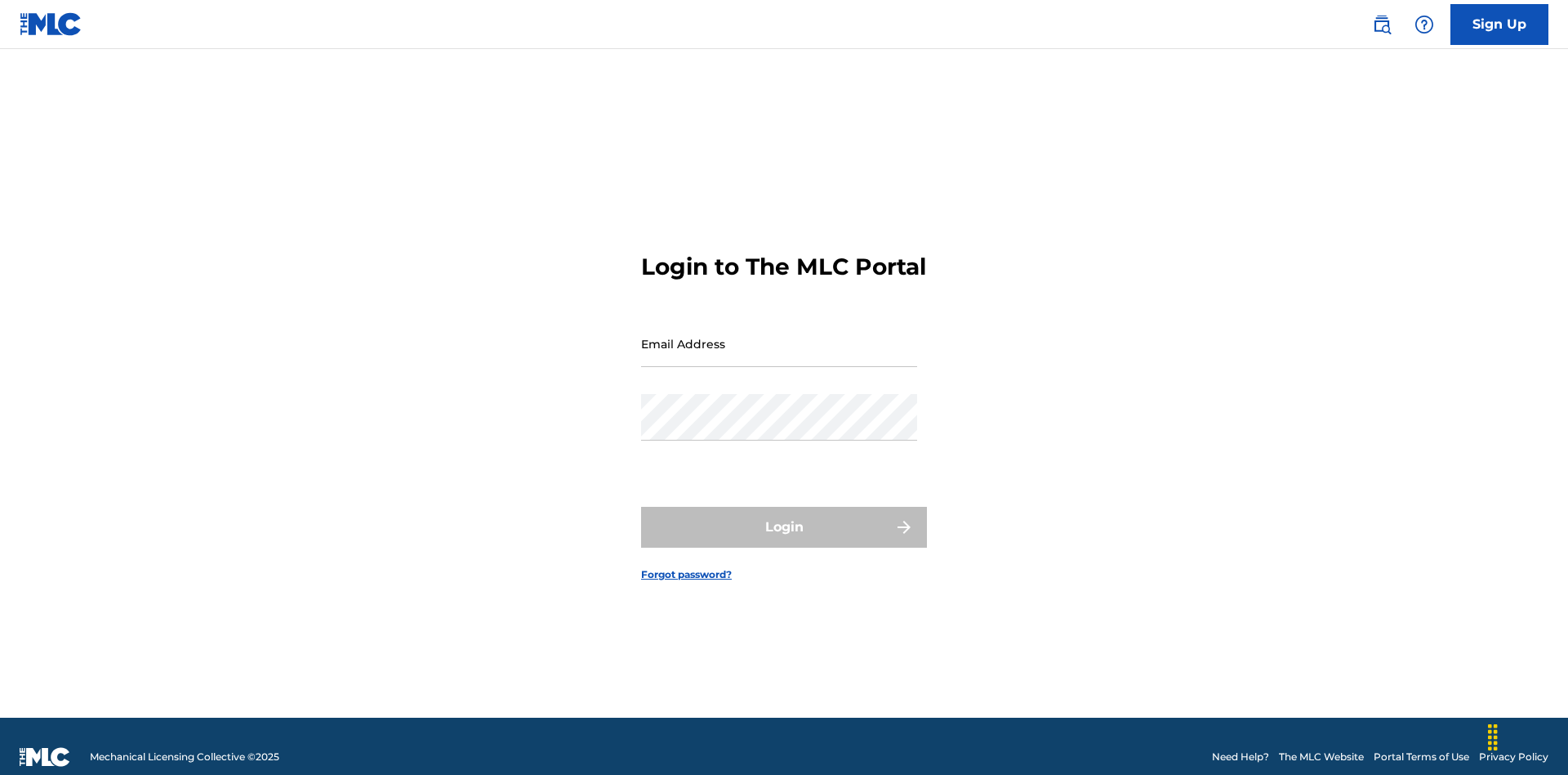
scroll to position [21, 0]
click at [780, 336] on input "Email Address" at bounding box center [780, 343] width 276 height 47
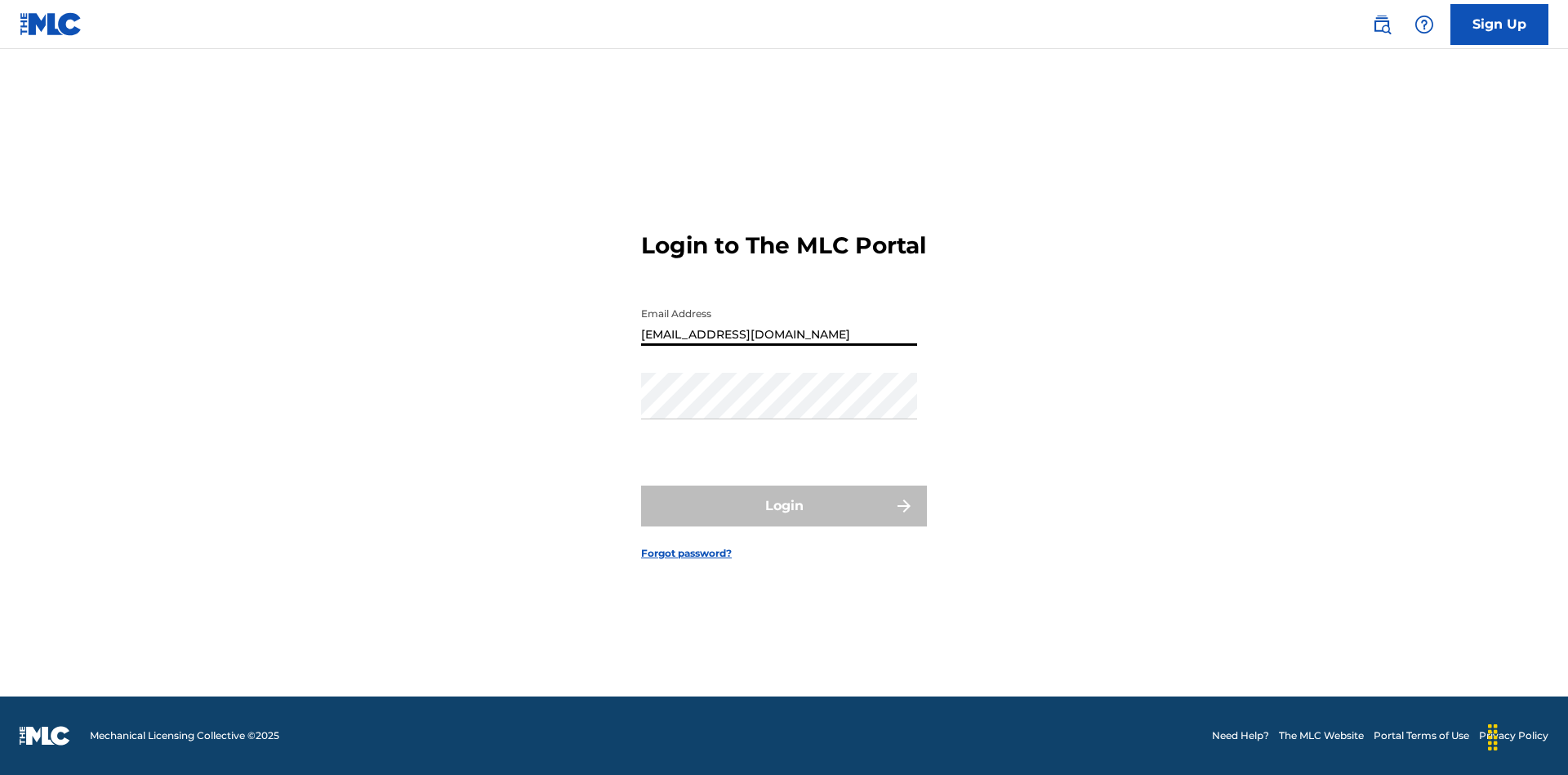
type input "[EMAIL_ADDRESS][DOMAIN_NAME]"
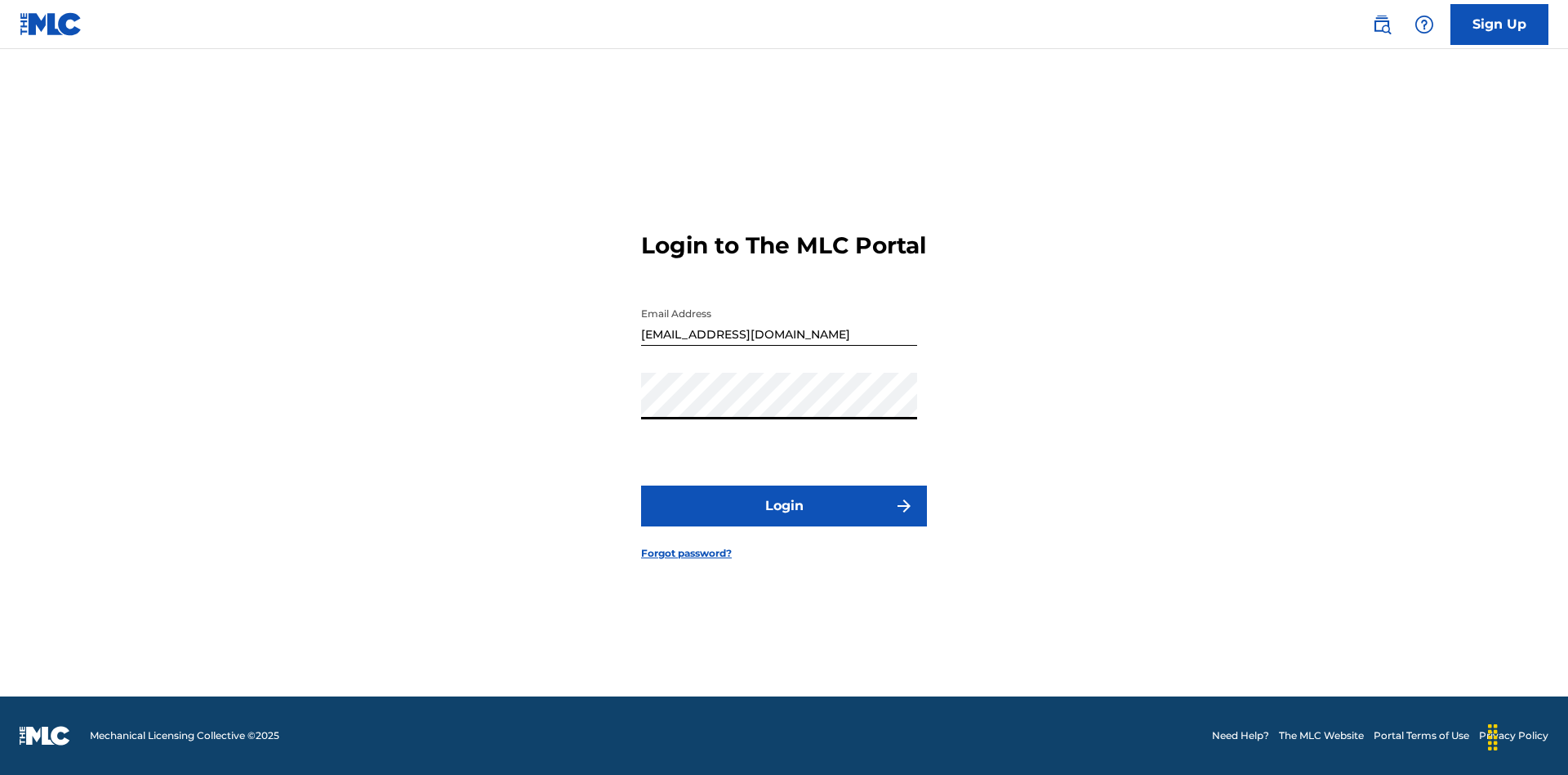
click at [784, 520] on button "Login" at bounding box center [784, 506] width 285 height 41
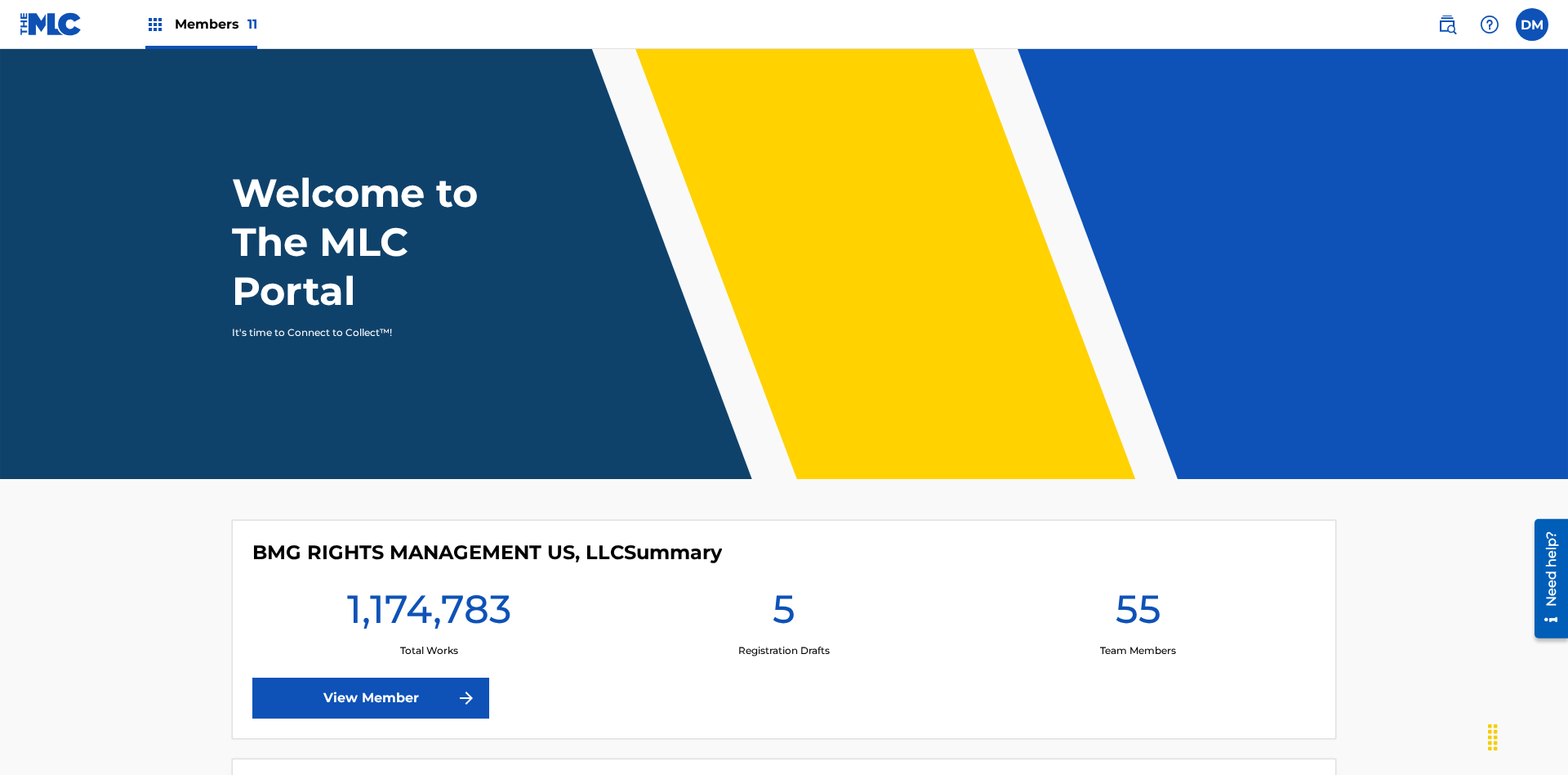
click at [201, 24] on span "Members 11" at bounding box center [216, 24] width 83 height 19
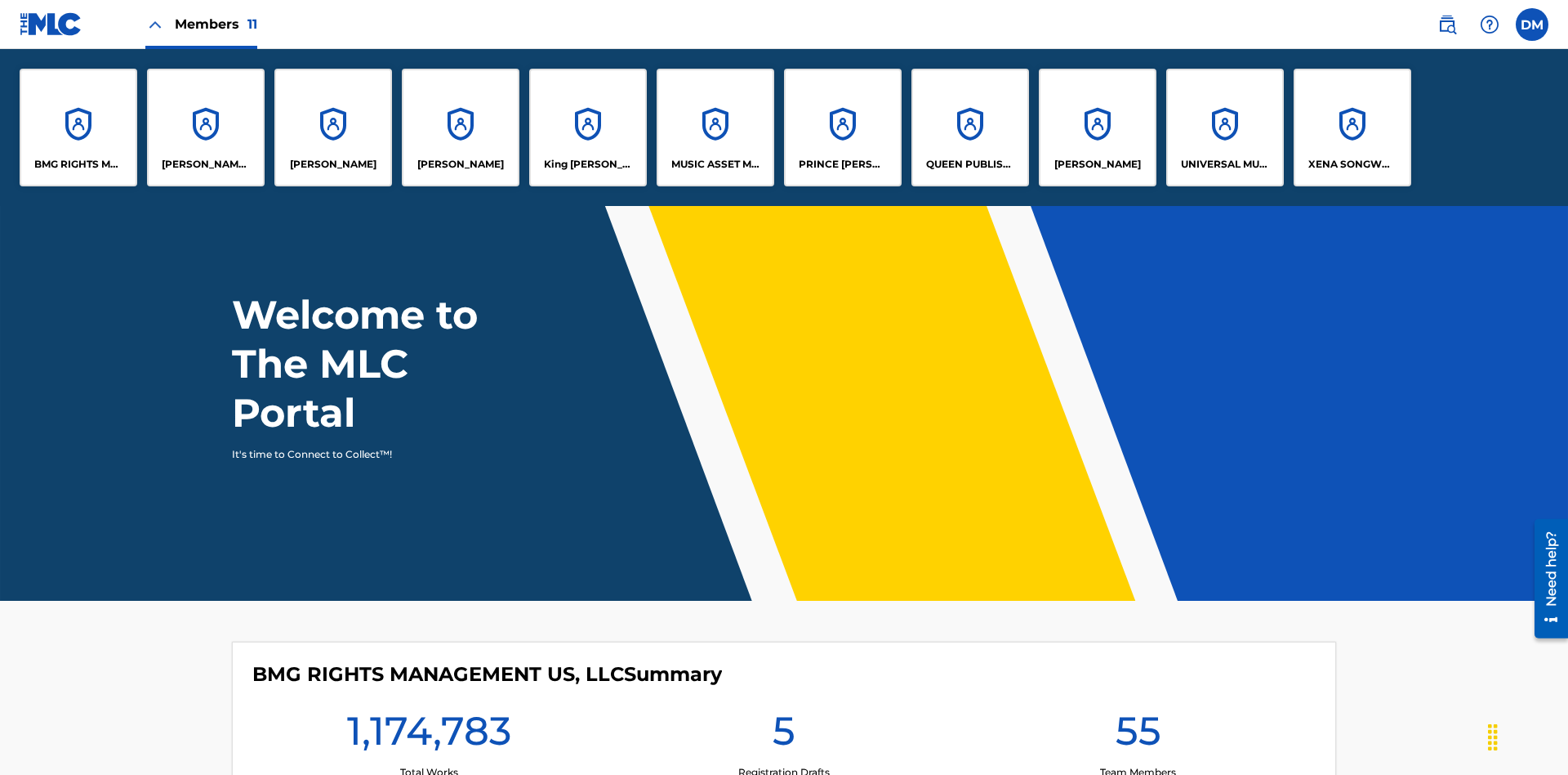
click at [715, 164] on p "MUSIC ASSET MANAGEMENT (MAM)" at bounding box center [716, 164] width 89 height 15
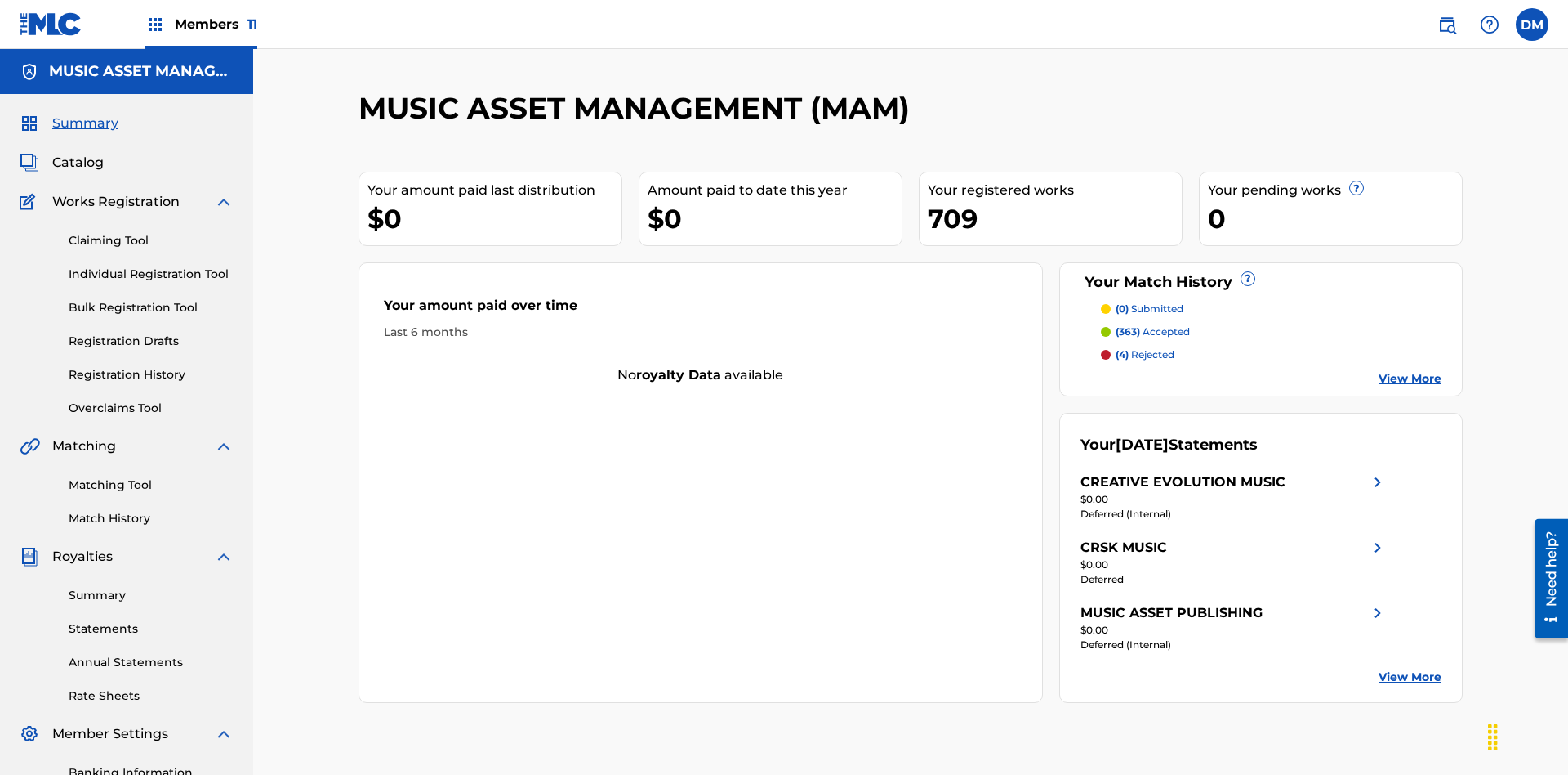
click at [78, 153] on span "Catalog" at bounding box center [78, 163] width 52 height 20
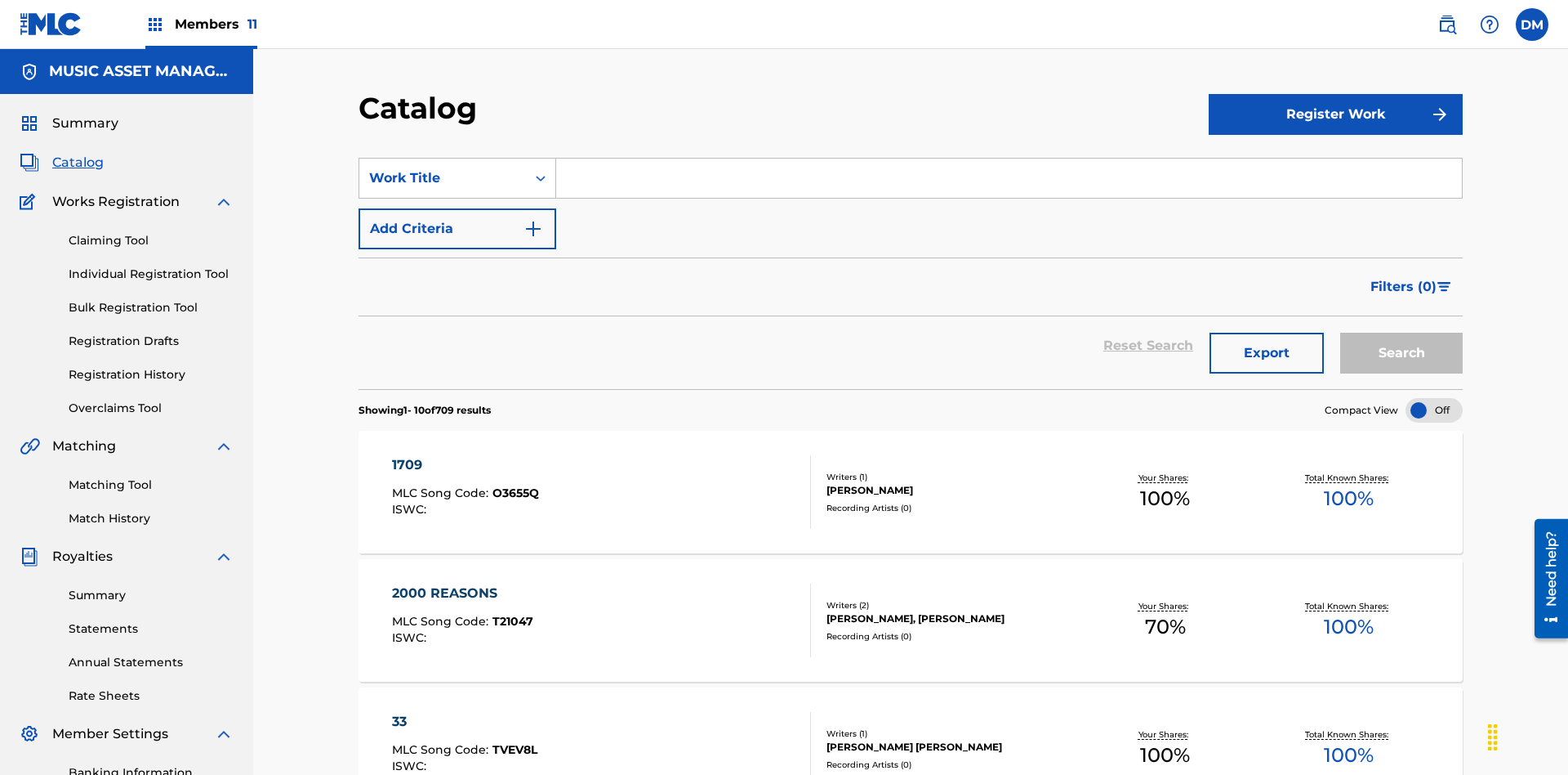
scroll to position [300, 0]
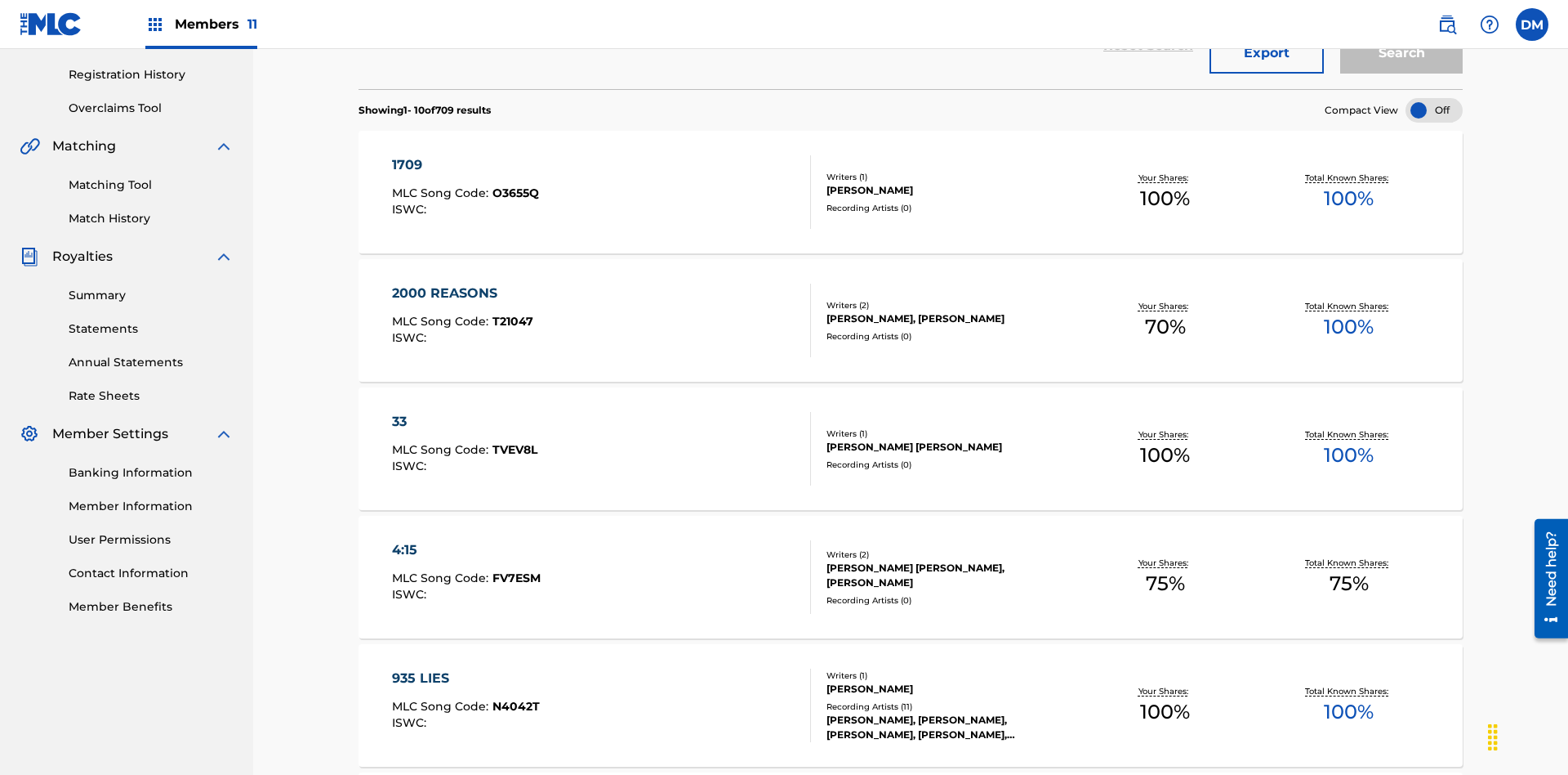
click at [1434, 110] on div at bounding box center [1435, 110] width 57 height 25
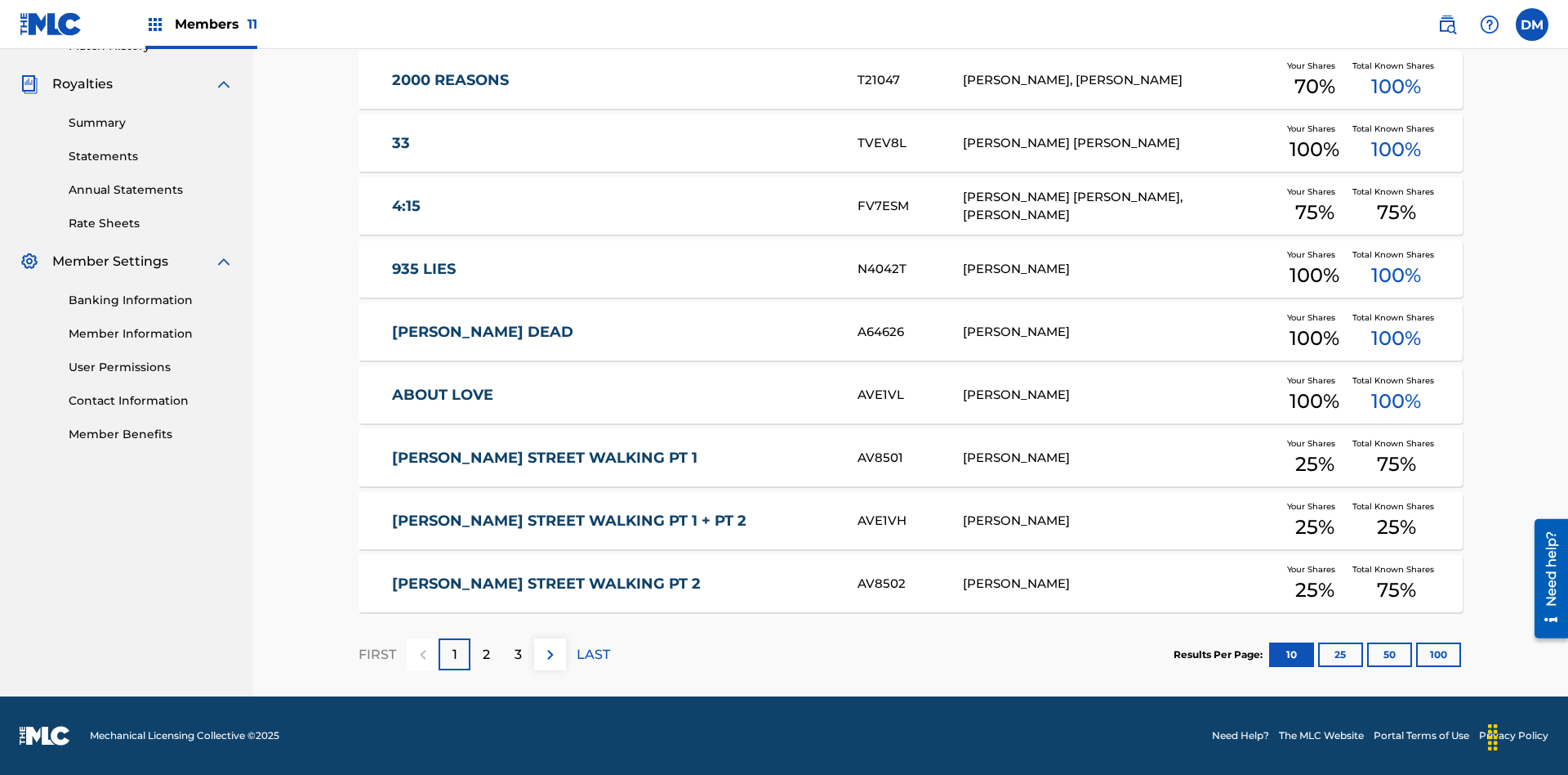
click at [1269, 654] on button "10" at bounding box center [1292, 655] width 45 height 25
click at [376, 654] on p "FIRST" at bounding box center [377, 655] width 38 height 20
click at [550, 654] on img at bounding box center [550, 655] width 20 height 20
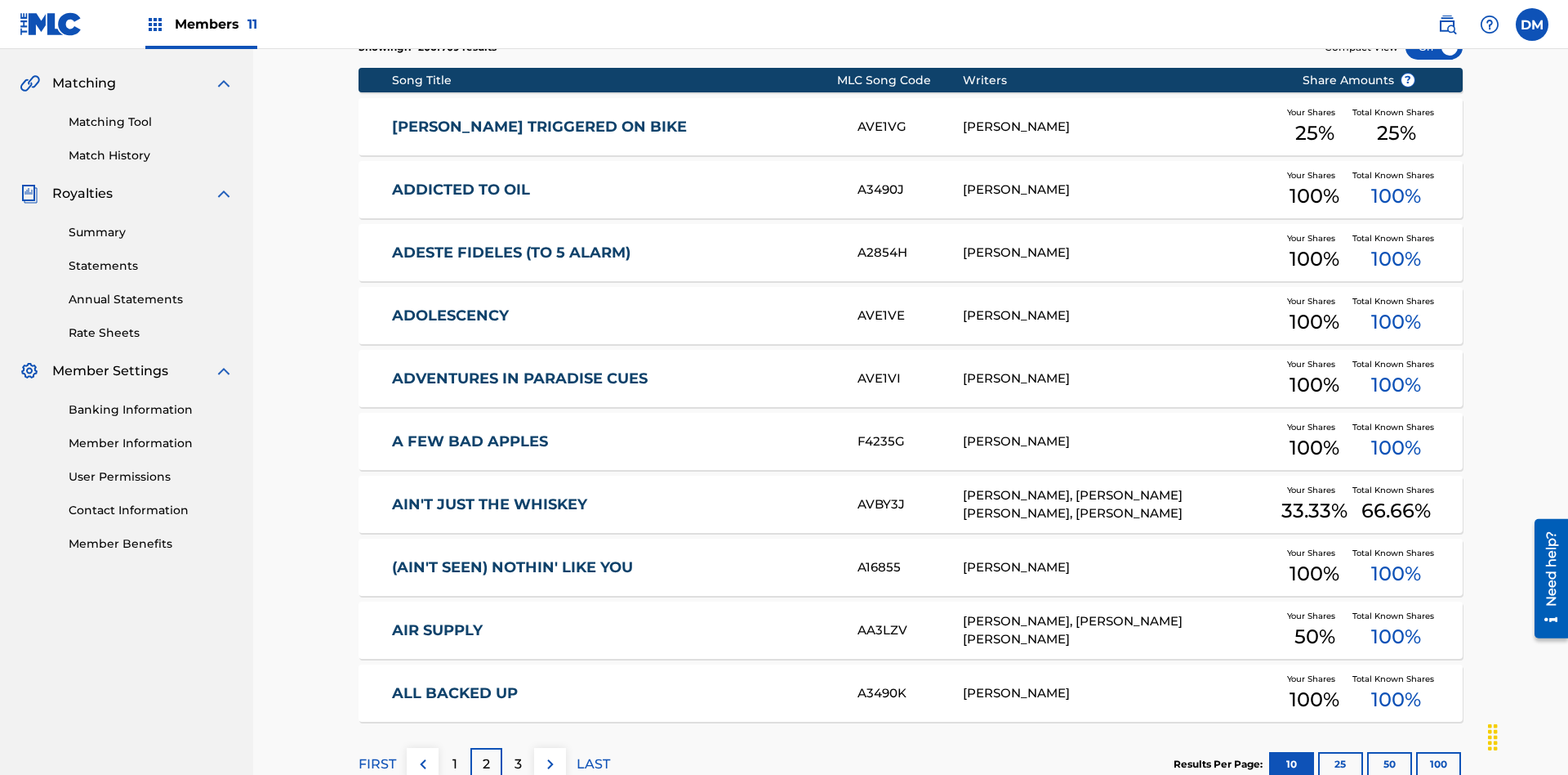
click at [550, 755] on img at bounding box center [550, 764] width 20 height 20
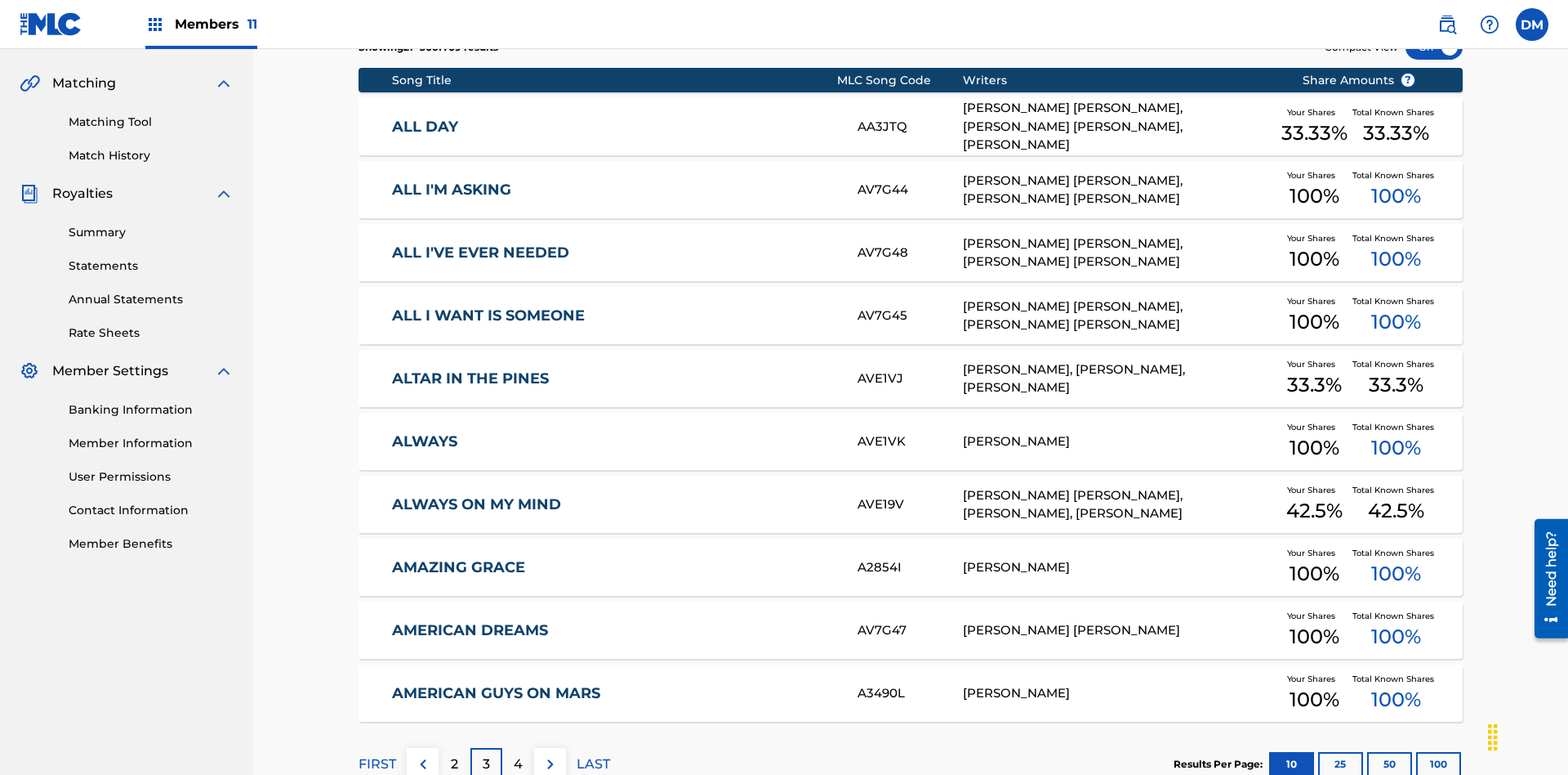
click at [550, 755] on img at bounding box center [550, 764] width 20 height 20
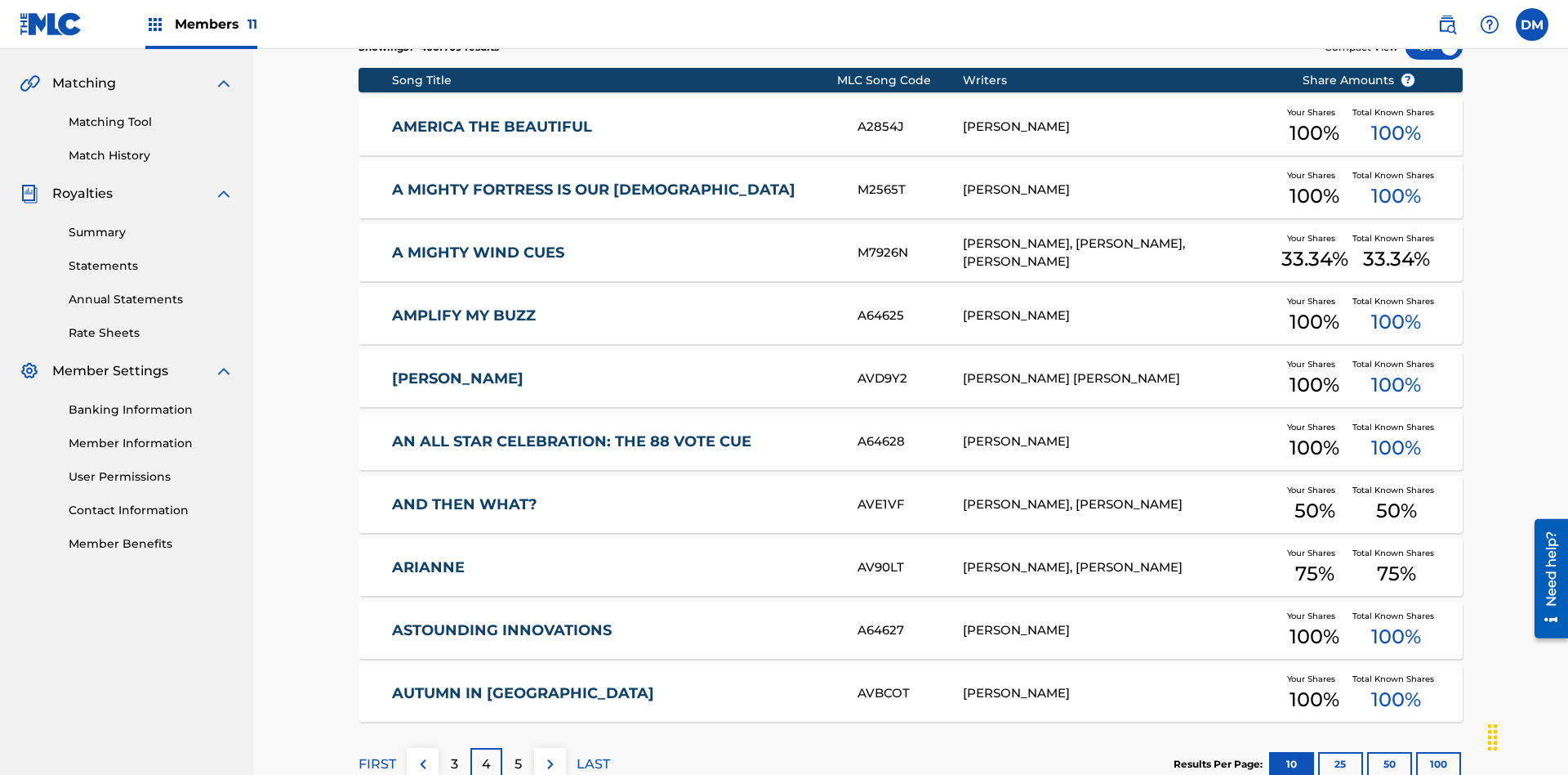
click at [550, 755] on img at bounding box center [550, 764] width 20 height 20
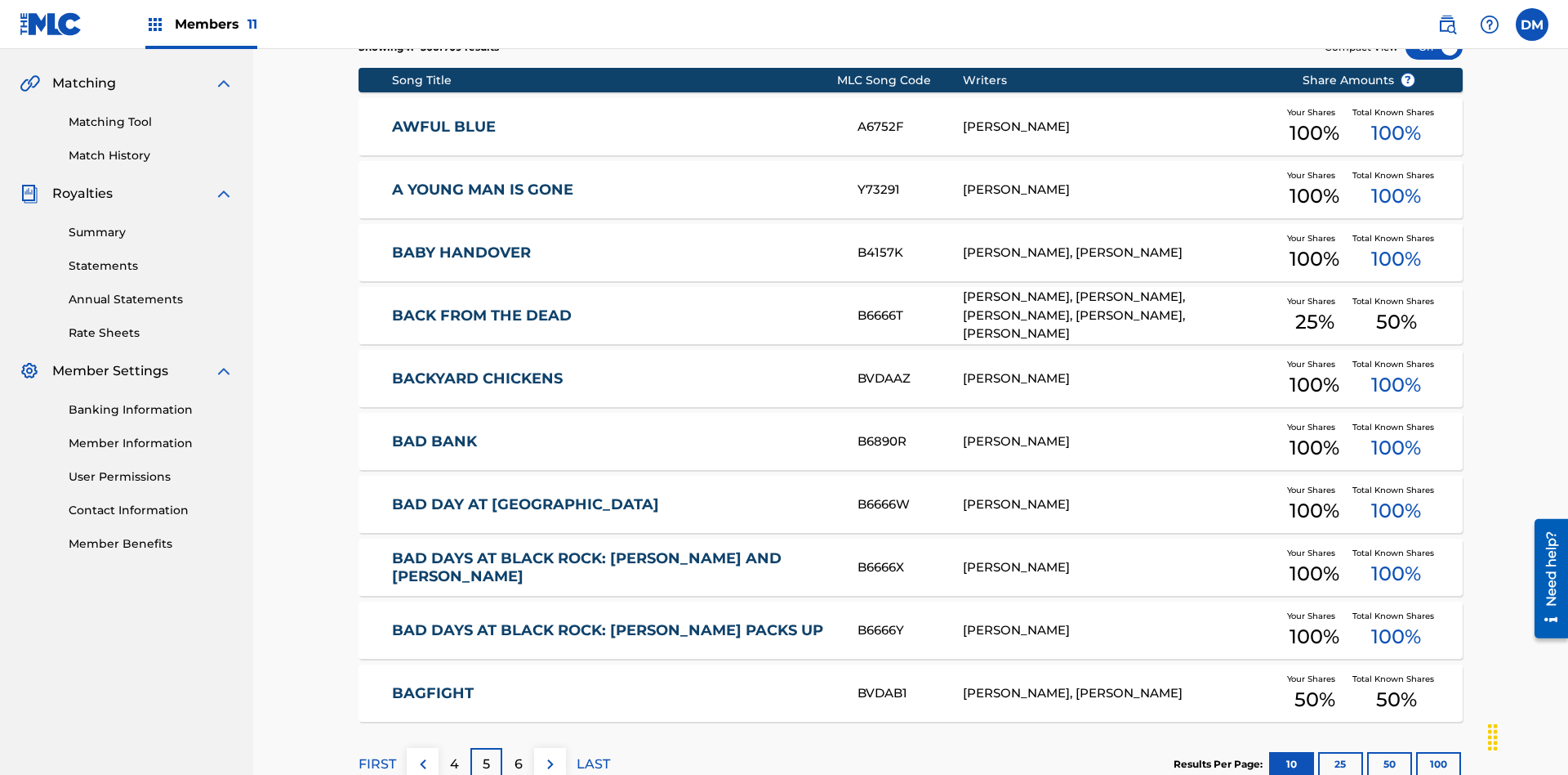
click at [550, 755] on img at bounding box center [550, 764] width 20 height 20
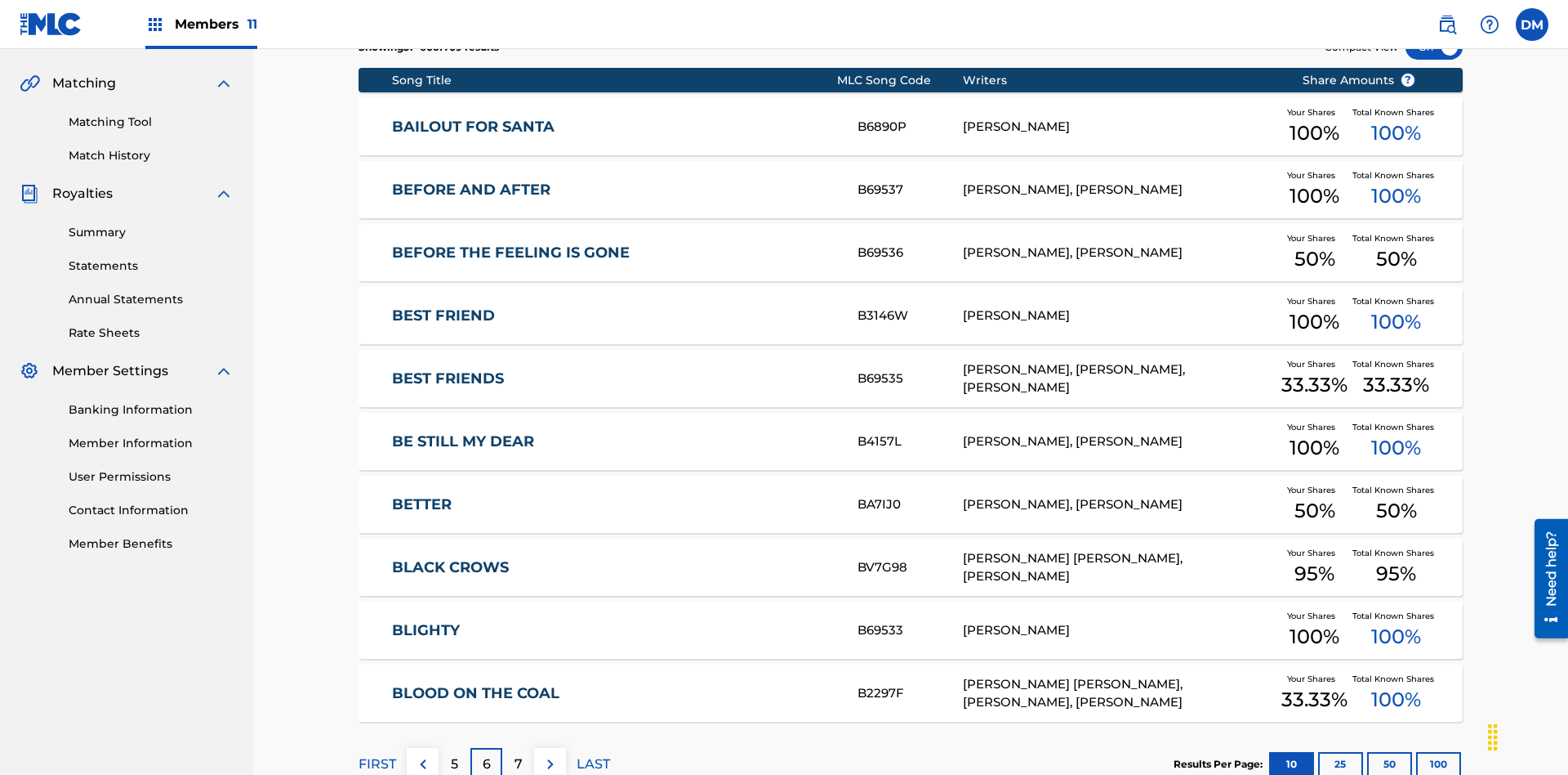
click at [550, 755] on img at bounding box center [550, 764] width 20 height 20
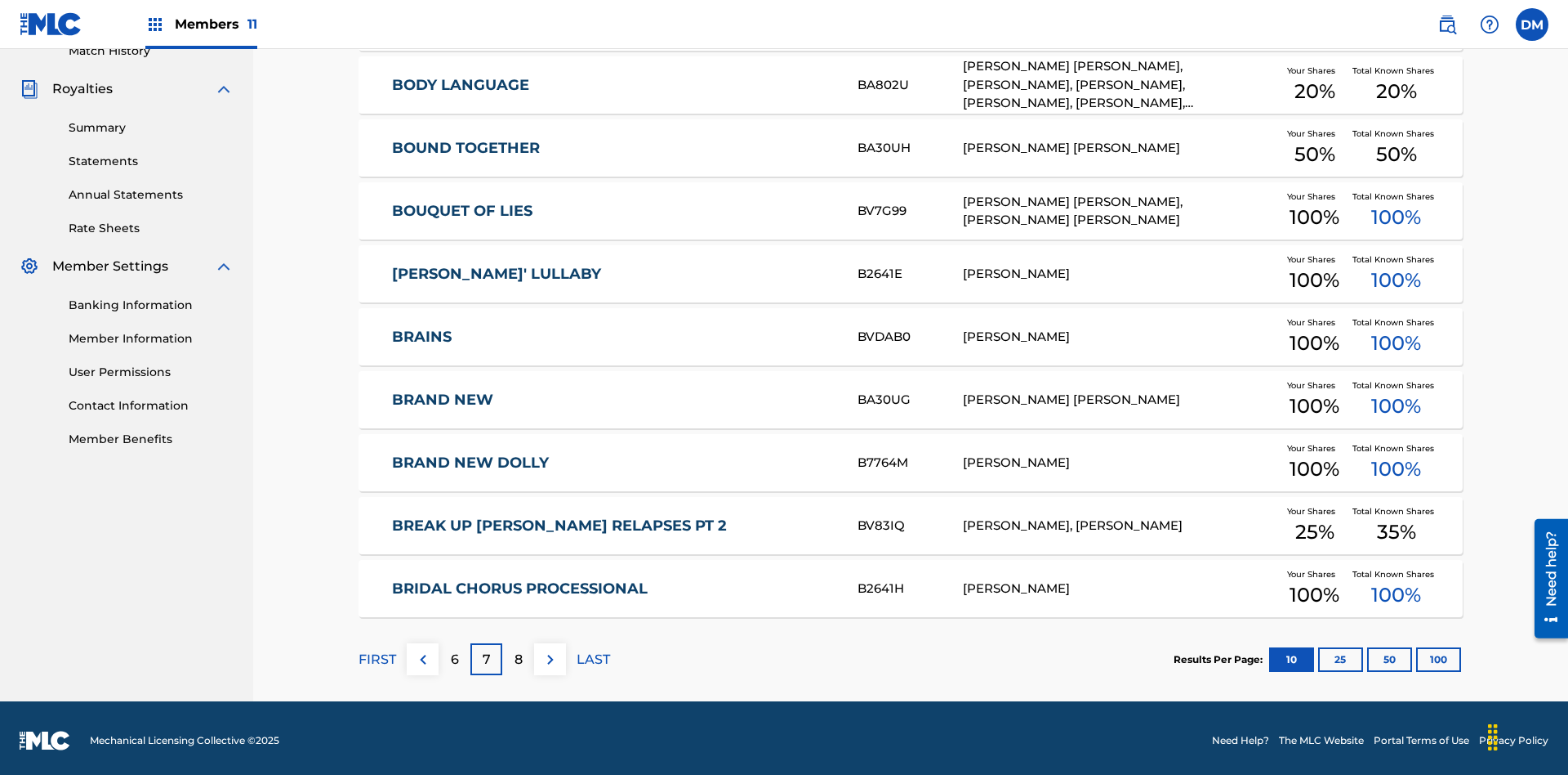
click at [550, 654] on img at bounding box center [550, 660] width 20 height 20
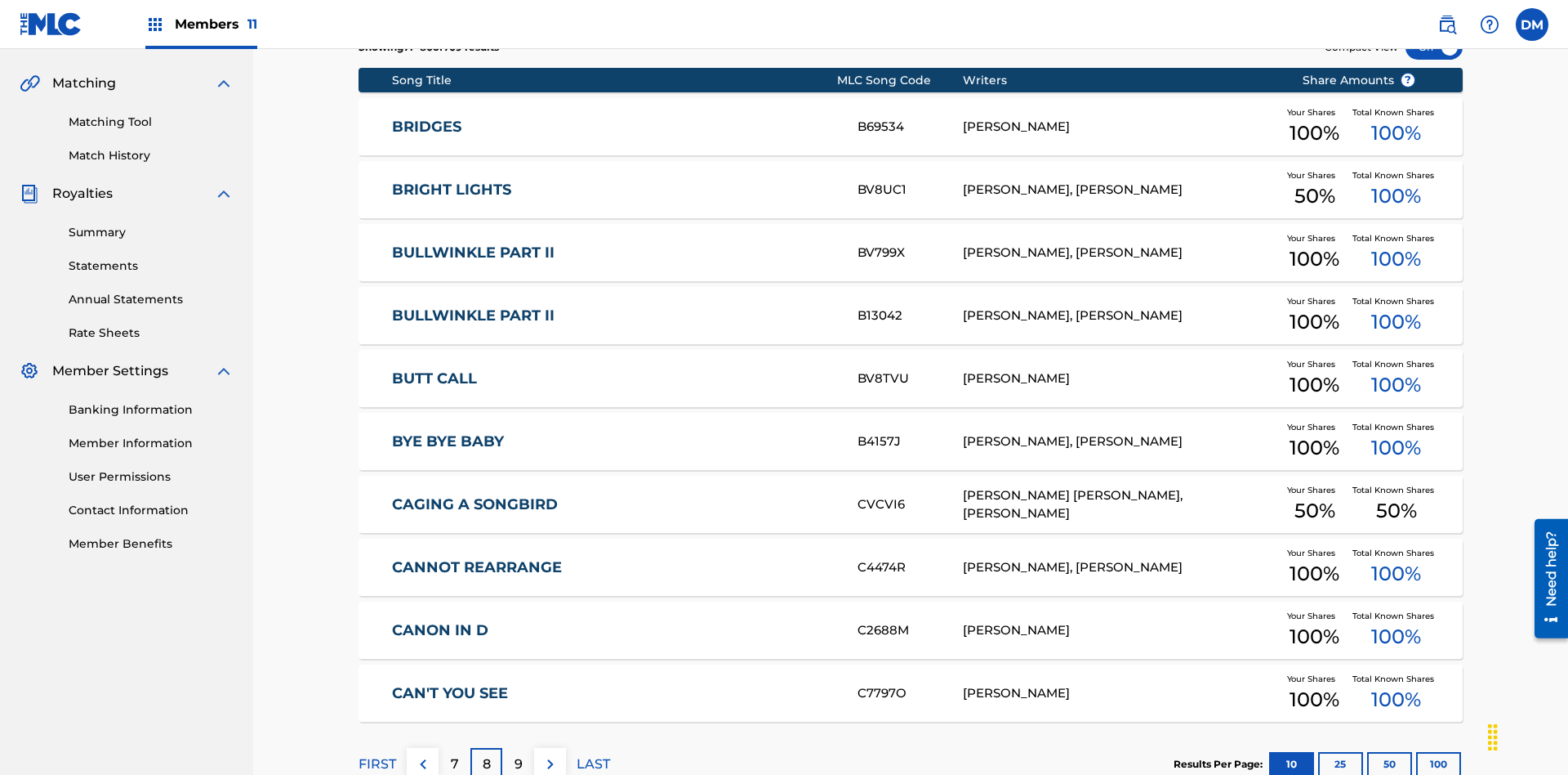
click at [550, 755] on img at bounding box center [550, 764] width 20 height 20
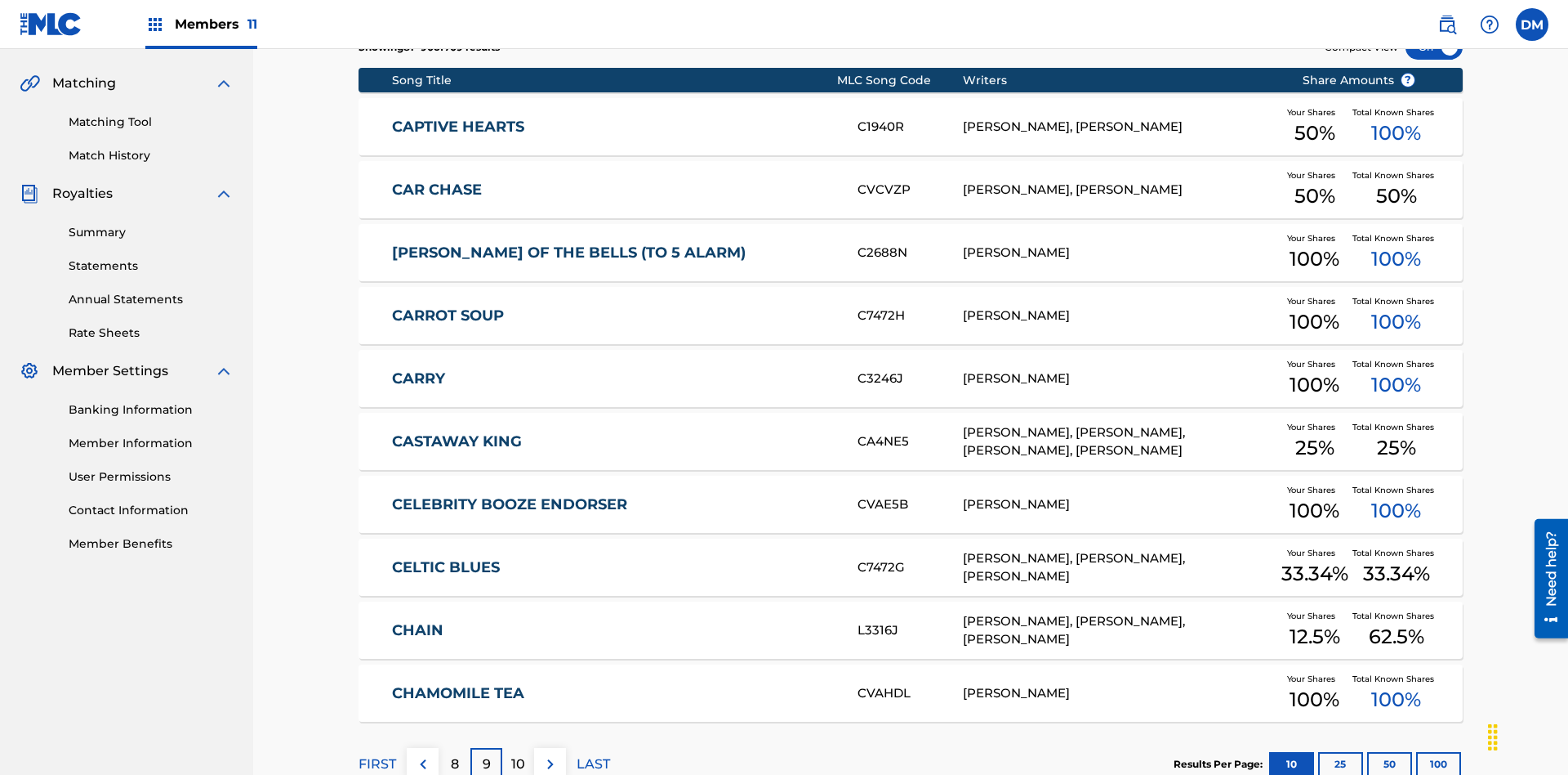
click at [550, 755] on img at bounding box center [550, 764] width 20 height 20
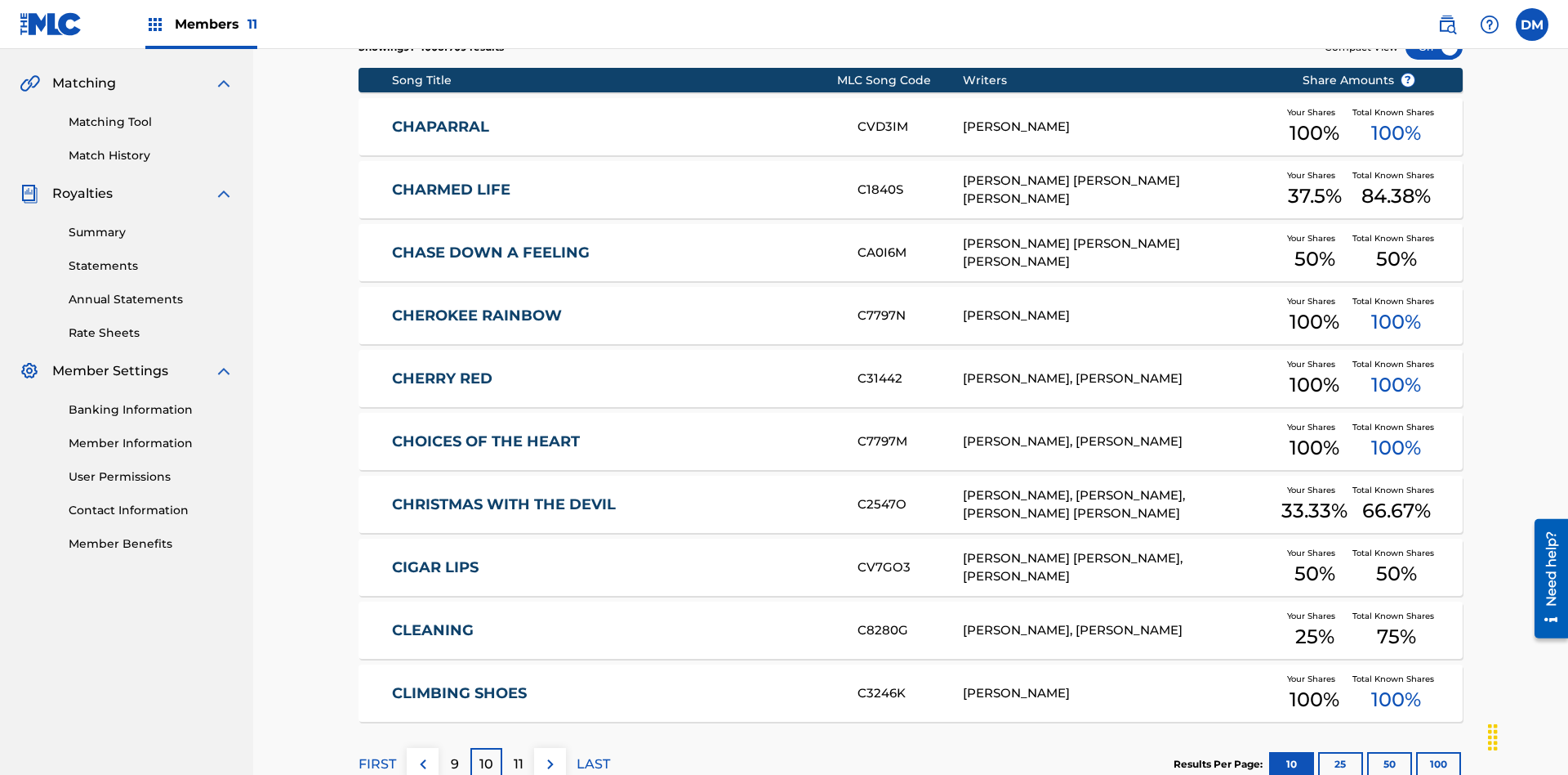
click at [550, 755] on img at bounding box center [550, 764] width 20 height 20
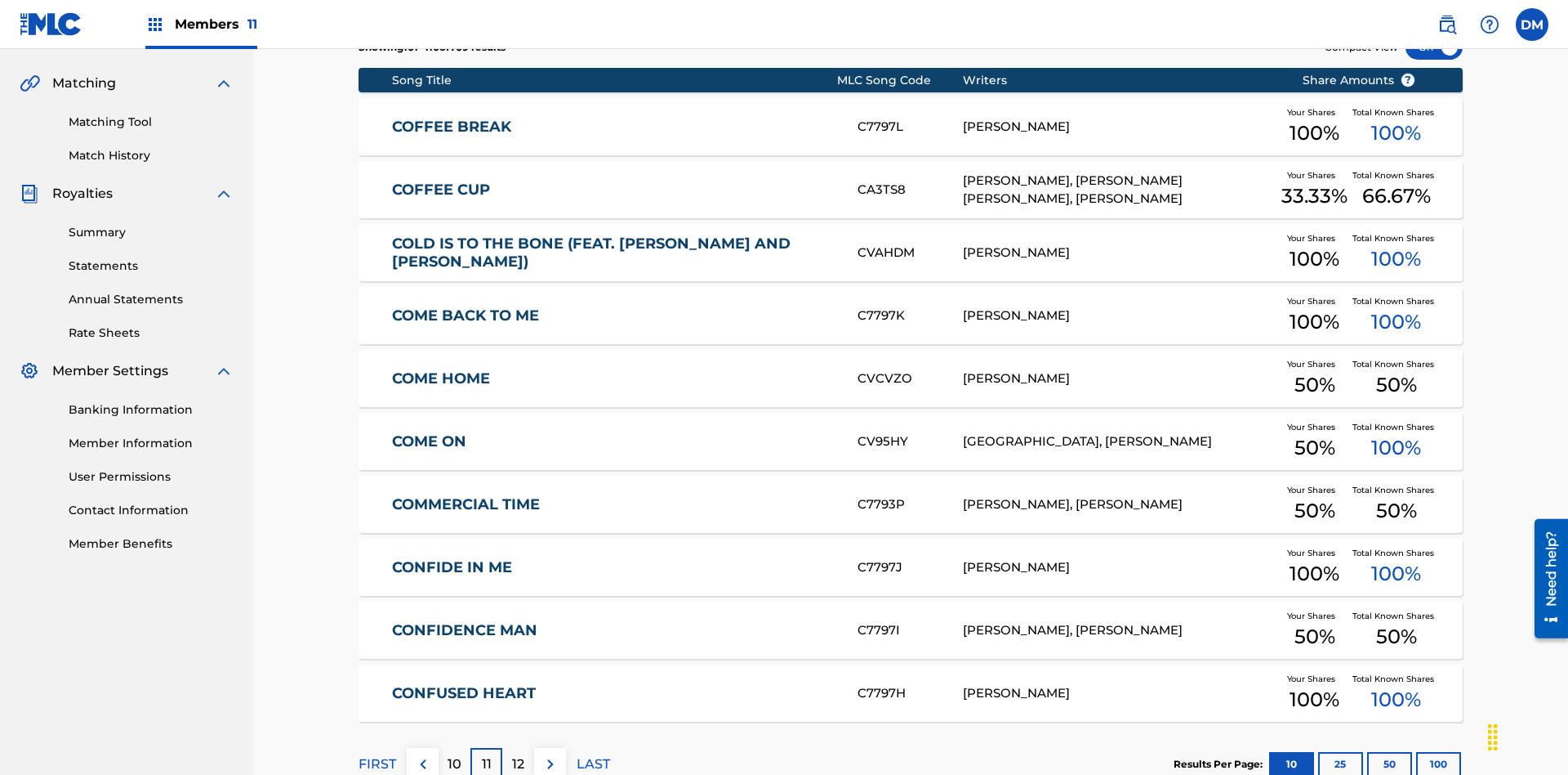
click at [550, 755] on img at bounding box center [550, 764] width 20 height 20
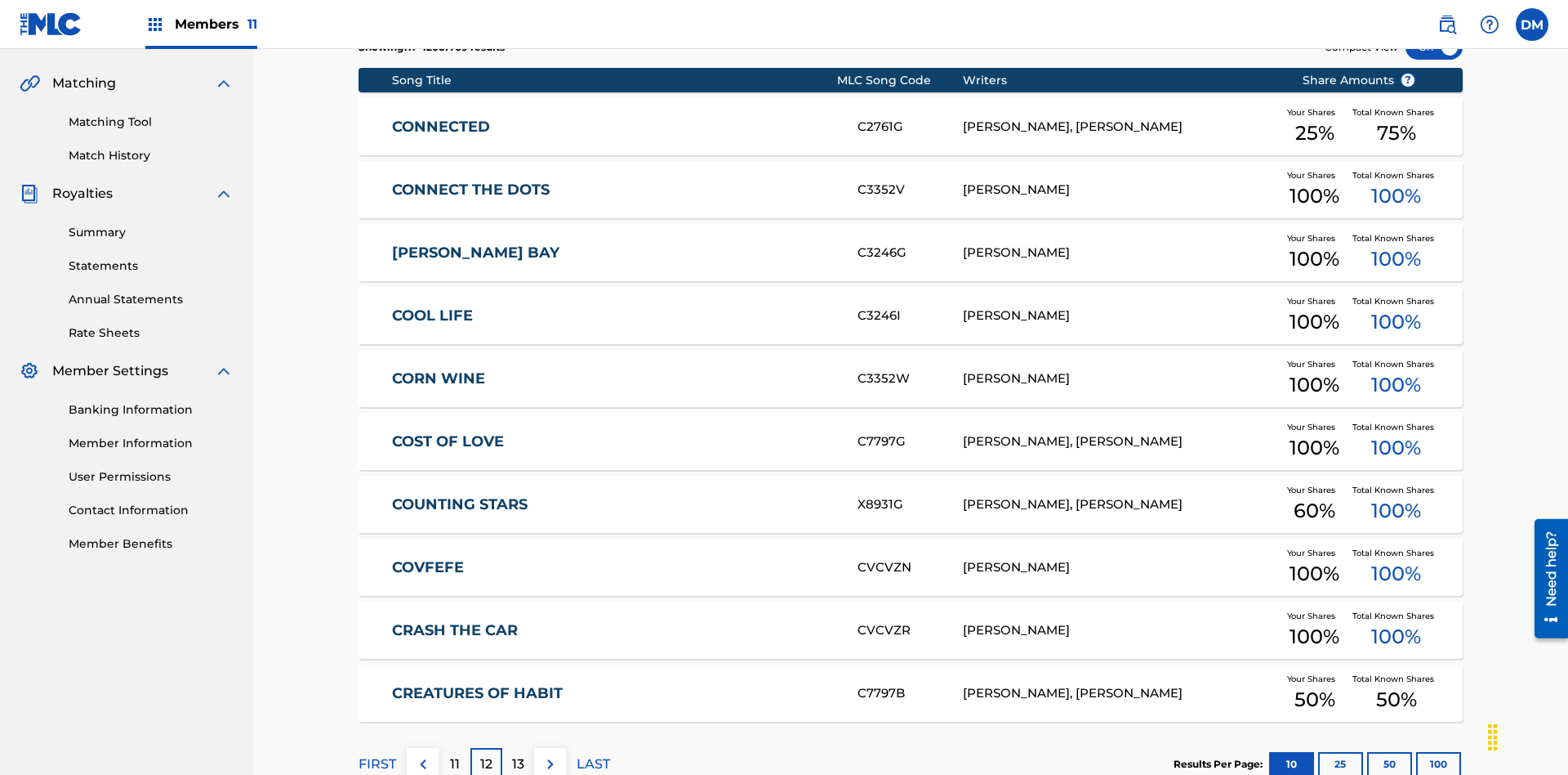
click at [550, 755] on img at bounding box center [550, 764] width 20 height 20
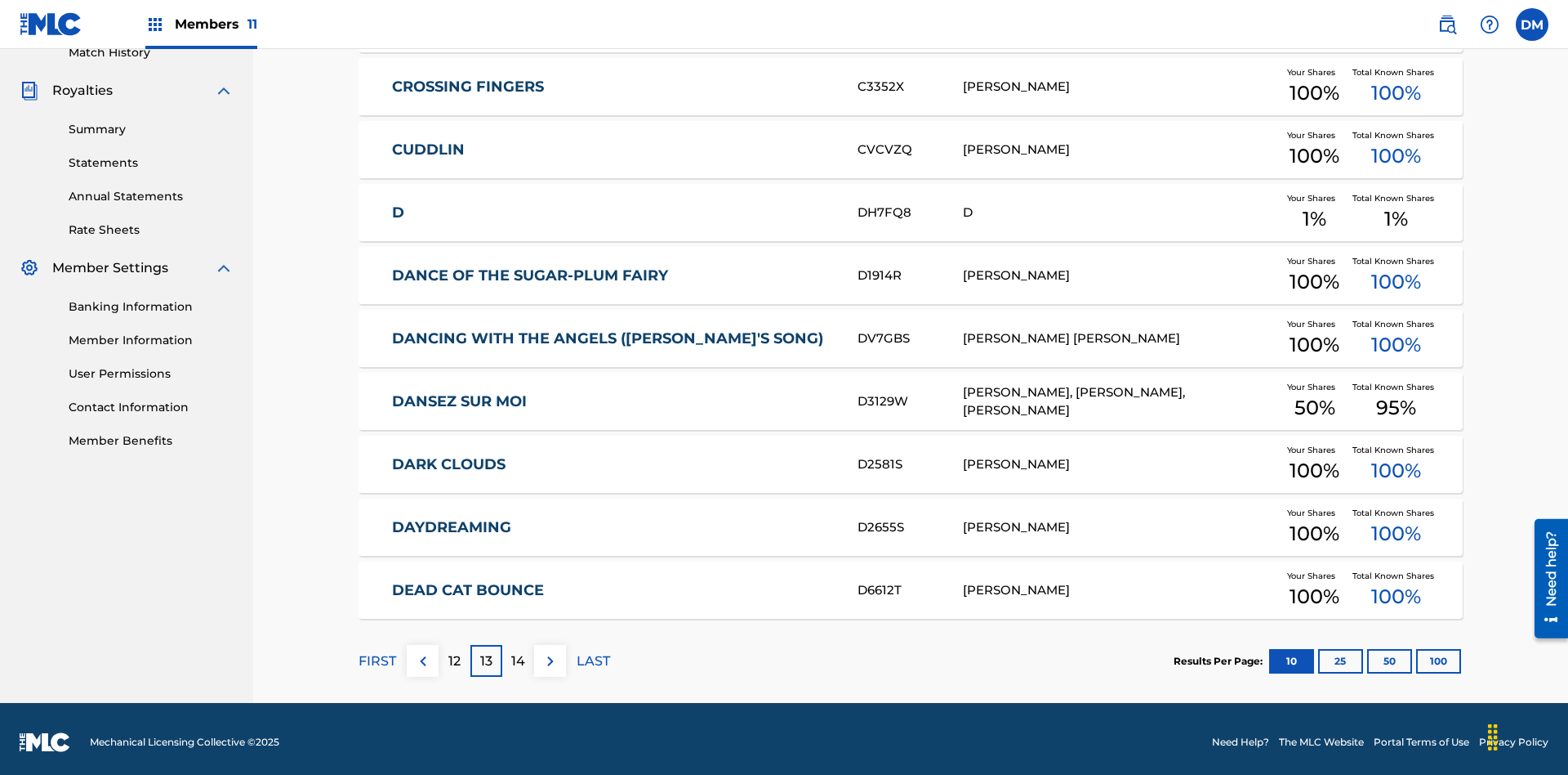
click at [550, 654] on img at bounding box center [550, 661] width 20 height 20
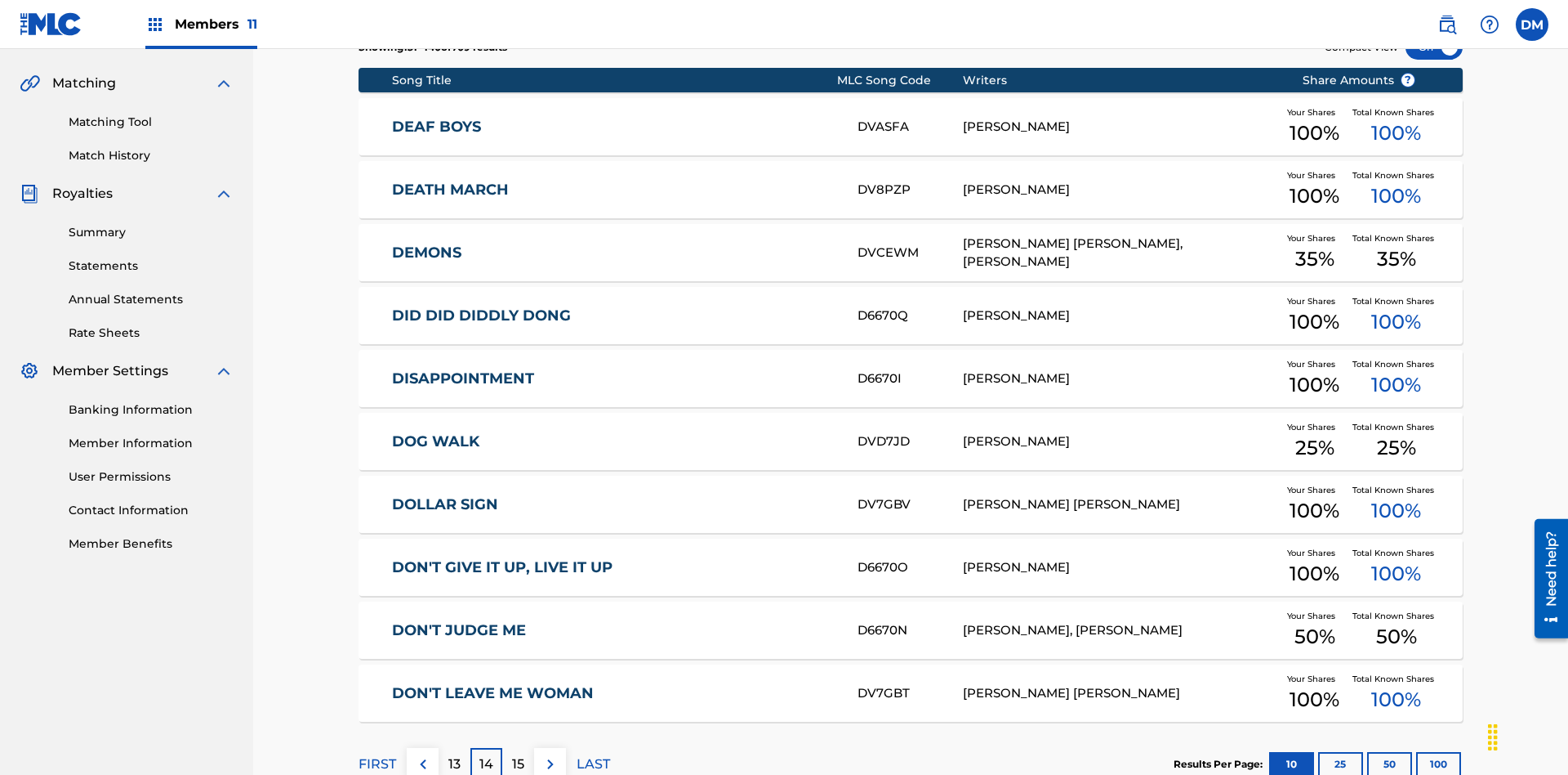
click at [550, 755] on img at bounding box center [550, 764] width 20 height 20
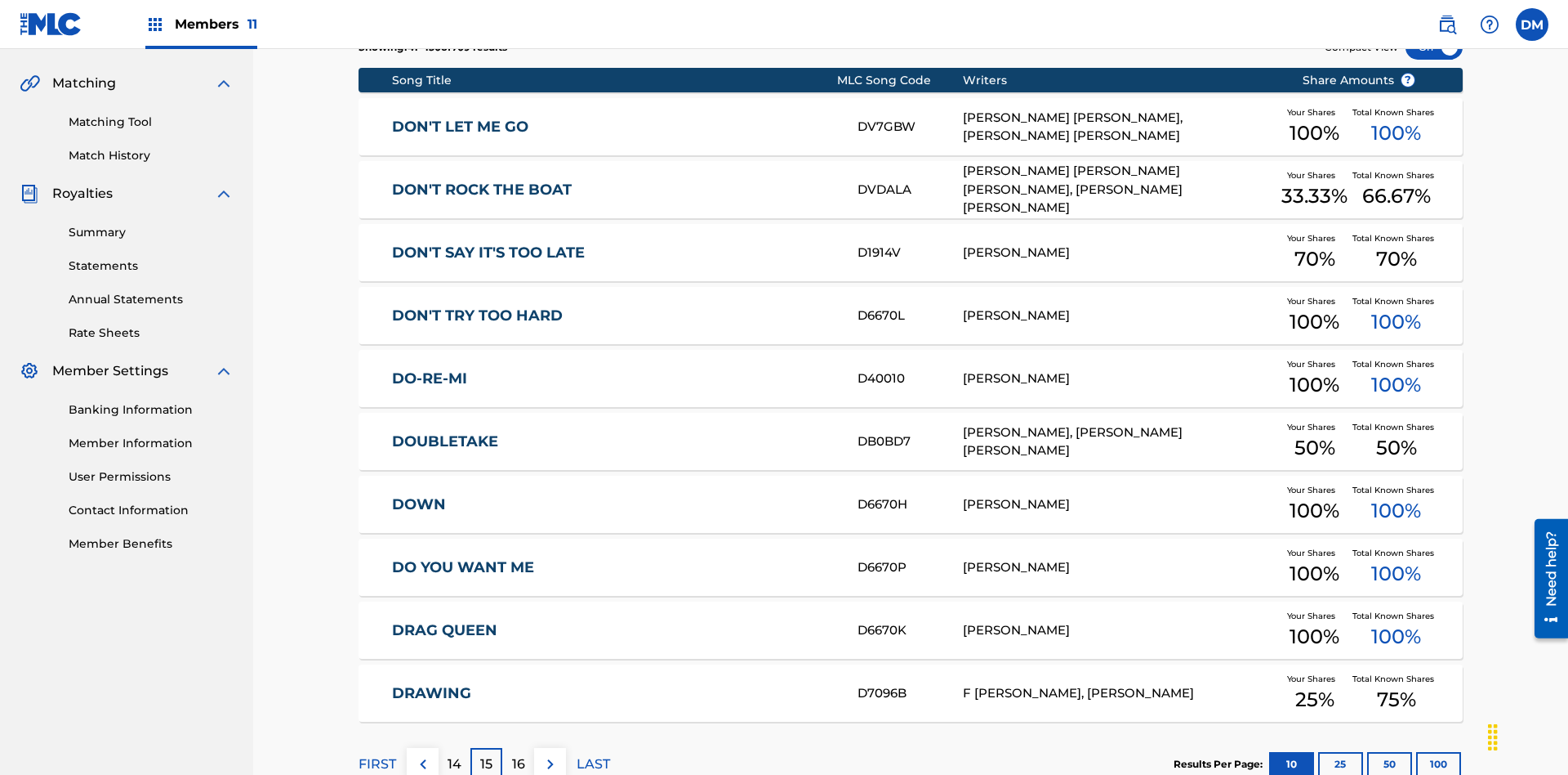
click at [550, 755] on img at bounding box center [550, 764] width 20 height 20
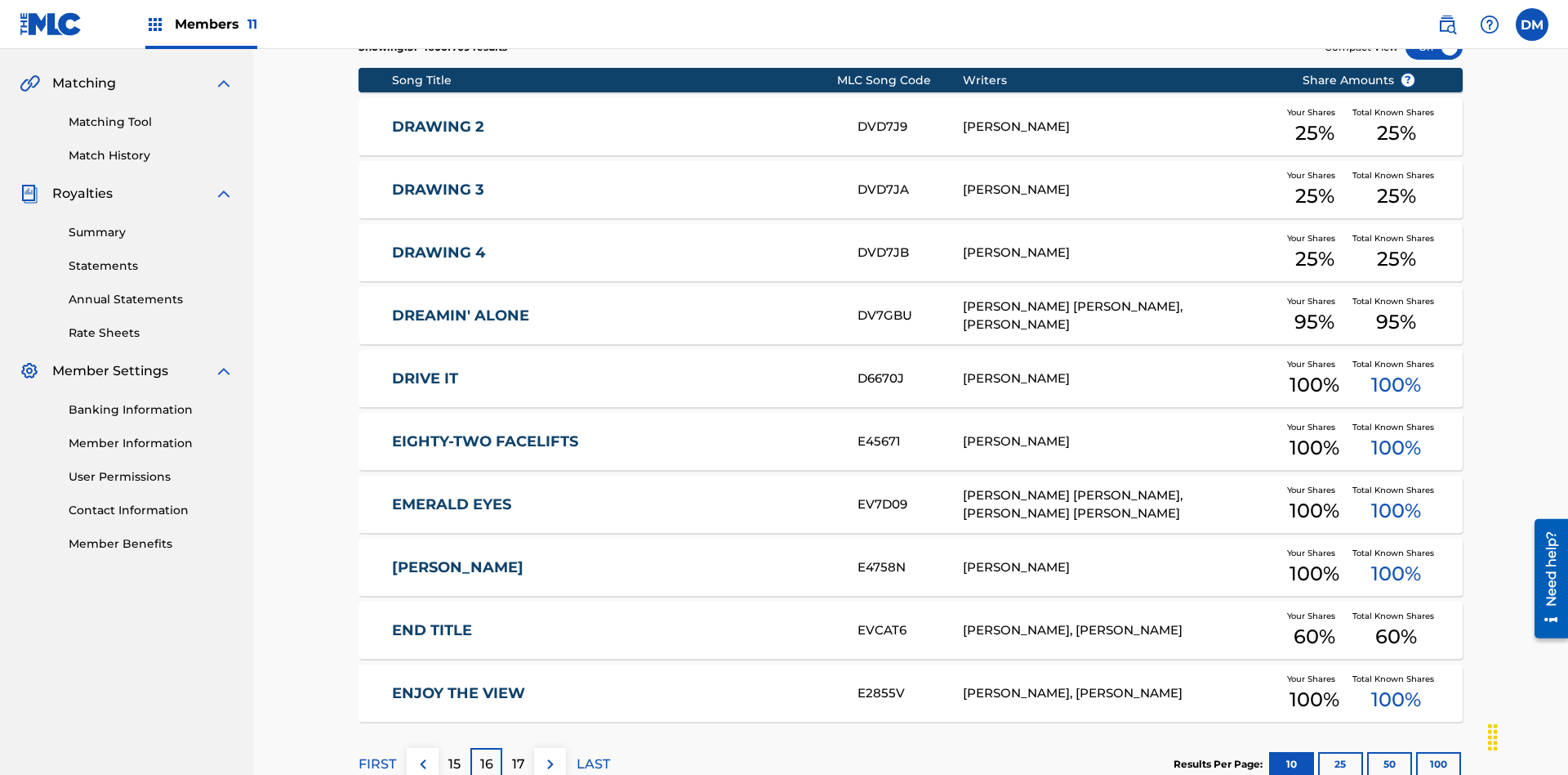
click at [550, 755] on img at bounding box center [550, 764] width 20 height 20
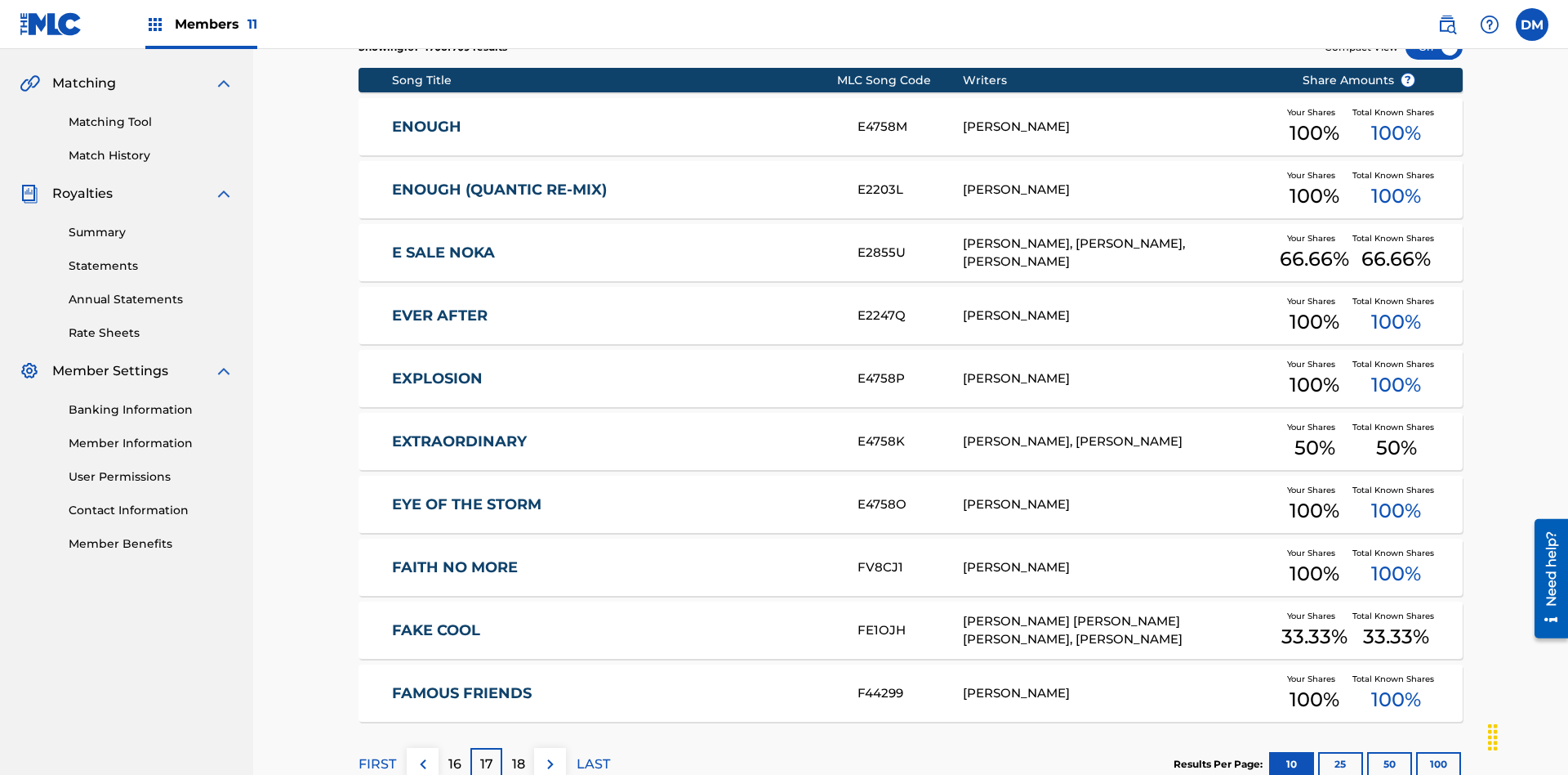
click at [550, 755] on img at bounding box center [550, 764] width 20 height 20
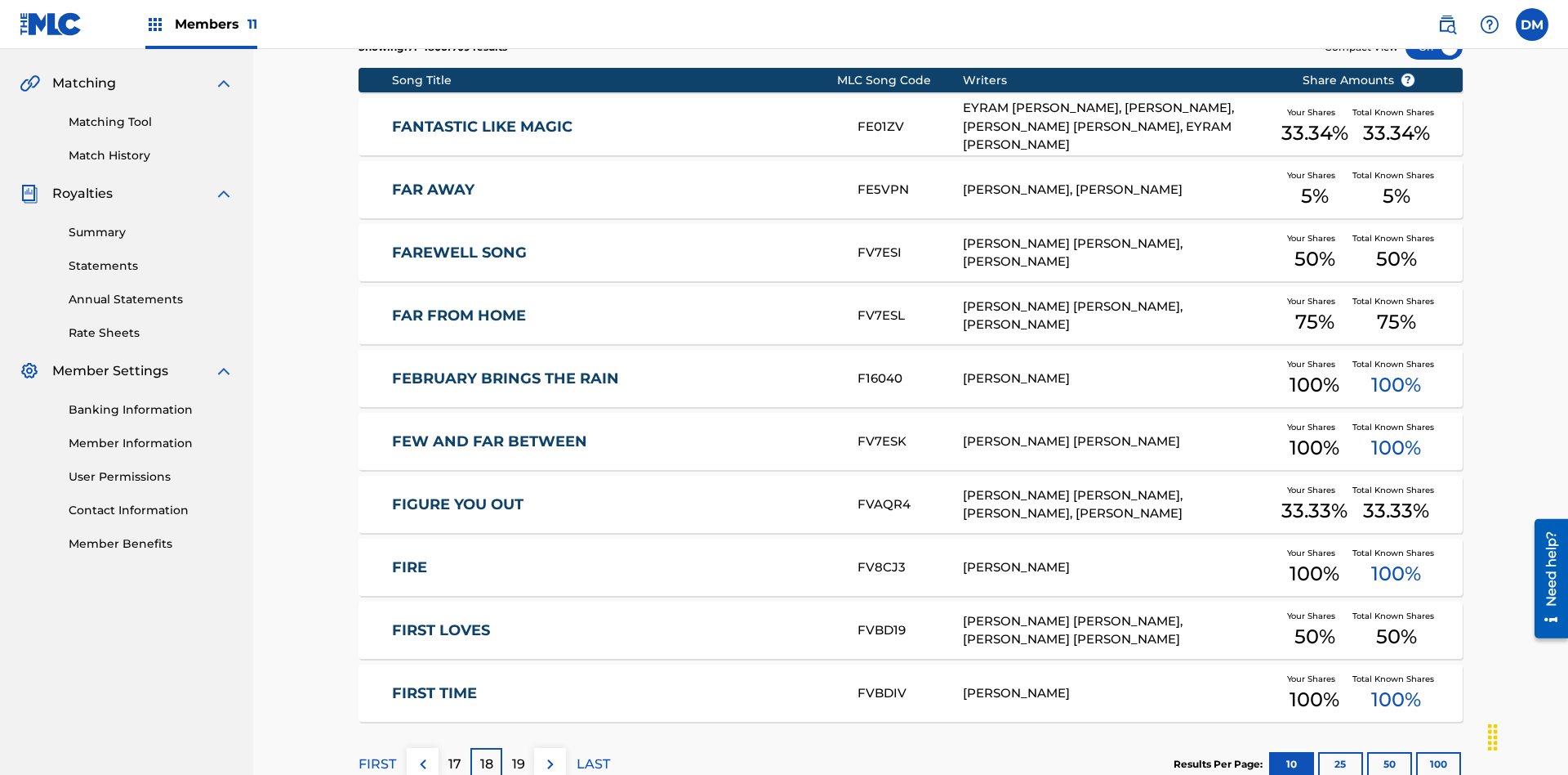
click at [550, 755] on img at bounding box center [550, 764] width 20 height 20
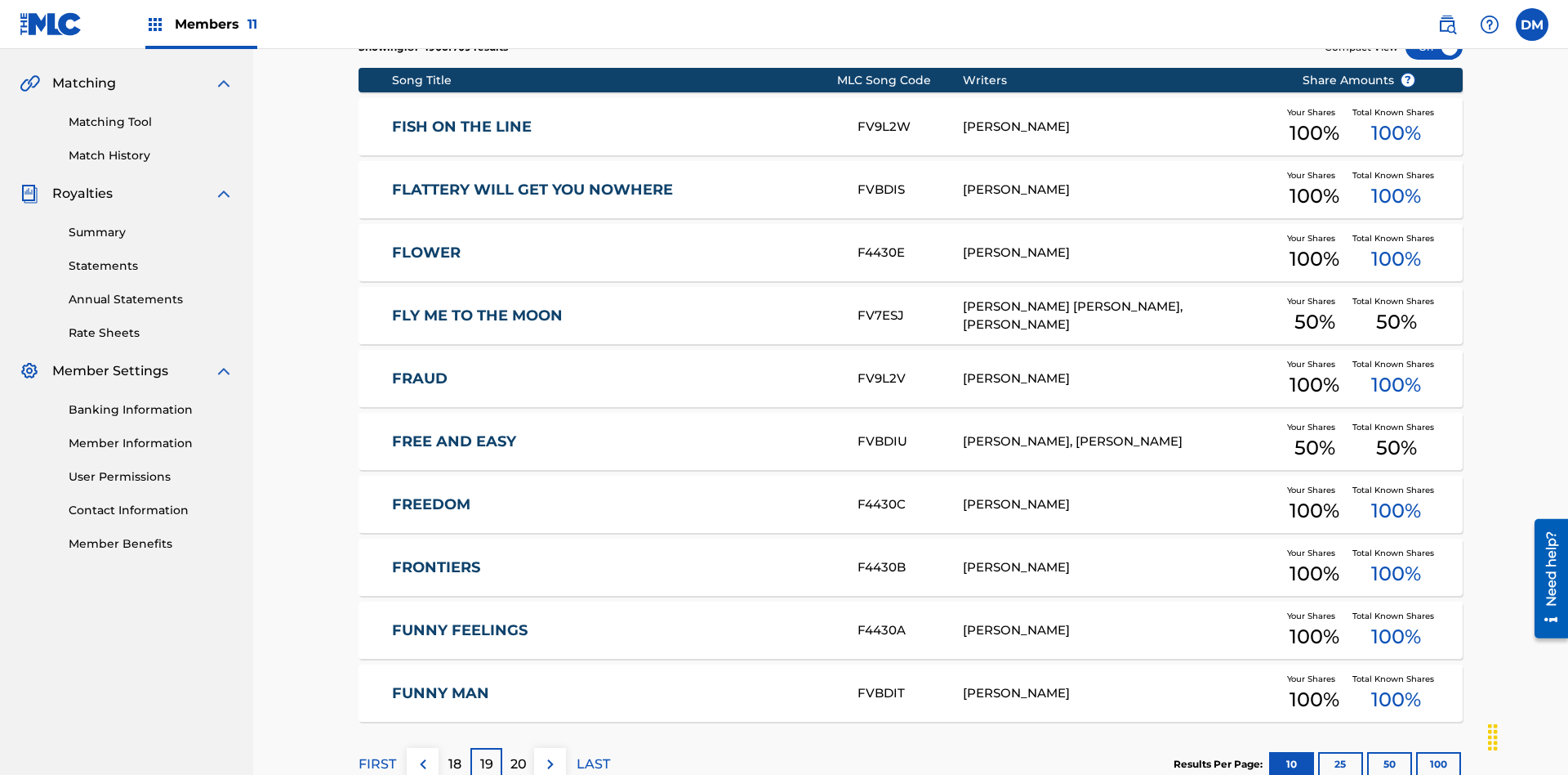
click at [550, 755] on img at bounding box center [550, 764] width 20 height 20
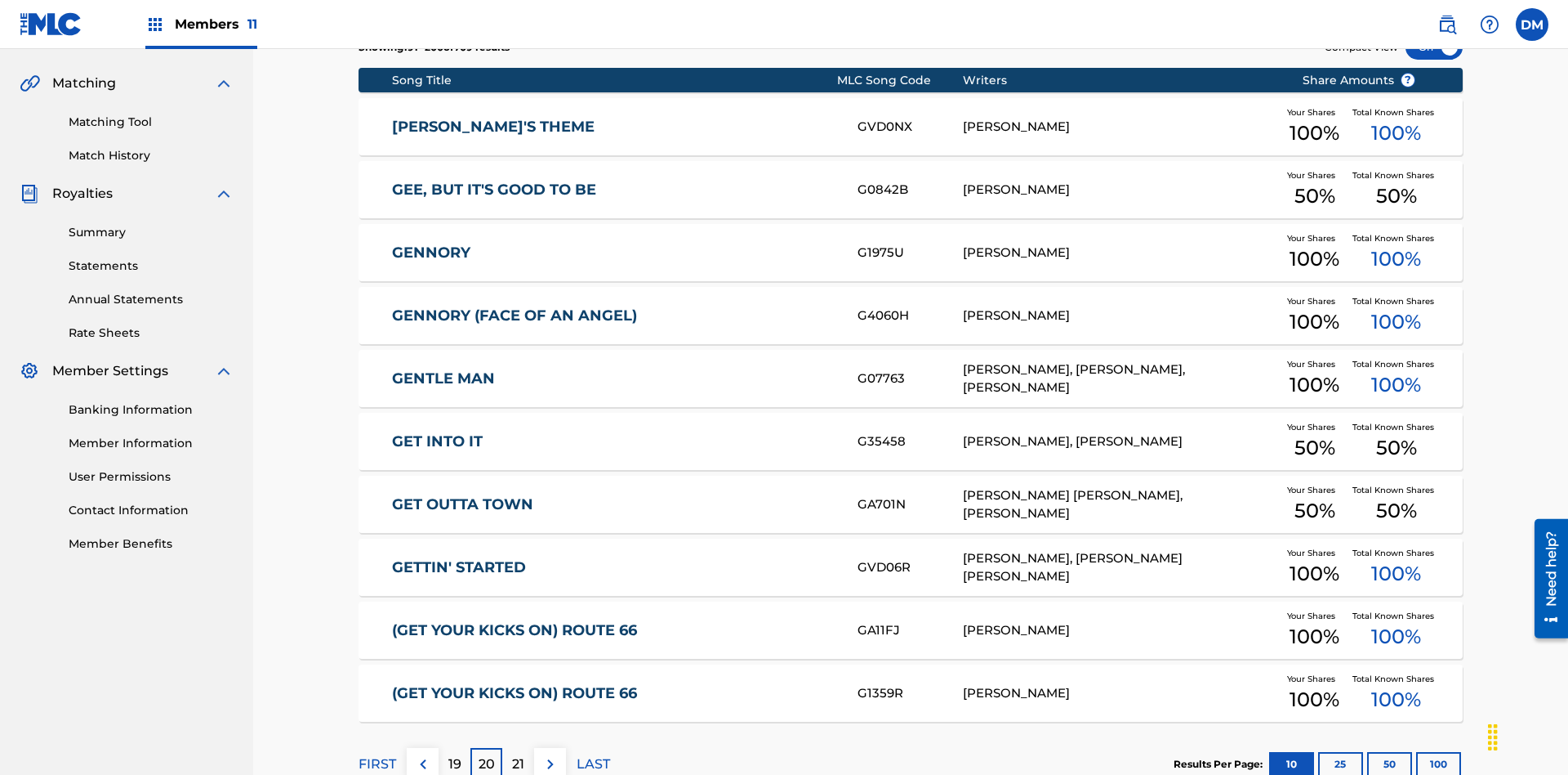
click at [550, 755] on img at bounding box center [550, 764] width 20 height 20
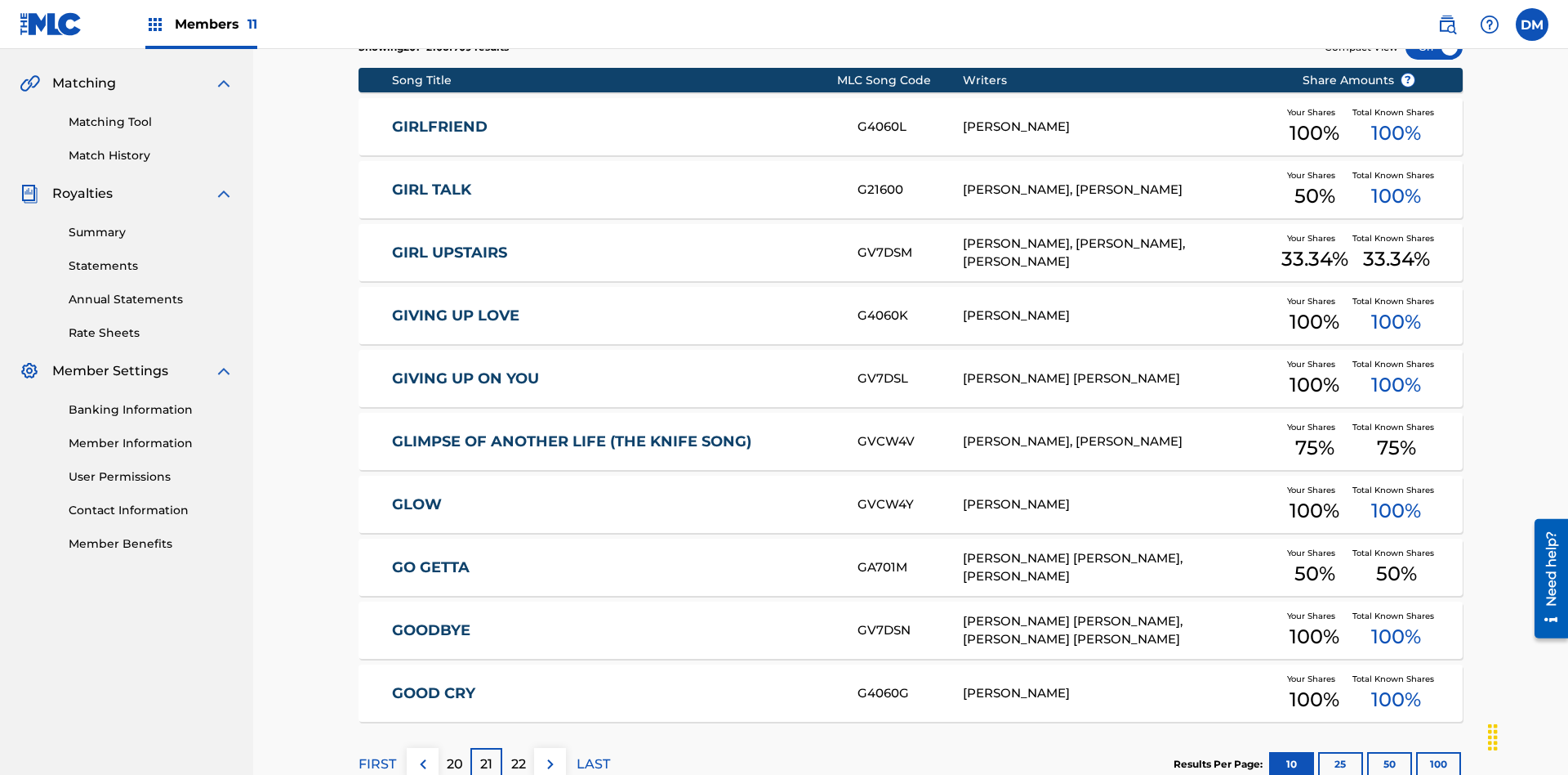
click at [550, 755] on img at bounding box center [550, 764] width 20 height 20
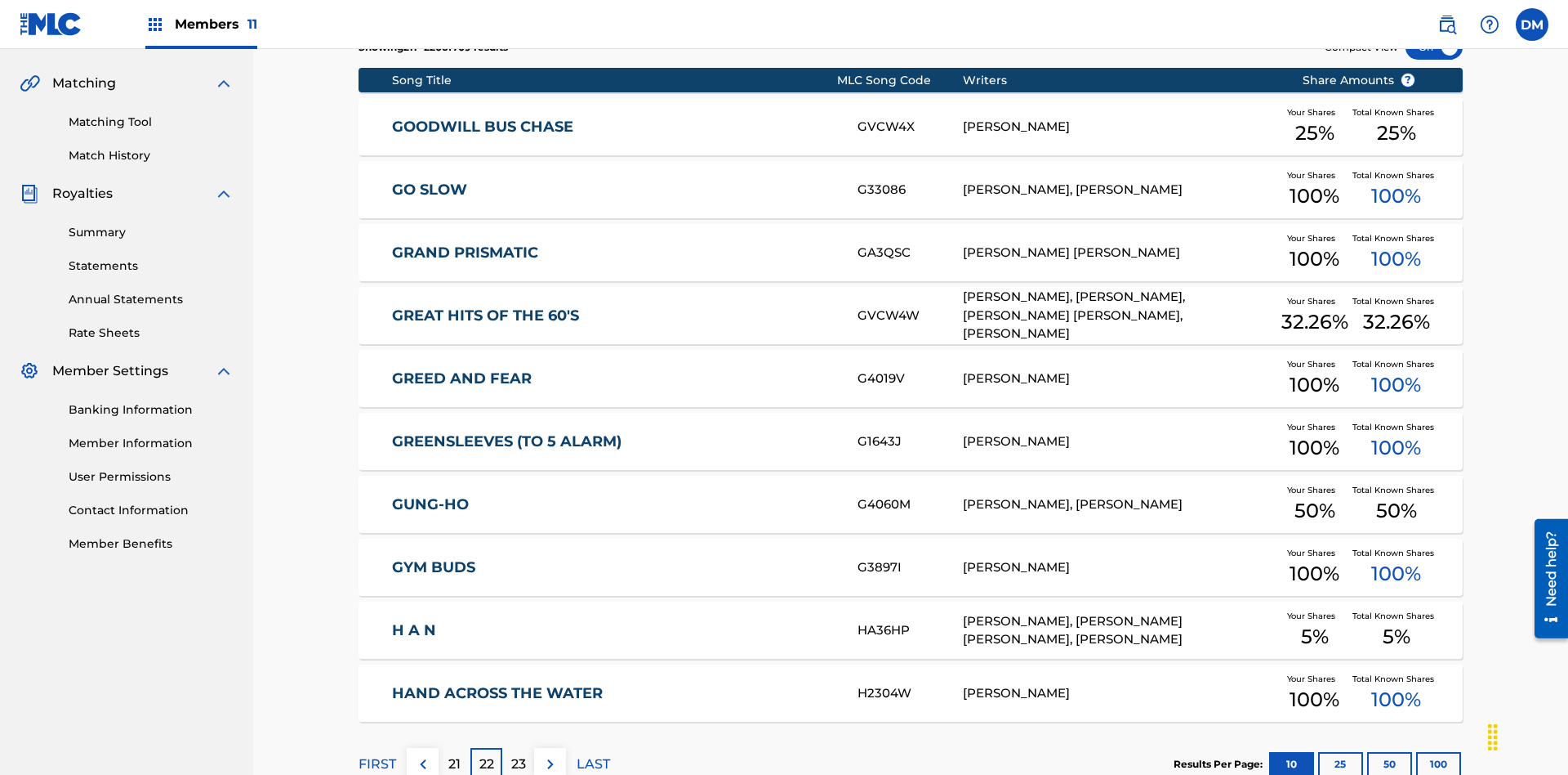
click at [550, 755] on img at bounding box center [550, 764] width 20 height 20
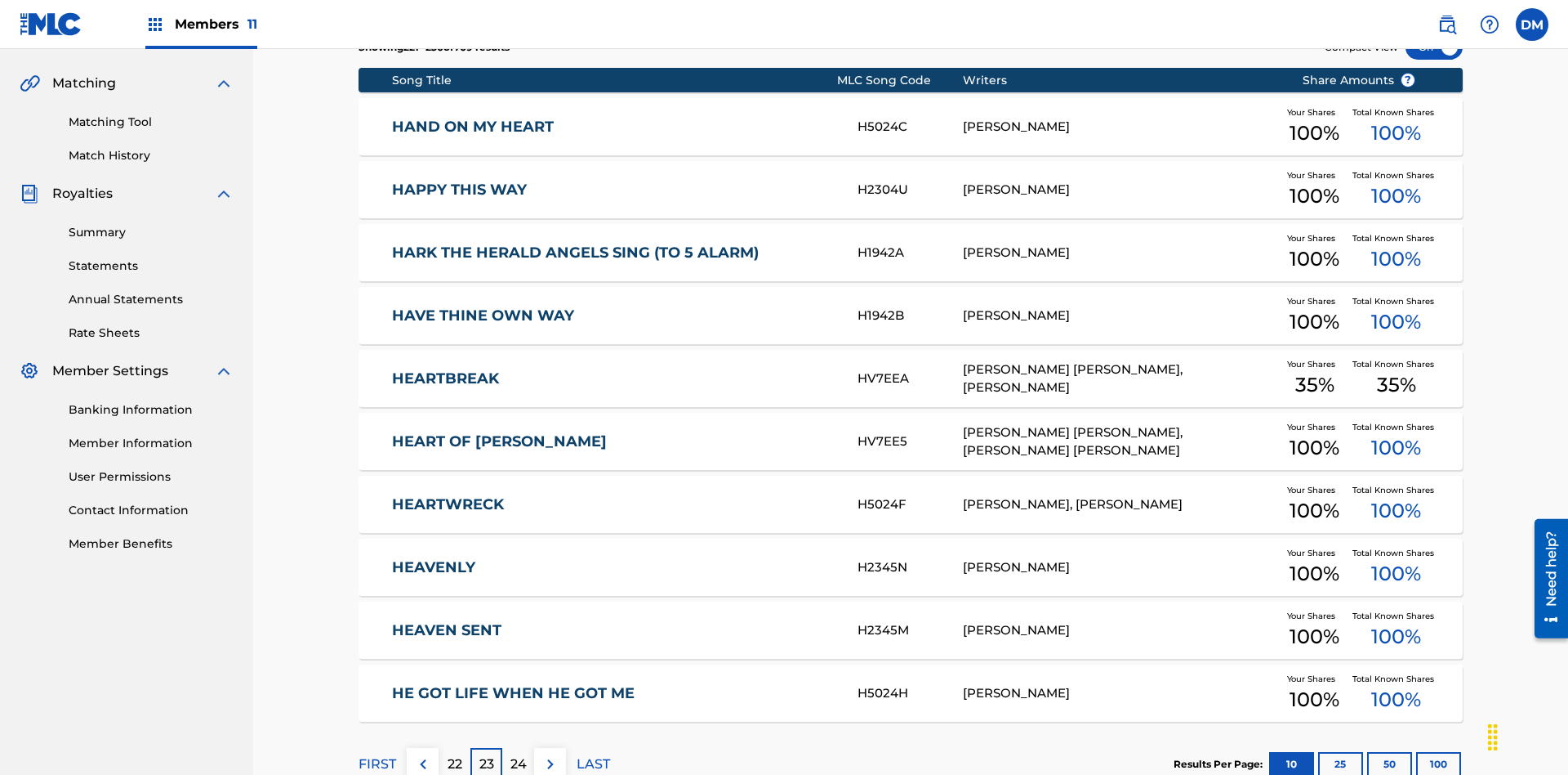
click at [550, 755] on img at bounding box center [550, 764] width 20 height 20
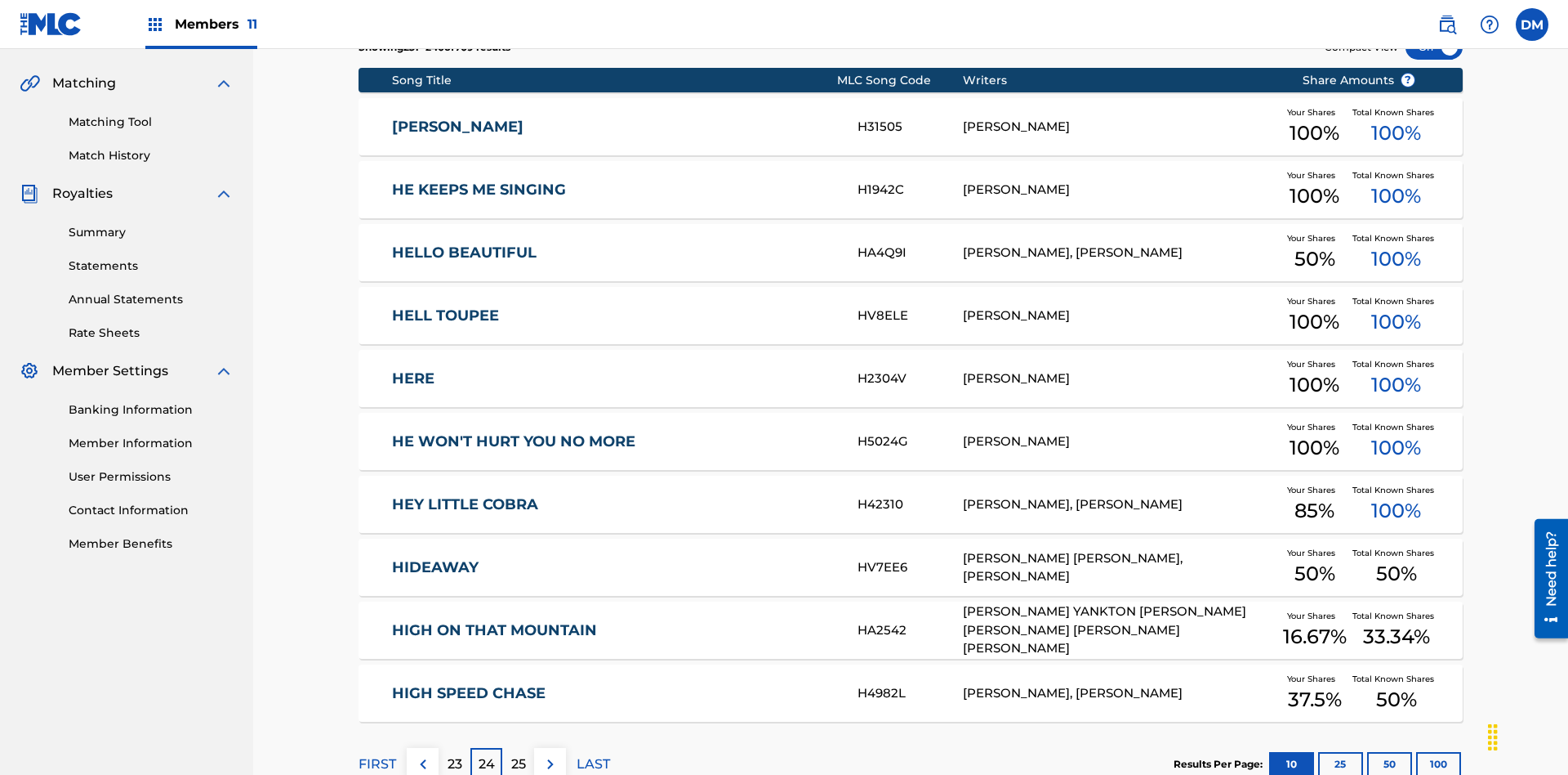
click at [550, 755] on img at bounding box center [550, 764] width 20 height 20
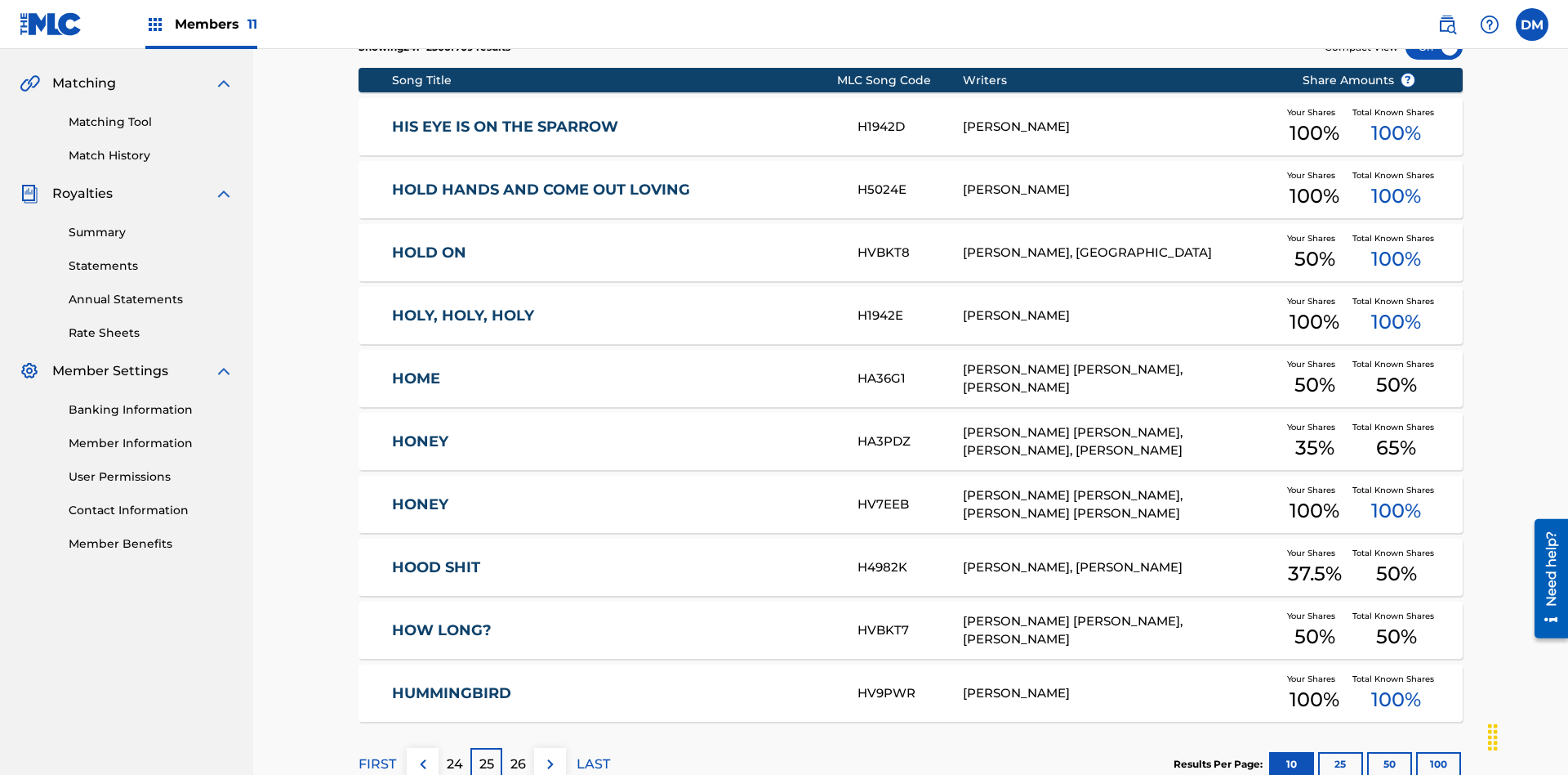
click at [550, 755] on img at bounding box center [550, 764] width 20 height 20
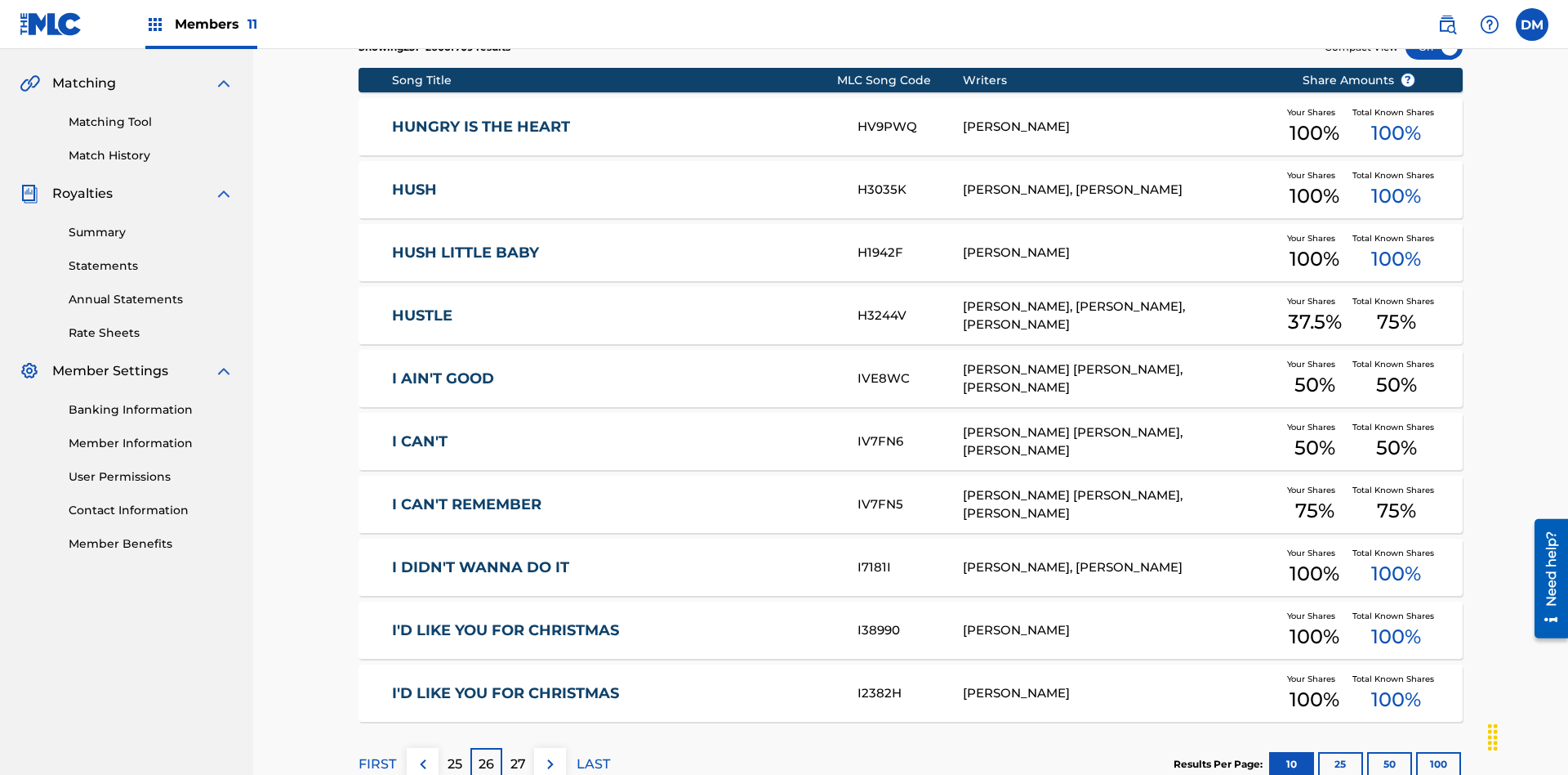
click at [550, 755] on img at bounding box center [550, 764] width 20 height 20
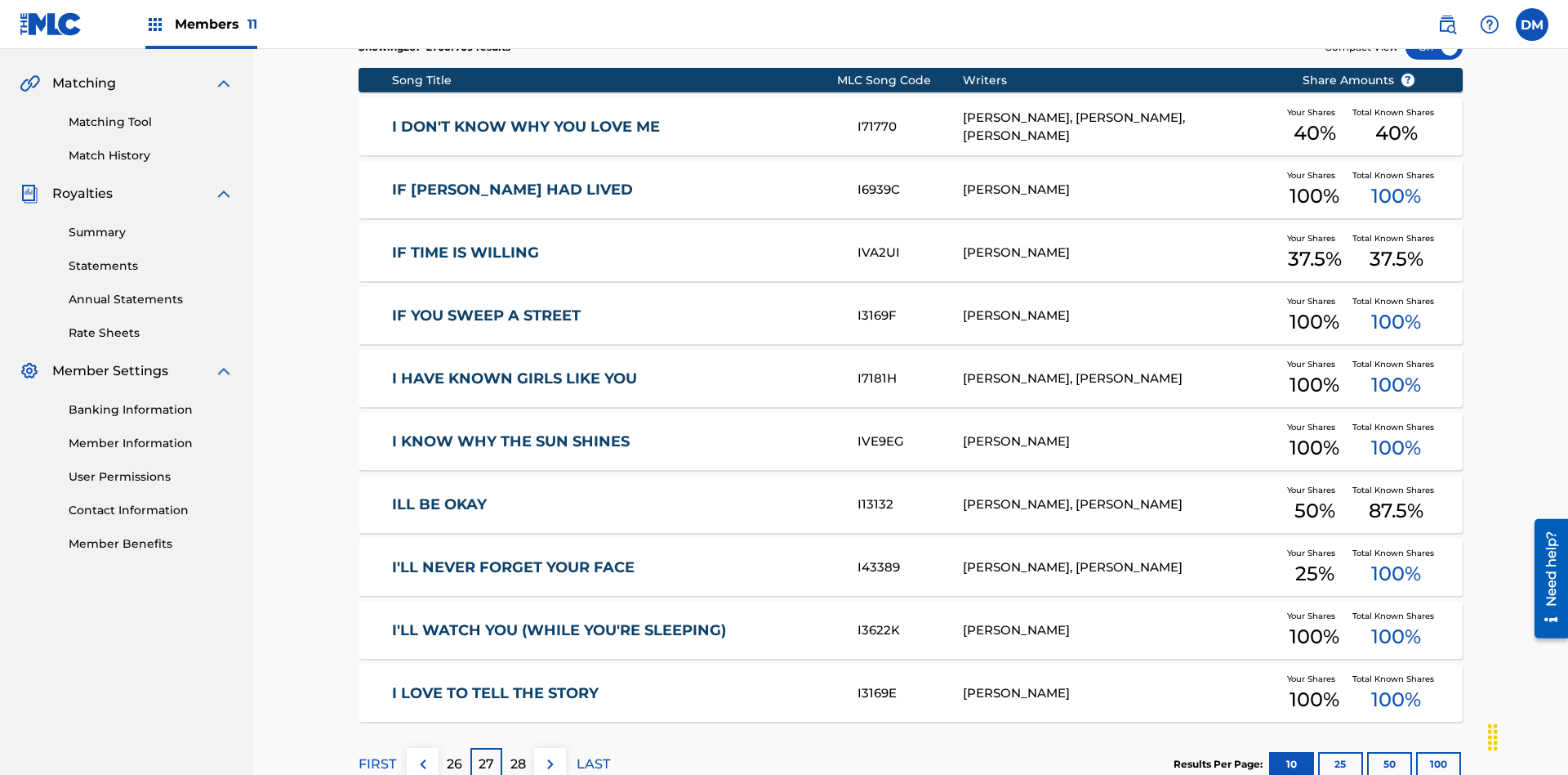
click at [550, 755] on img at bounding box center [550, 764] width 20 height 20
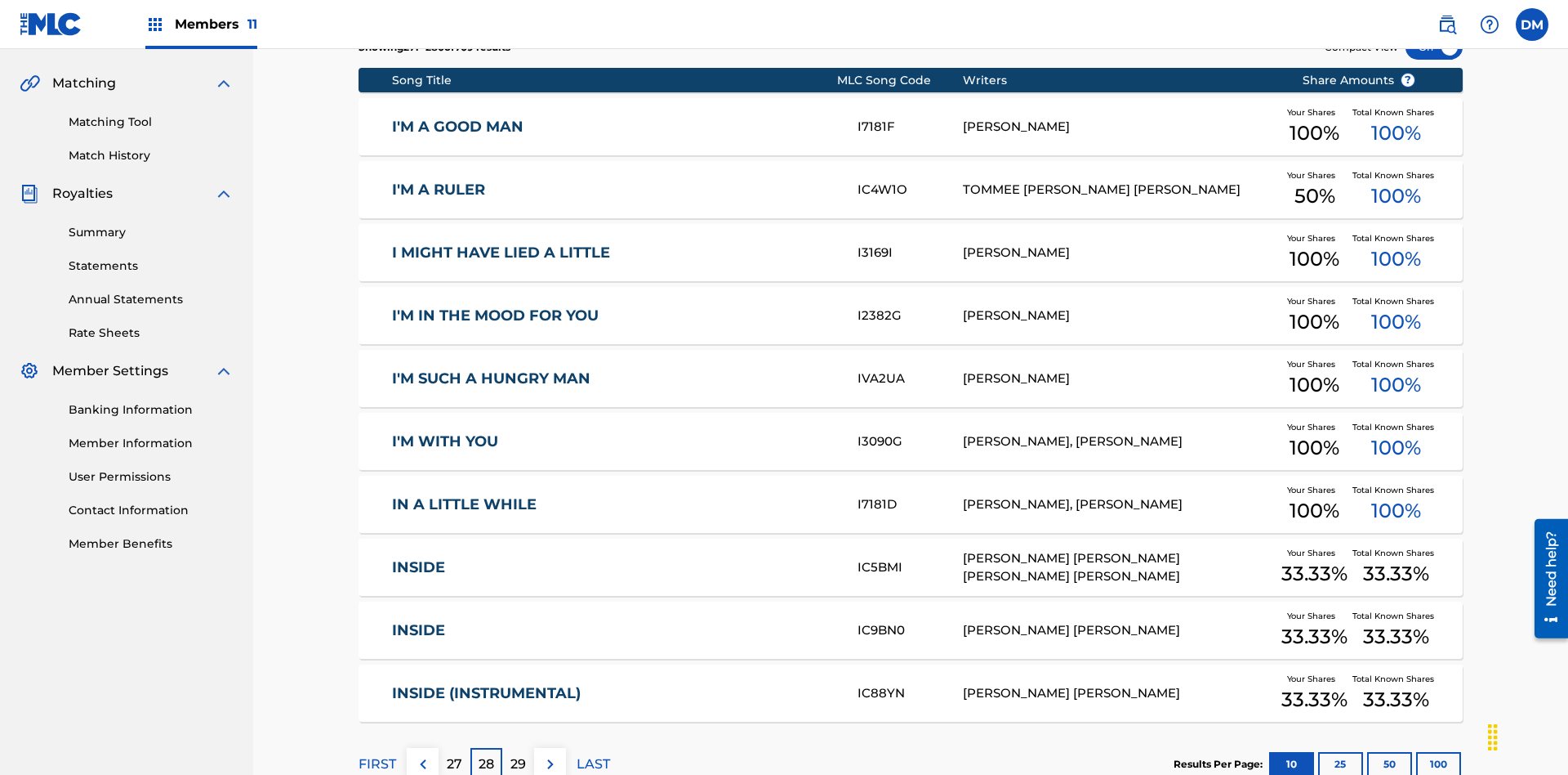
click at [550, 755] on img at bounding box center [550, 764] width 20 height 20
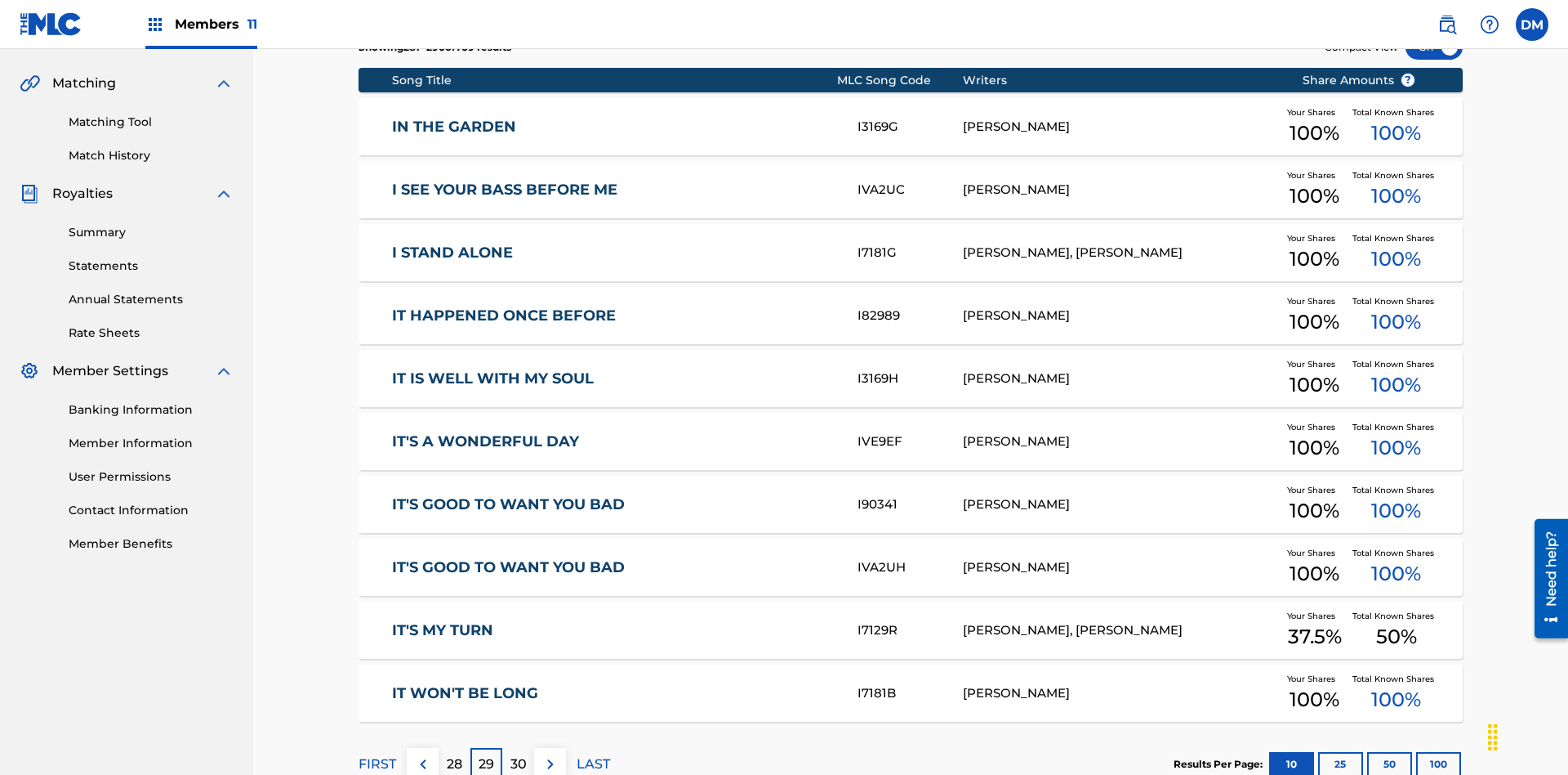
click at [550, 755] on img at bounding box center [550, 764] width 20 height 20
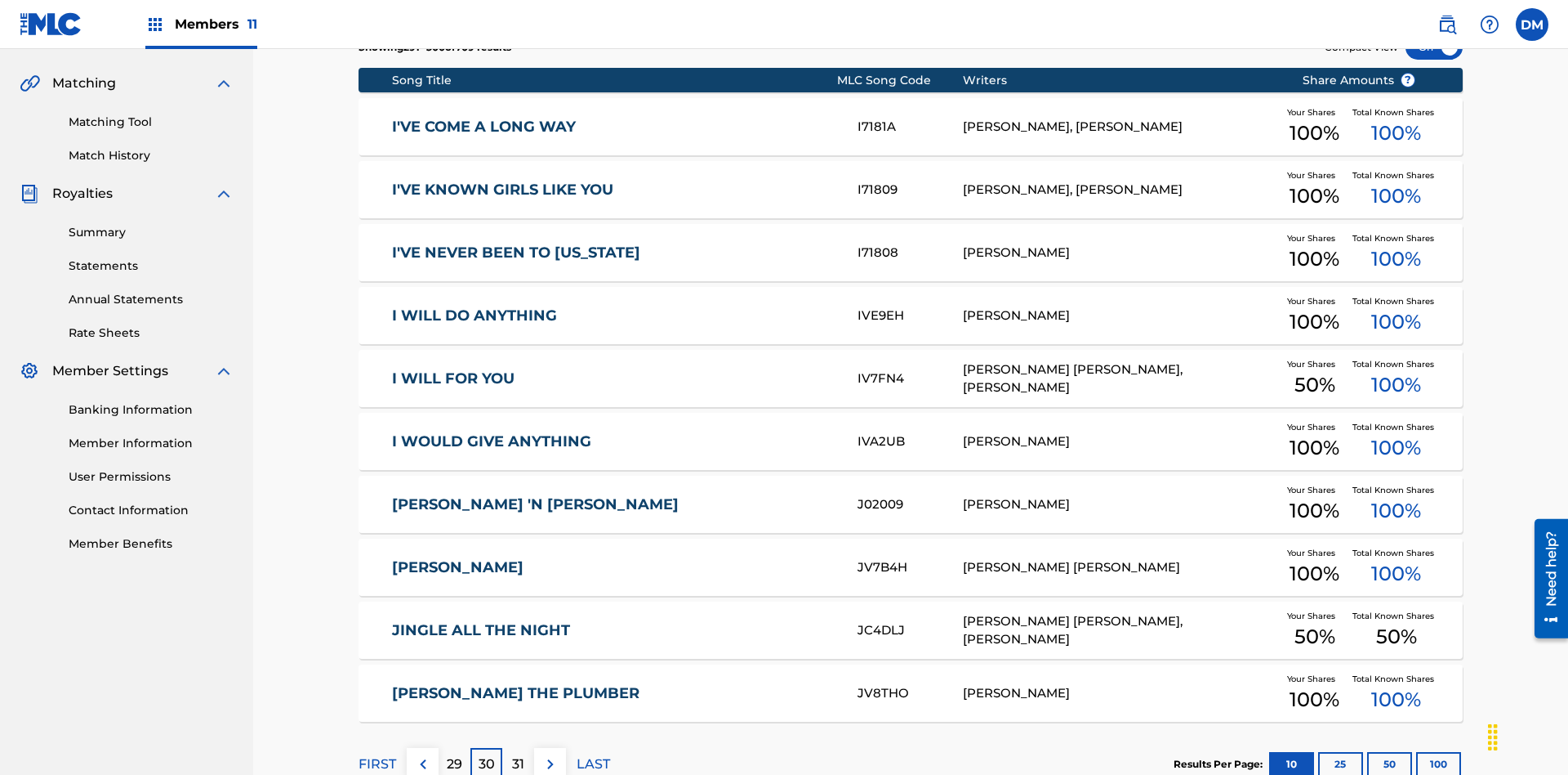
click at [550, 755] on img at bounding box center [550, 764] width 20 height 20
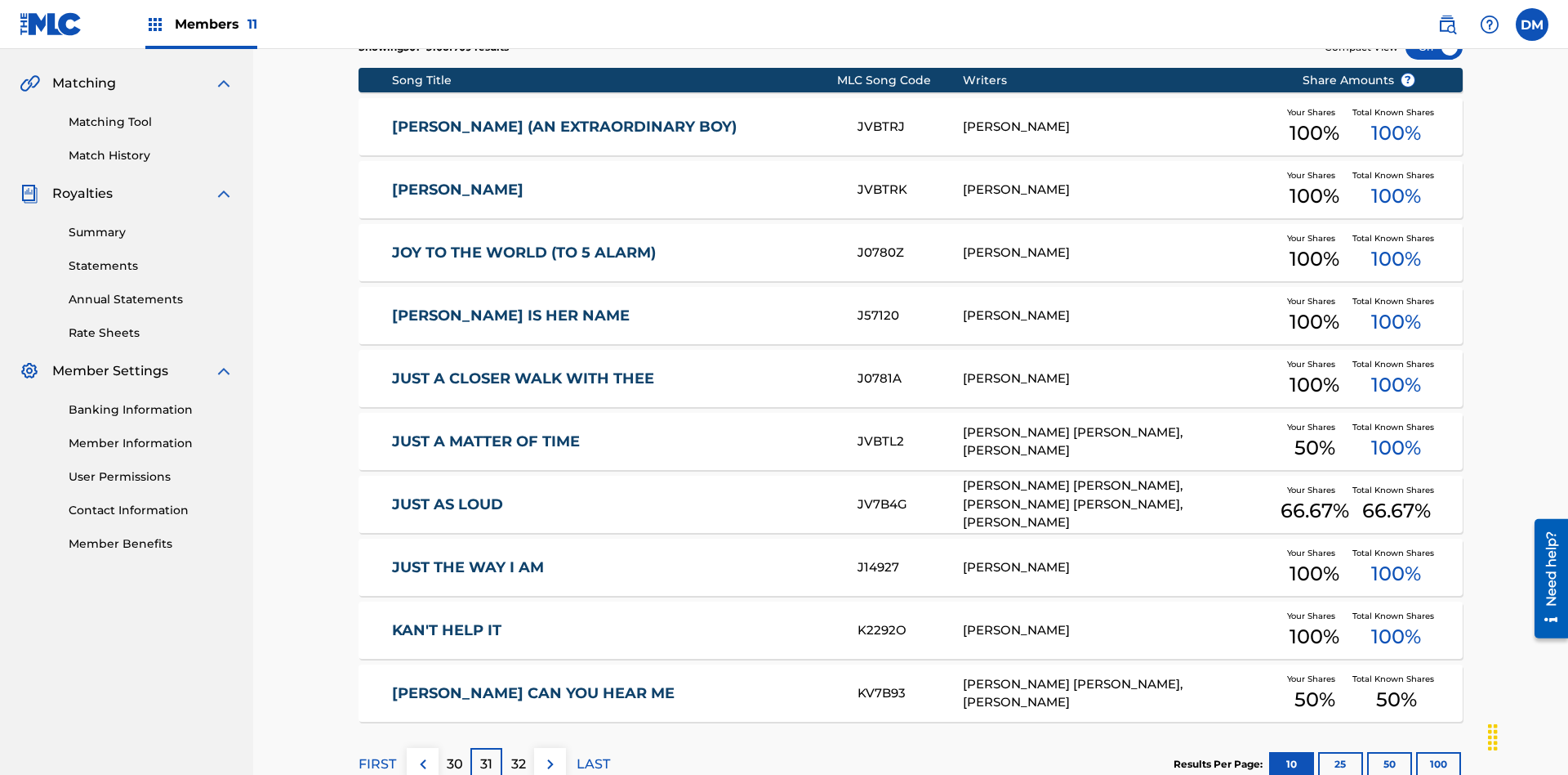
click at [550, 755] on img at bounding box center [550, 764] width 20 height 20
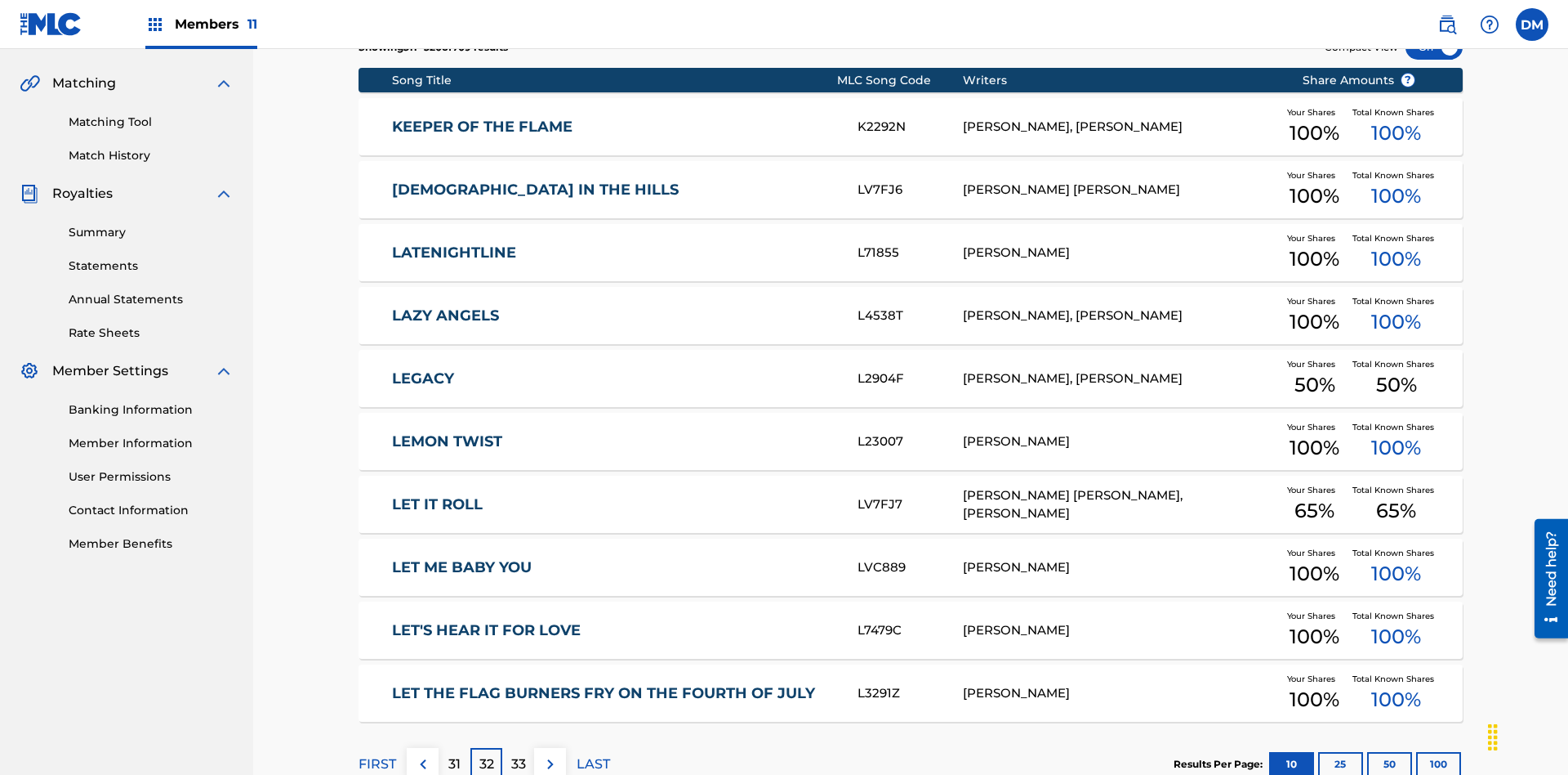
click at [550, 755] on img at bounding box center [550, 764] width 20 height 20
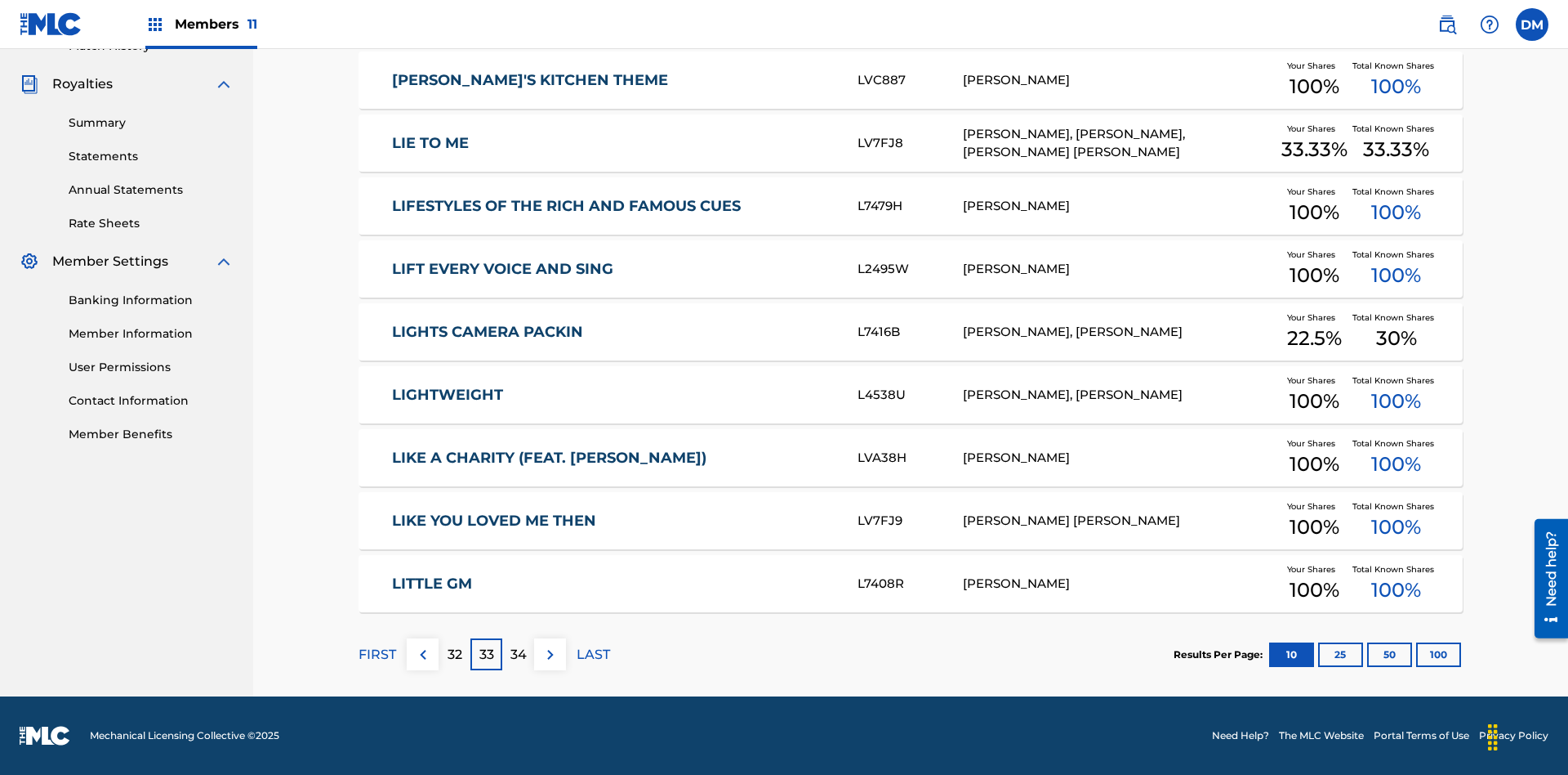
click at [550, 654] on img at bounding box center [550, 655] width 20 height 20
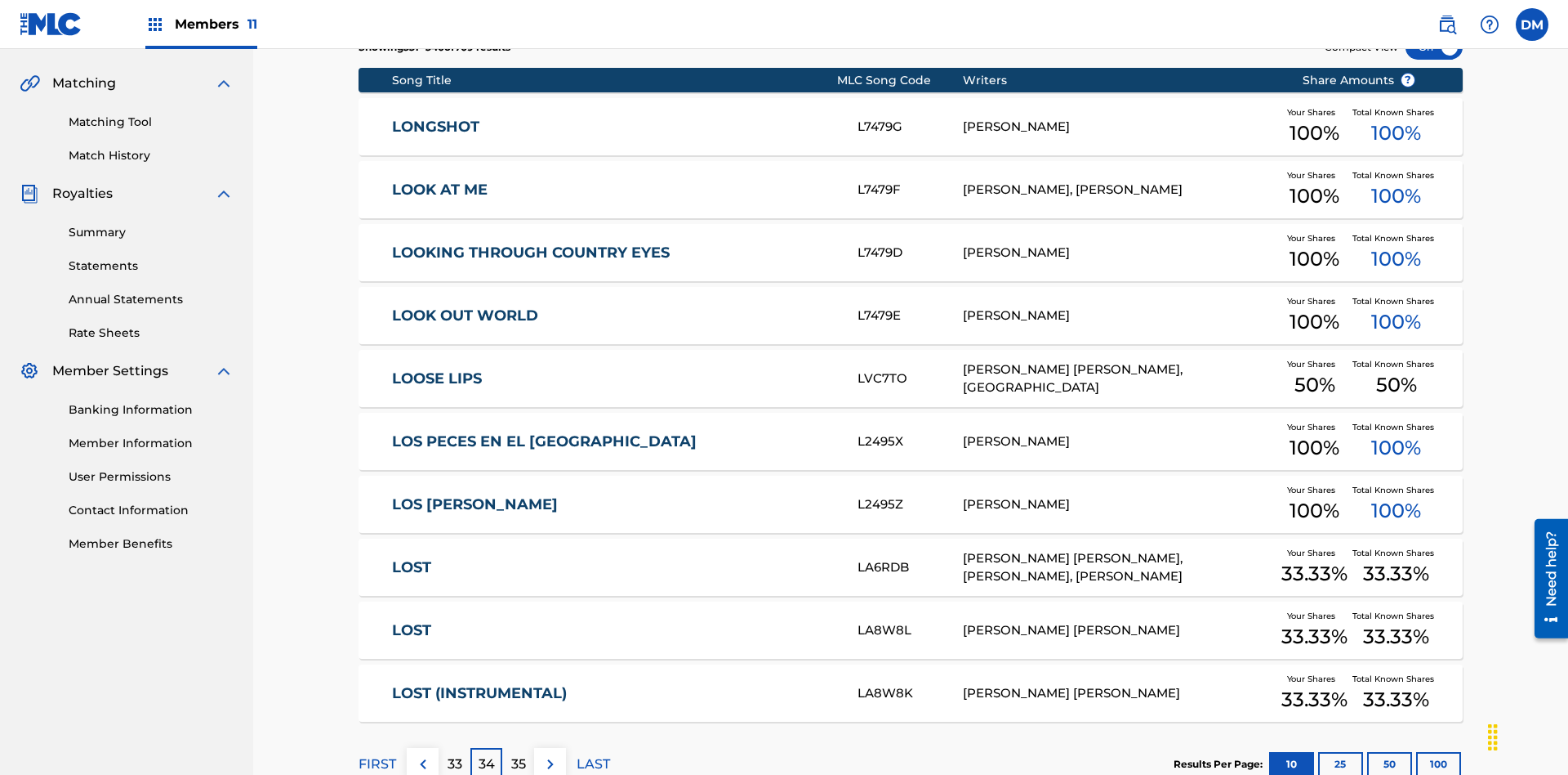
click at [550, 755] on img at bounding box center [550, 764] width 20 height 20
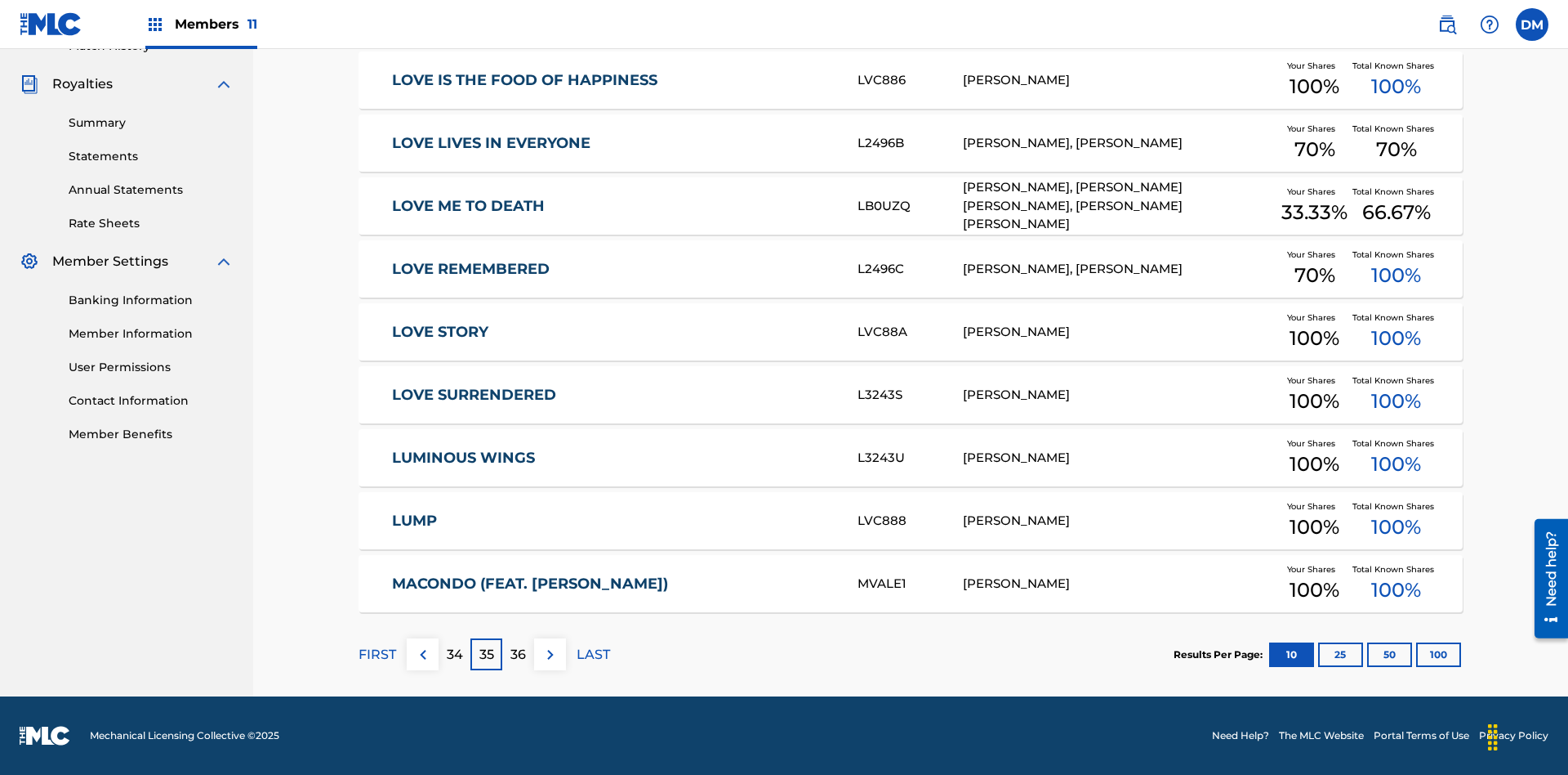
click at [550, 654] on img at bounding box center [550, 655] width 20 height 20
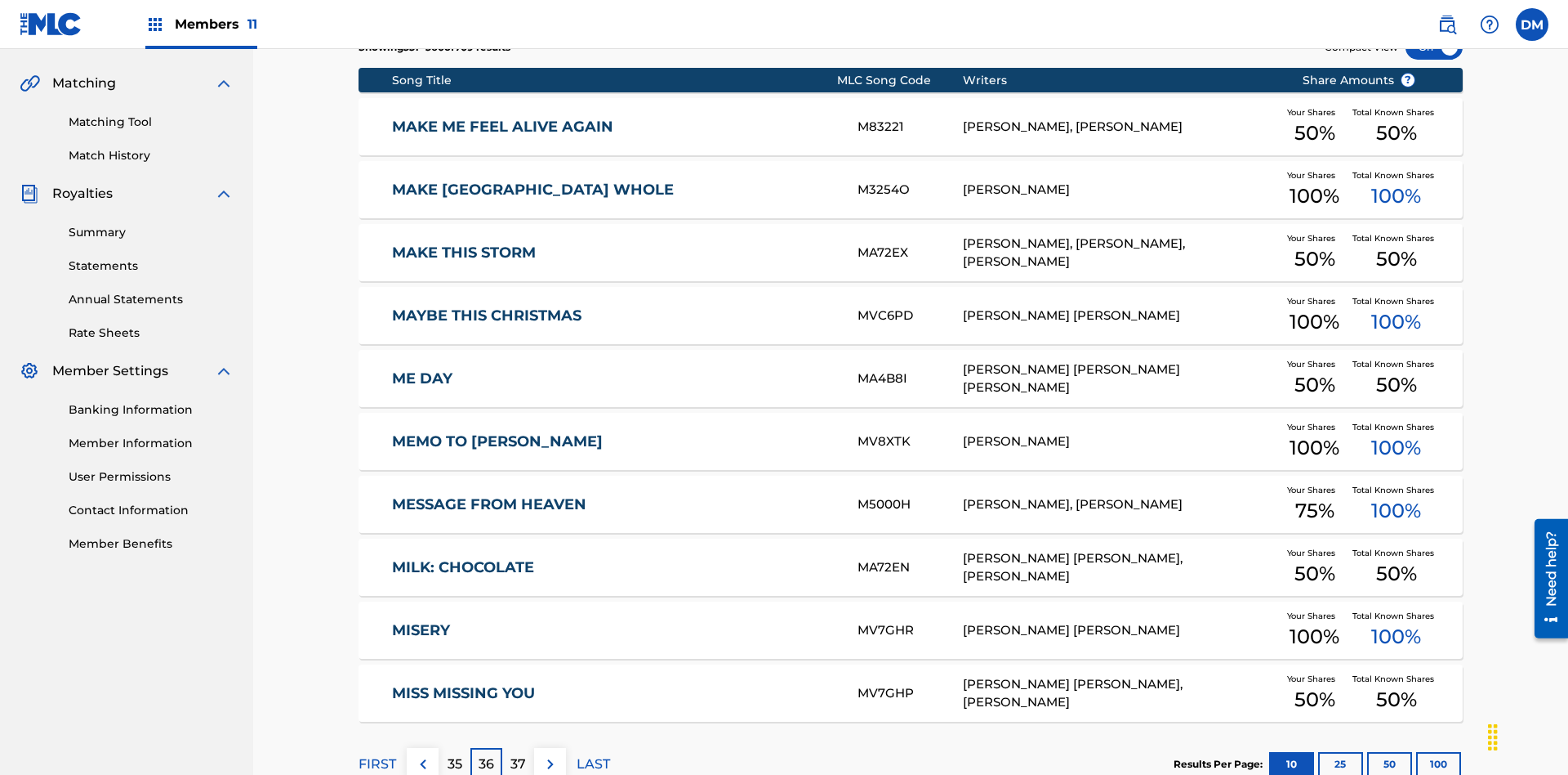
click at [550, 755] on img at bounding box center [550, 764] width 20 height 20
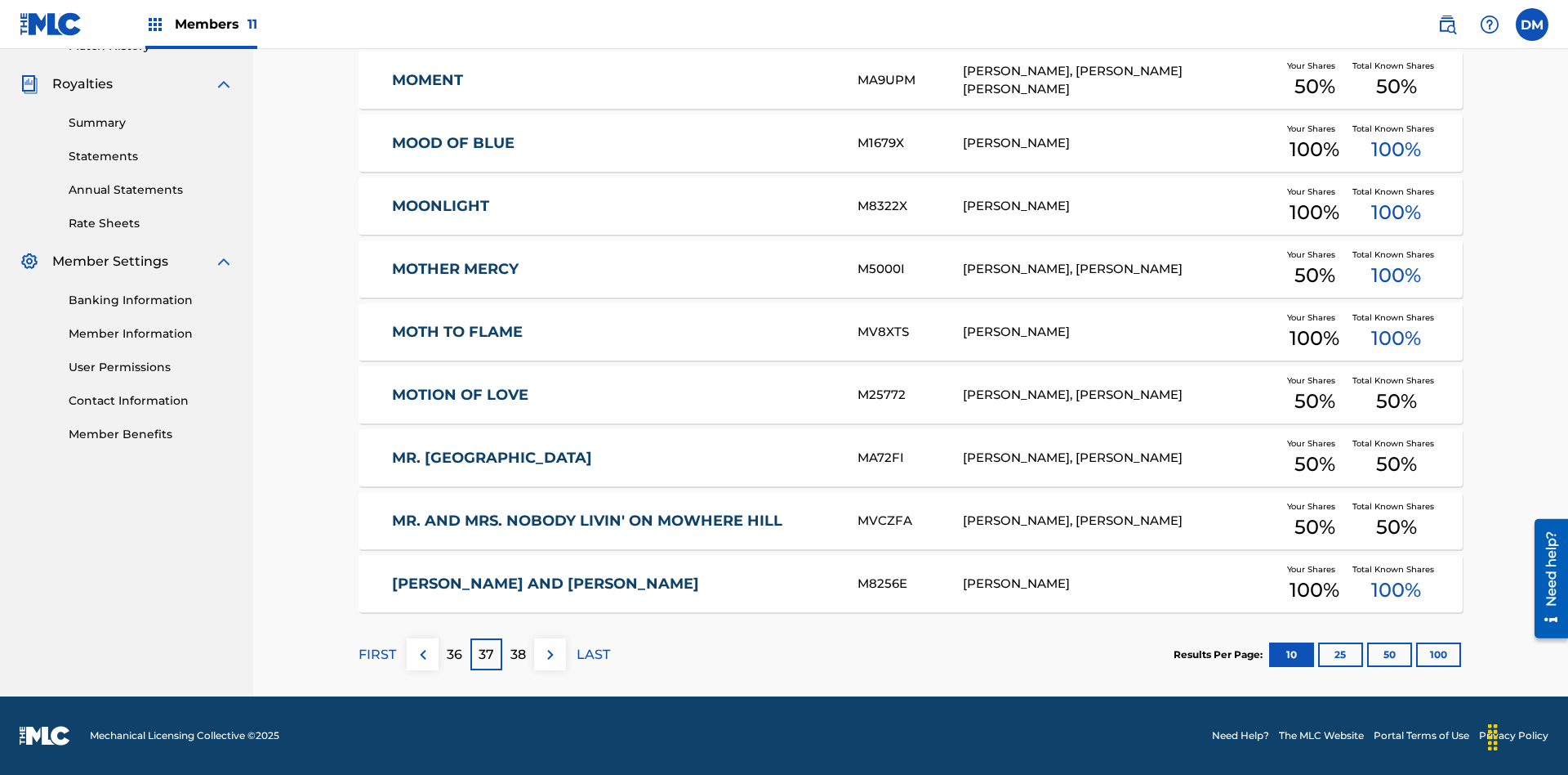
click at [550, 654] on img at bounding box center [550, 655] width 20 height 20
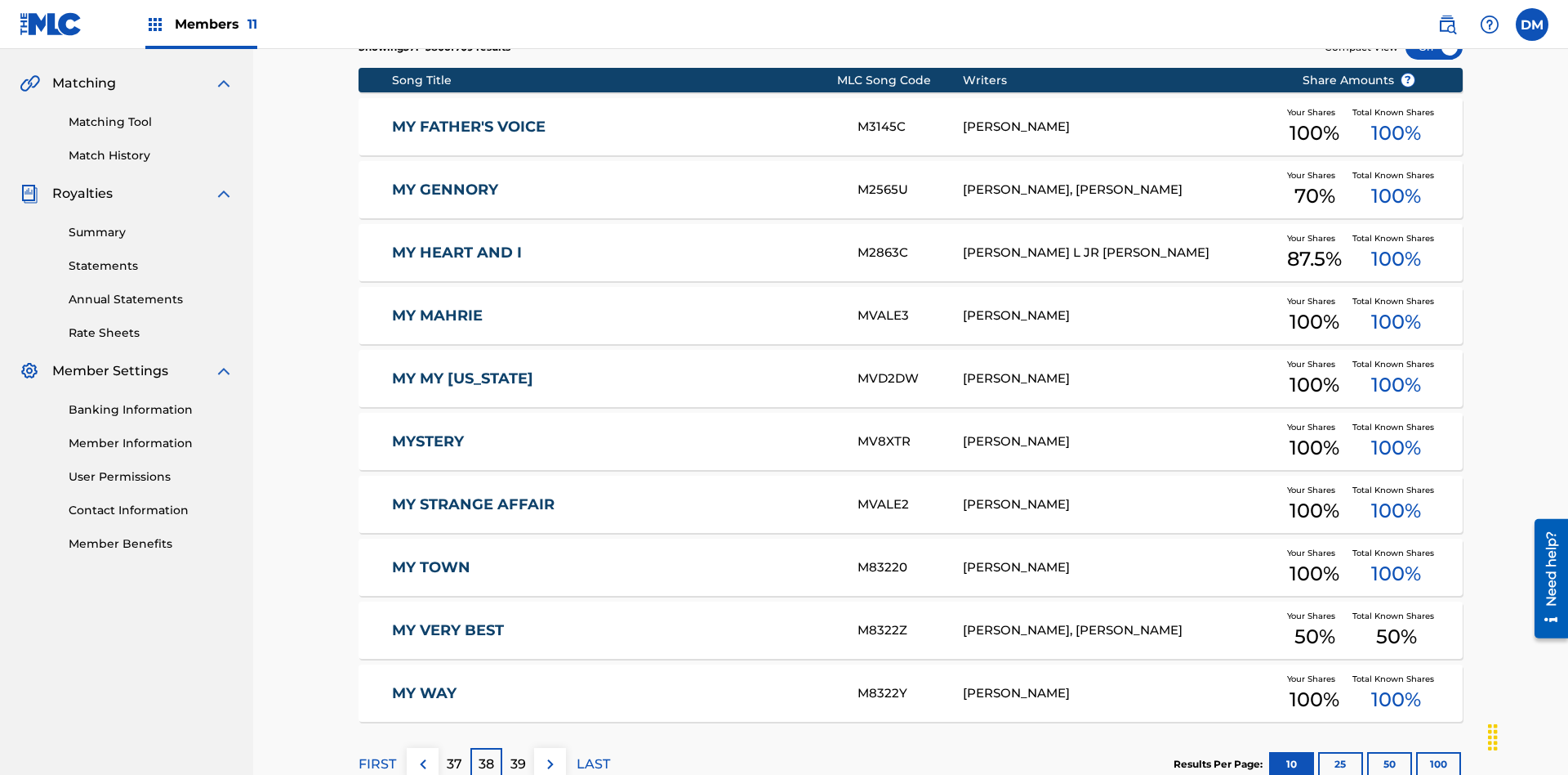
click at [550, 755] on img at bounding box center [550, 764] width 20 height 20
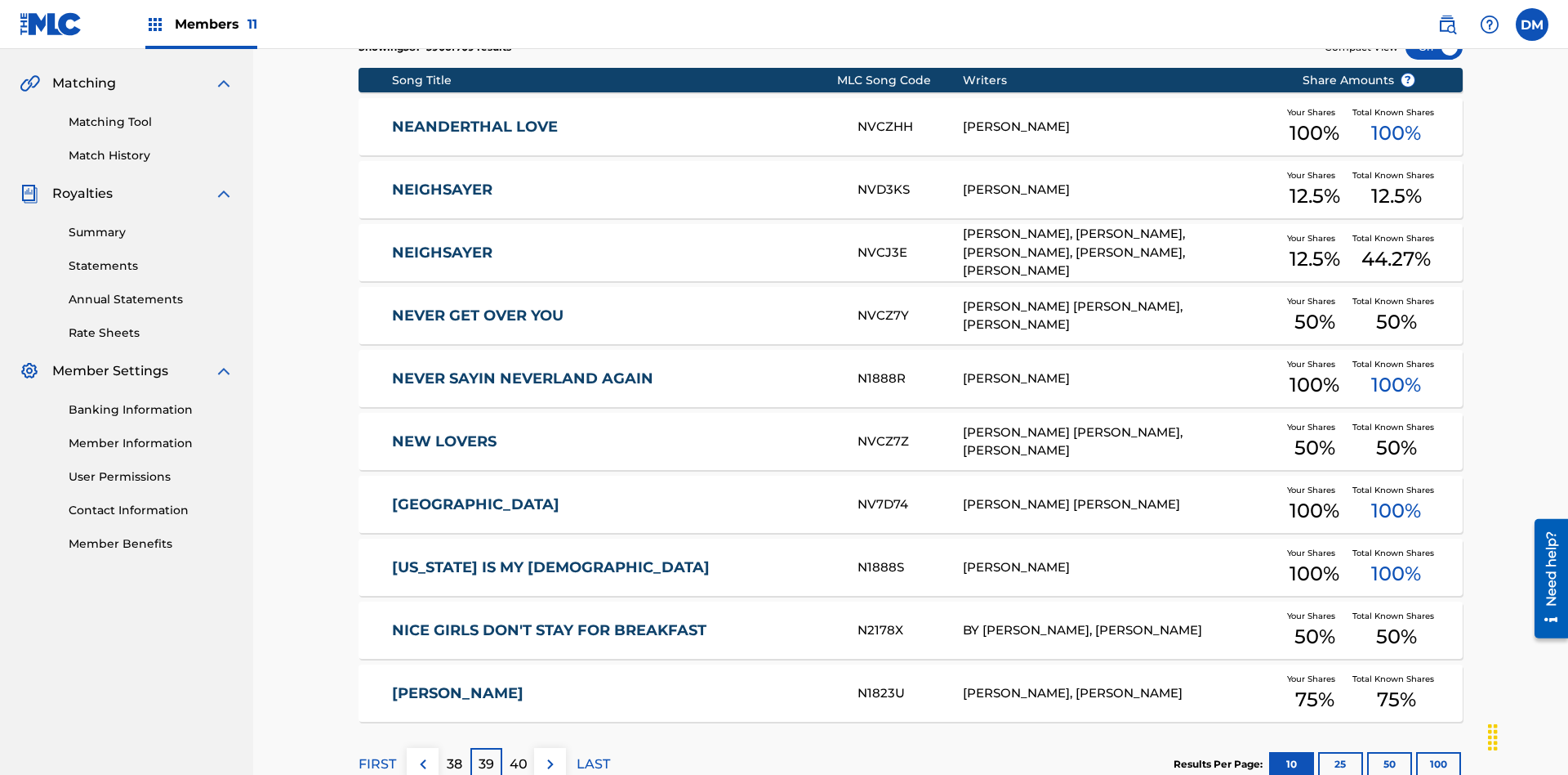
click at [550, 755] on img at bounding box center [550, 764] width 20 height 20
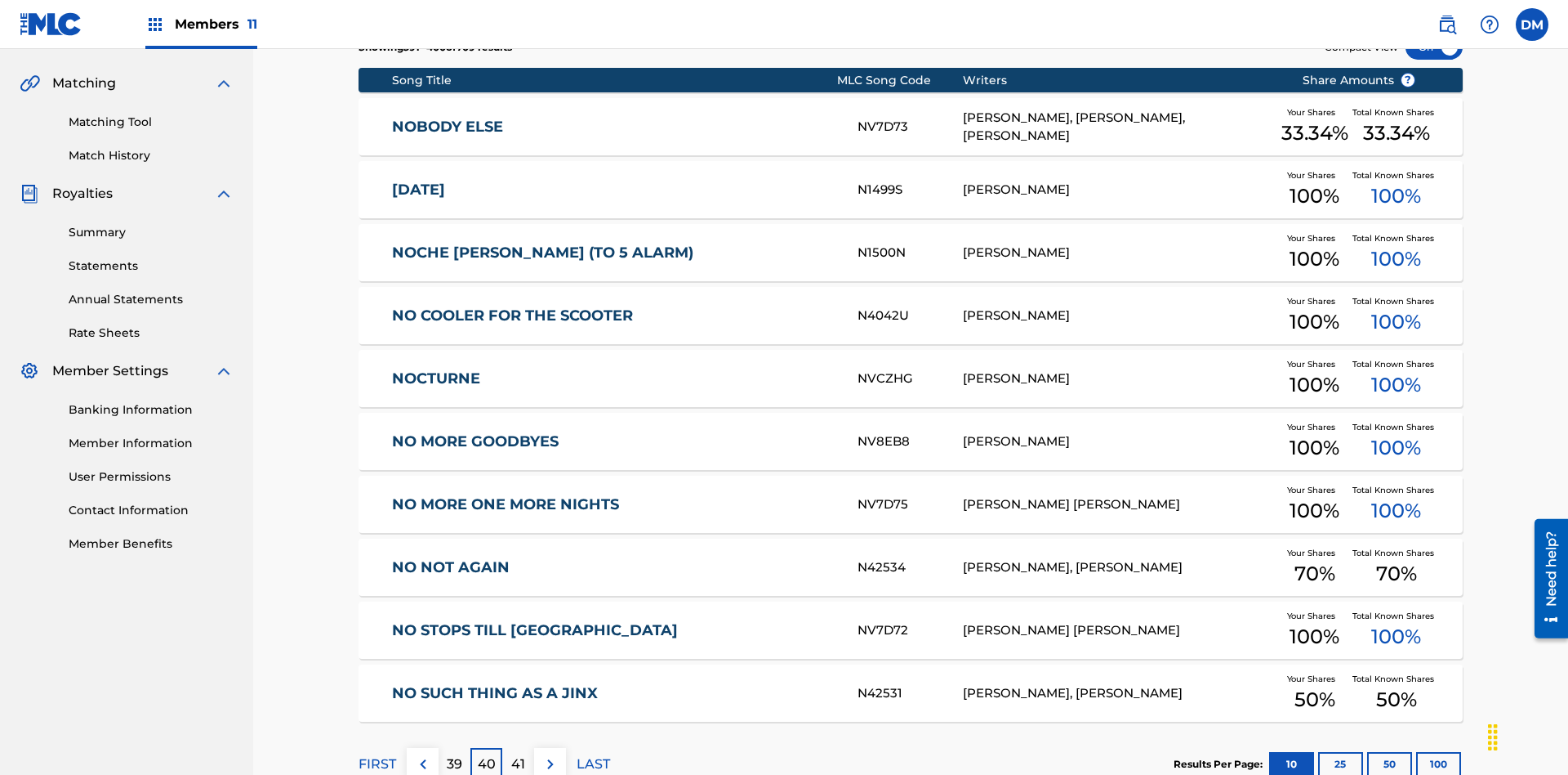
click at [550, 755] on img at bounding box center [550, 764] width 20 height 20
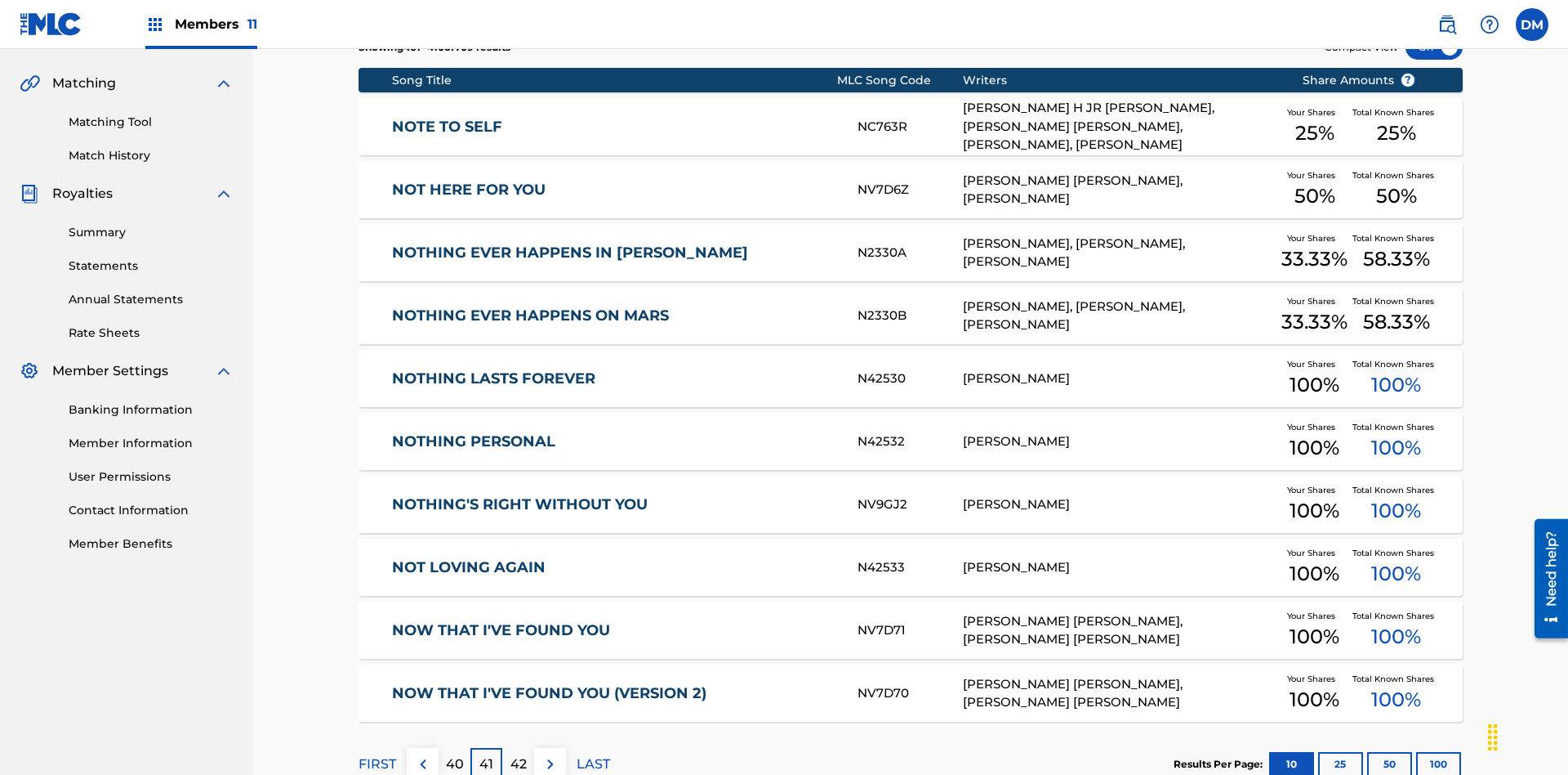
click at [550, 755] on img at bounding box center [550, 764] width 20 height 20
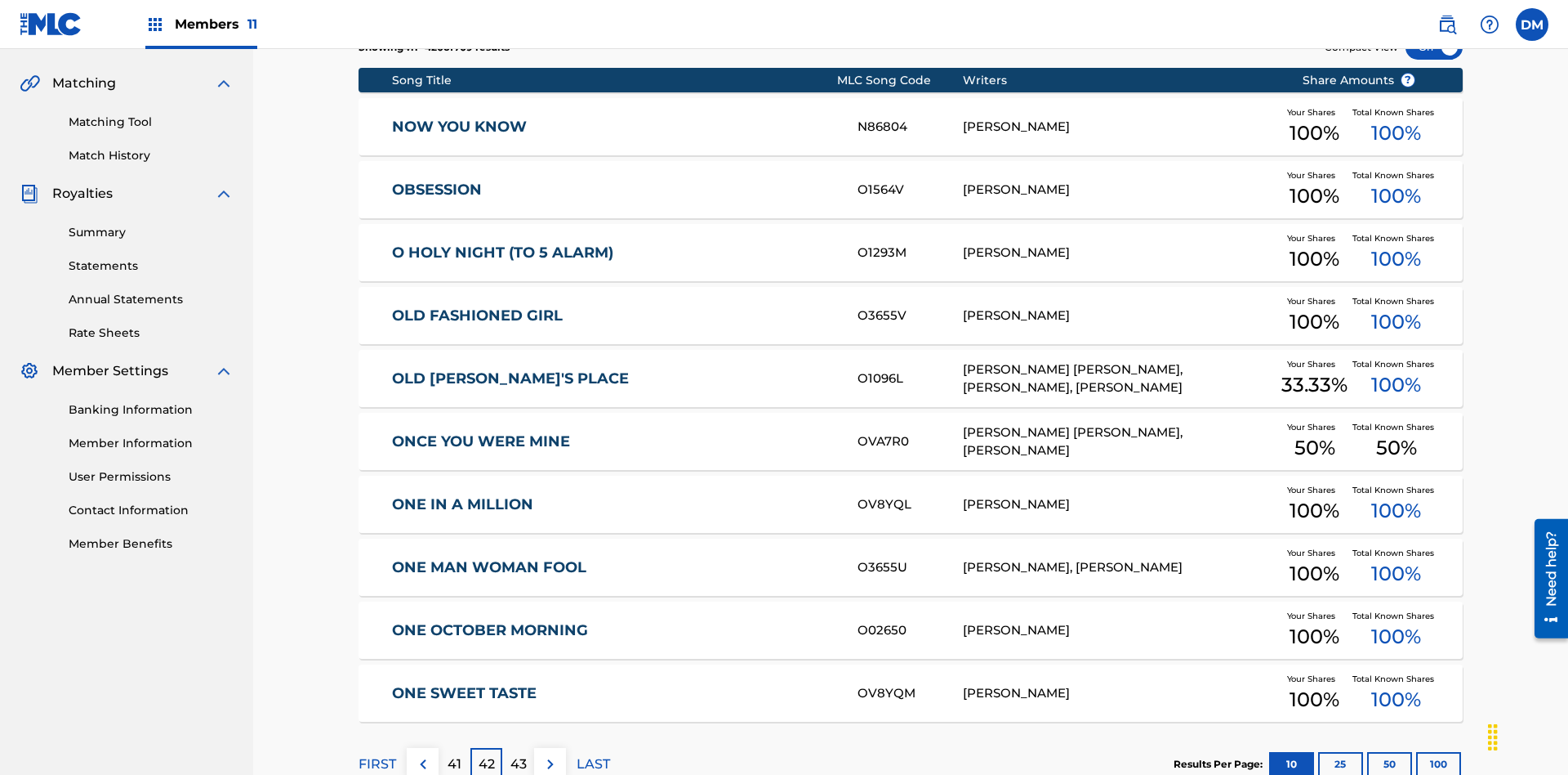
click at [550, 755] on img at bounding box center [550, 764] width 20 height 20
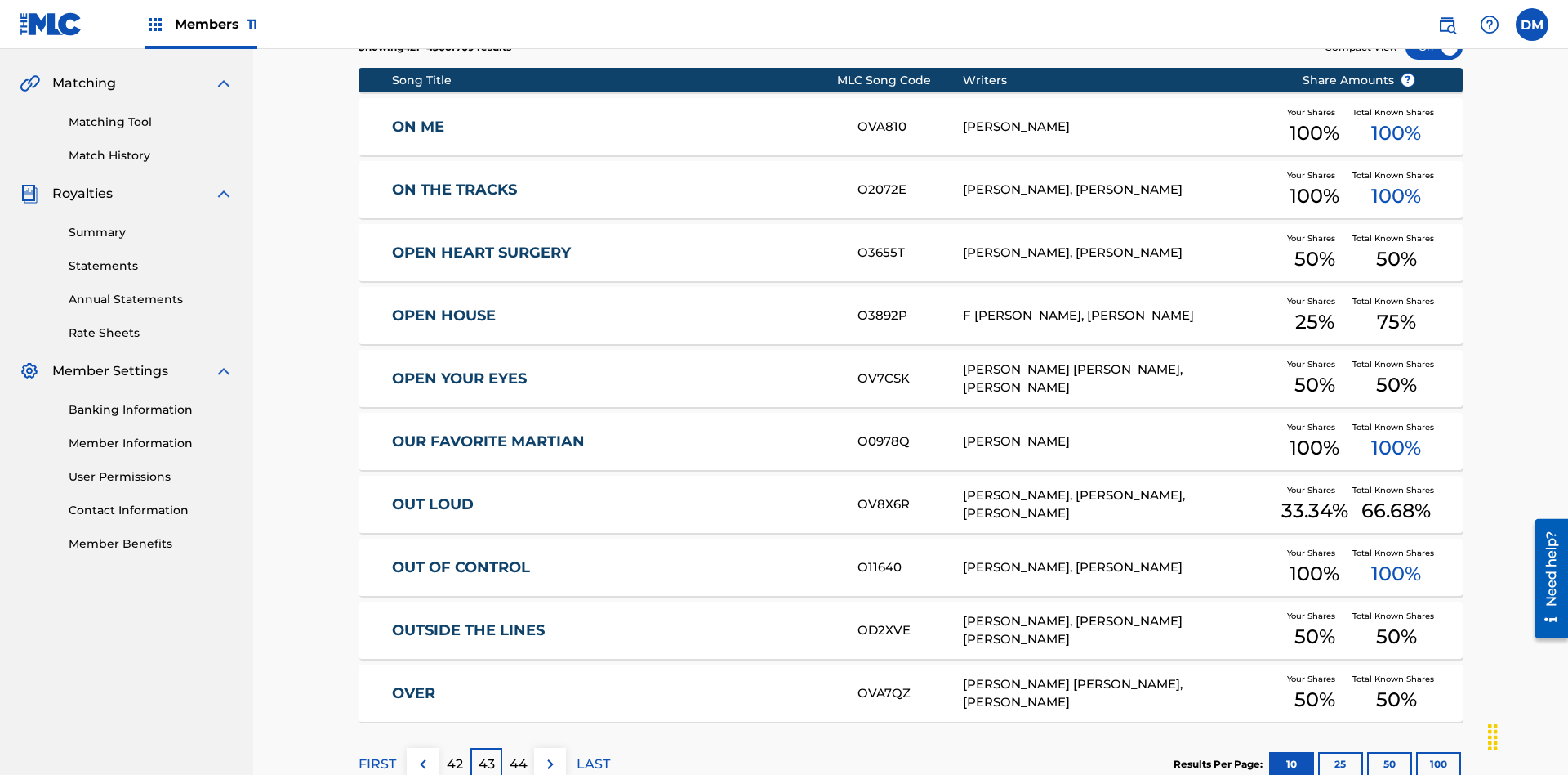
click at [550, 755] on img at bounding box center [550, 764] width 20 height 20
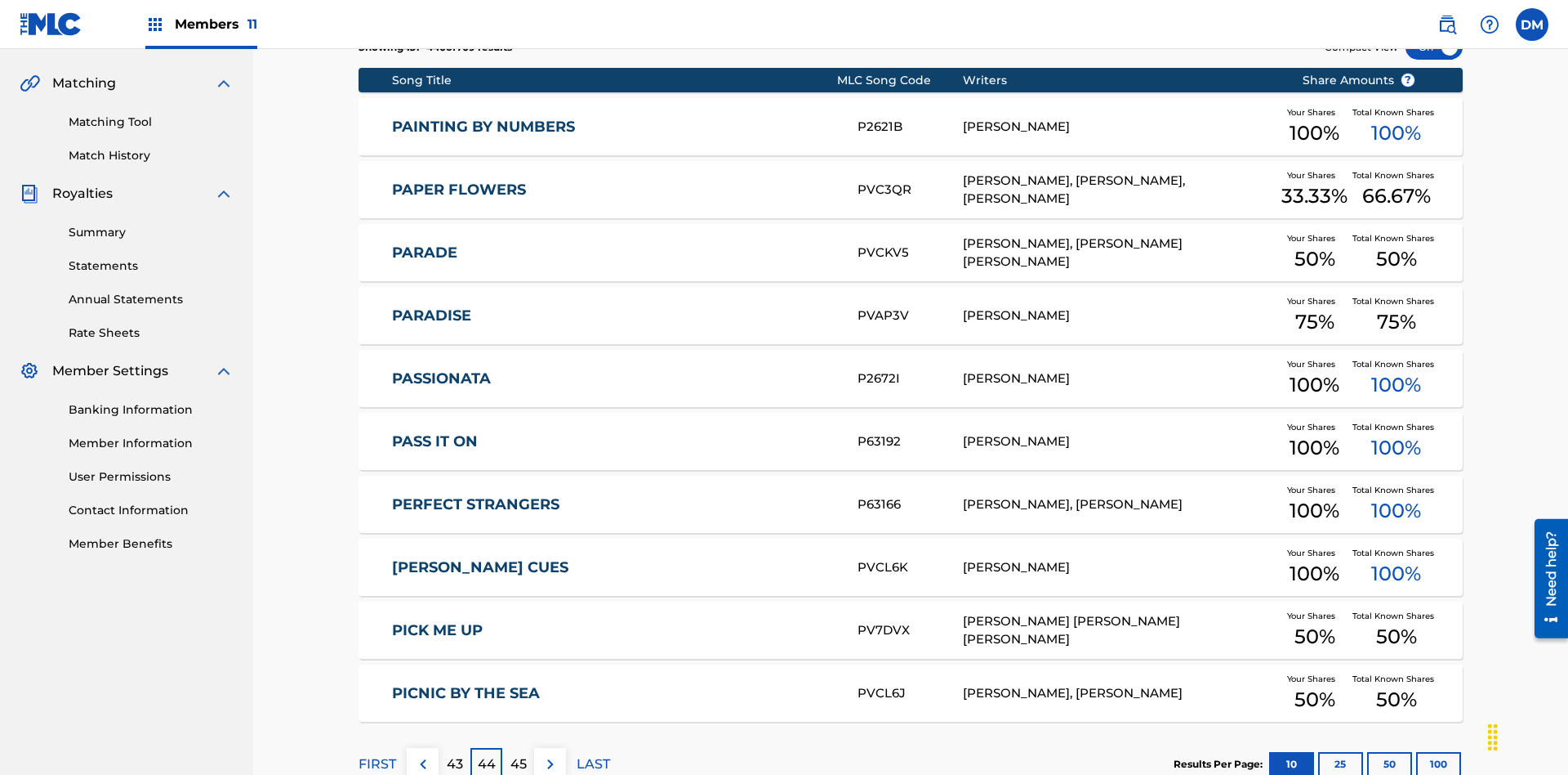
click at [550, 755] on img at bounding box center [550, 764] width 20 height 20
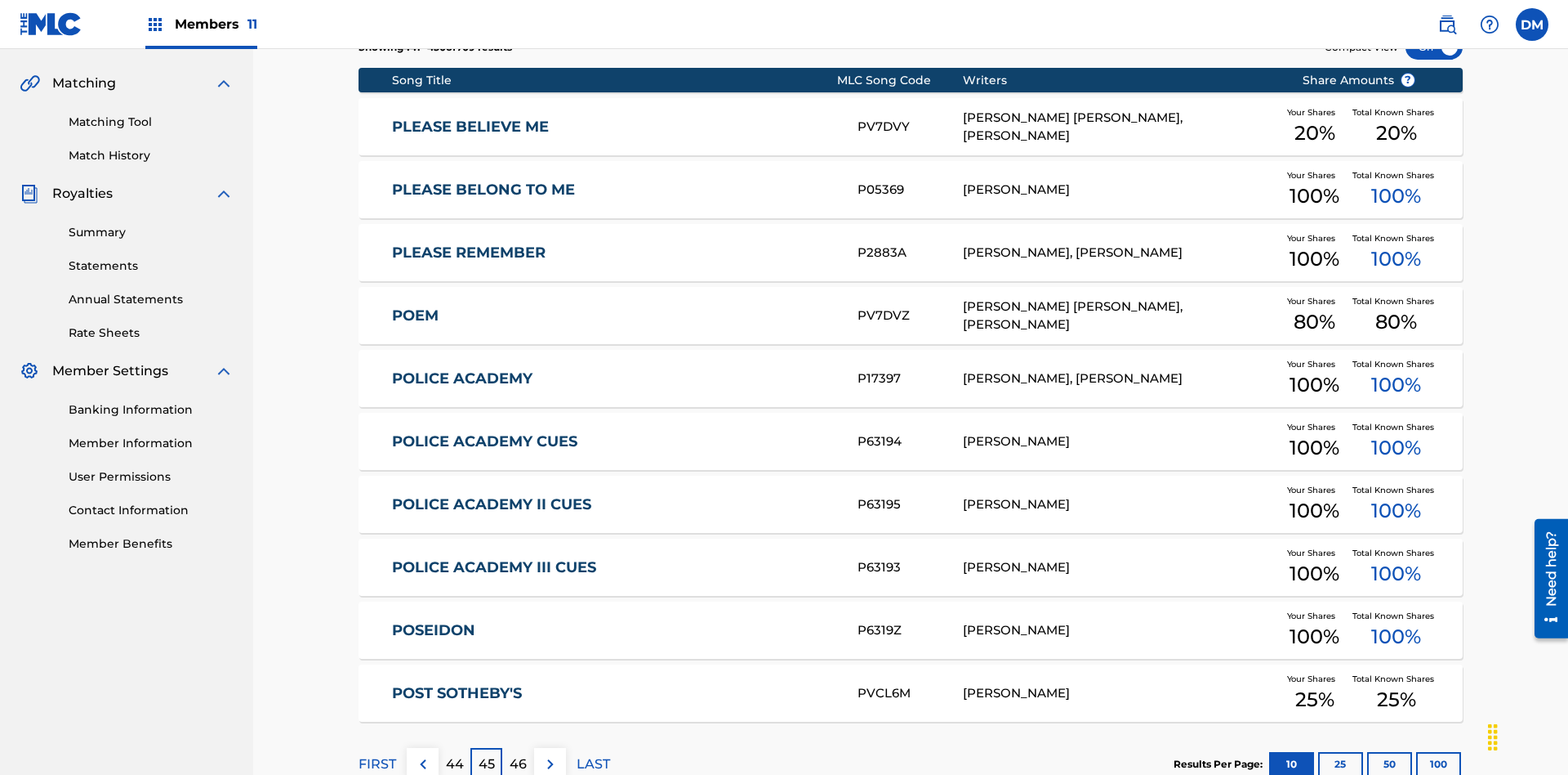
click at [550, 755] on img at bounding box center [550, 764] width 20 height 20
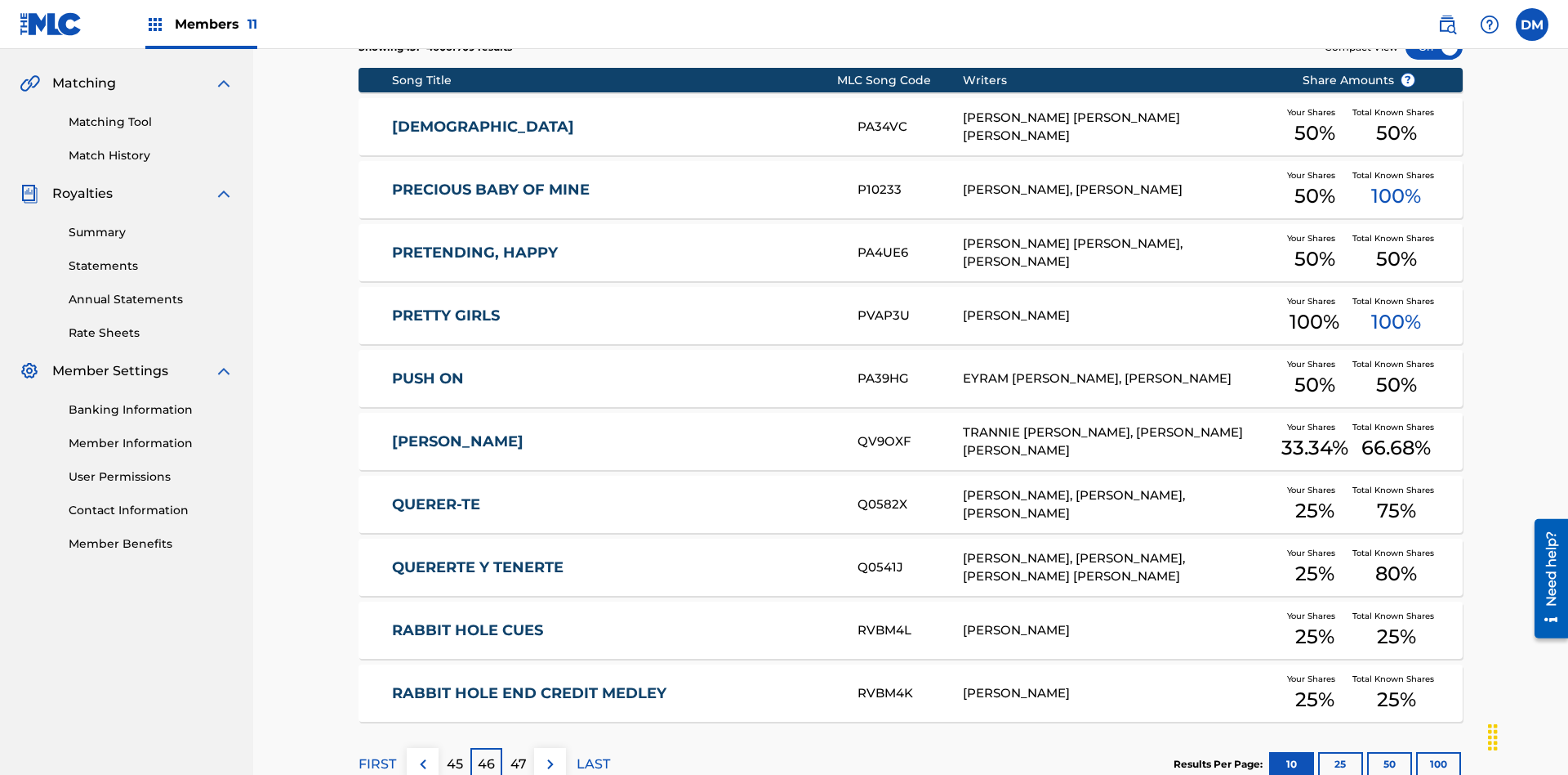
click at [550, 755] on img at bounding box center [550, 764] width 20 height 20
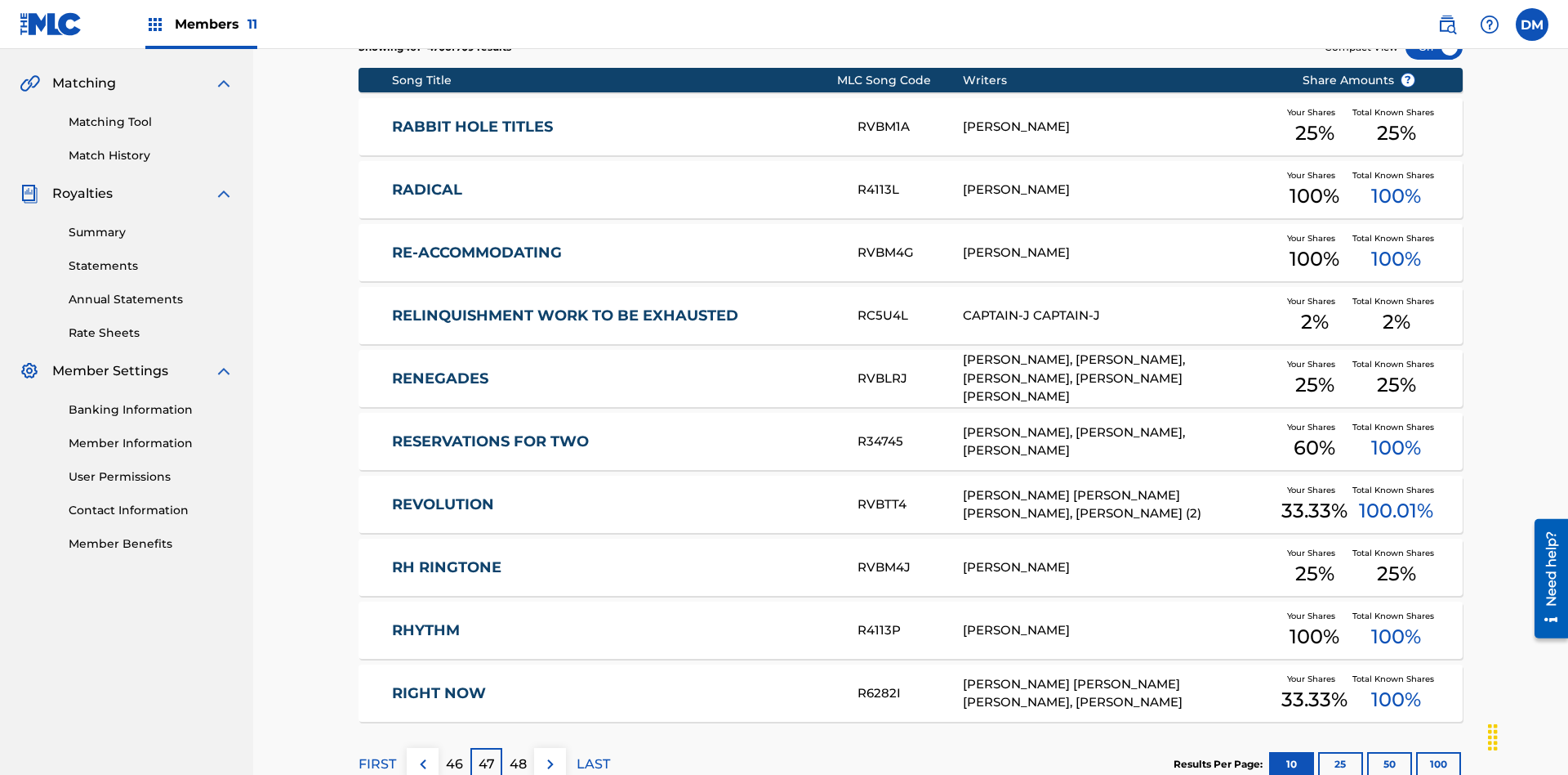
click at [550, 755] on img at bounding box center [550, 764] width 20 height 20
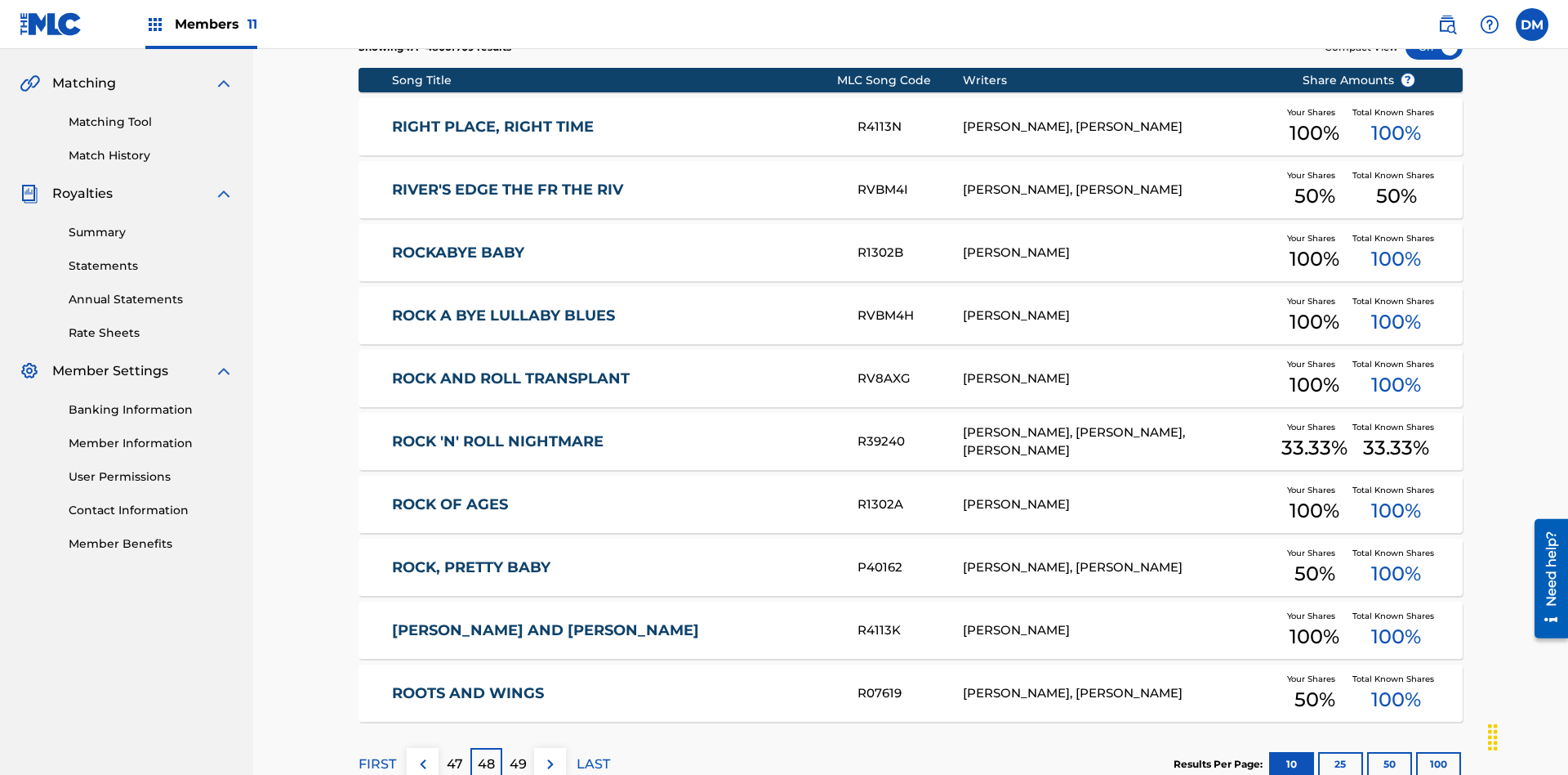
click at [550, 755] on img at bounding box center [550, 764] width 20 height 20
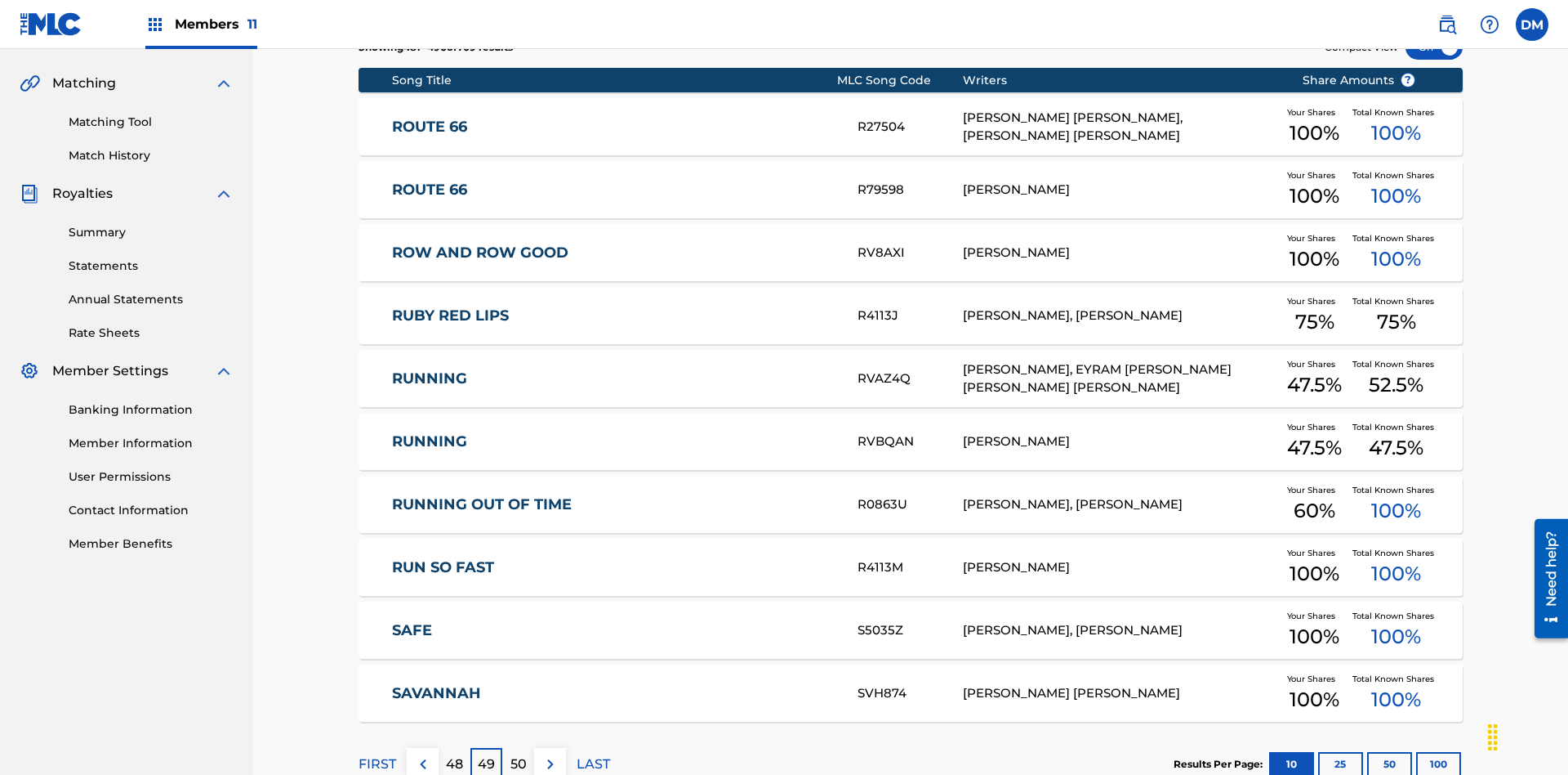
click at [550, 755] on img at bounding box center [550, 764] width 20 height 20
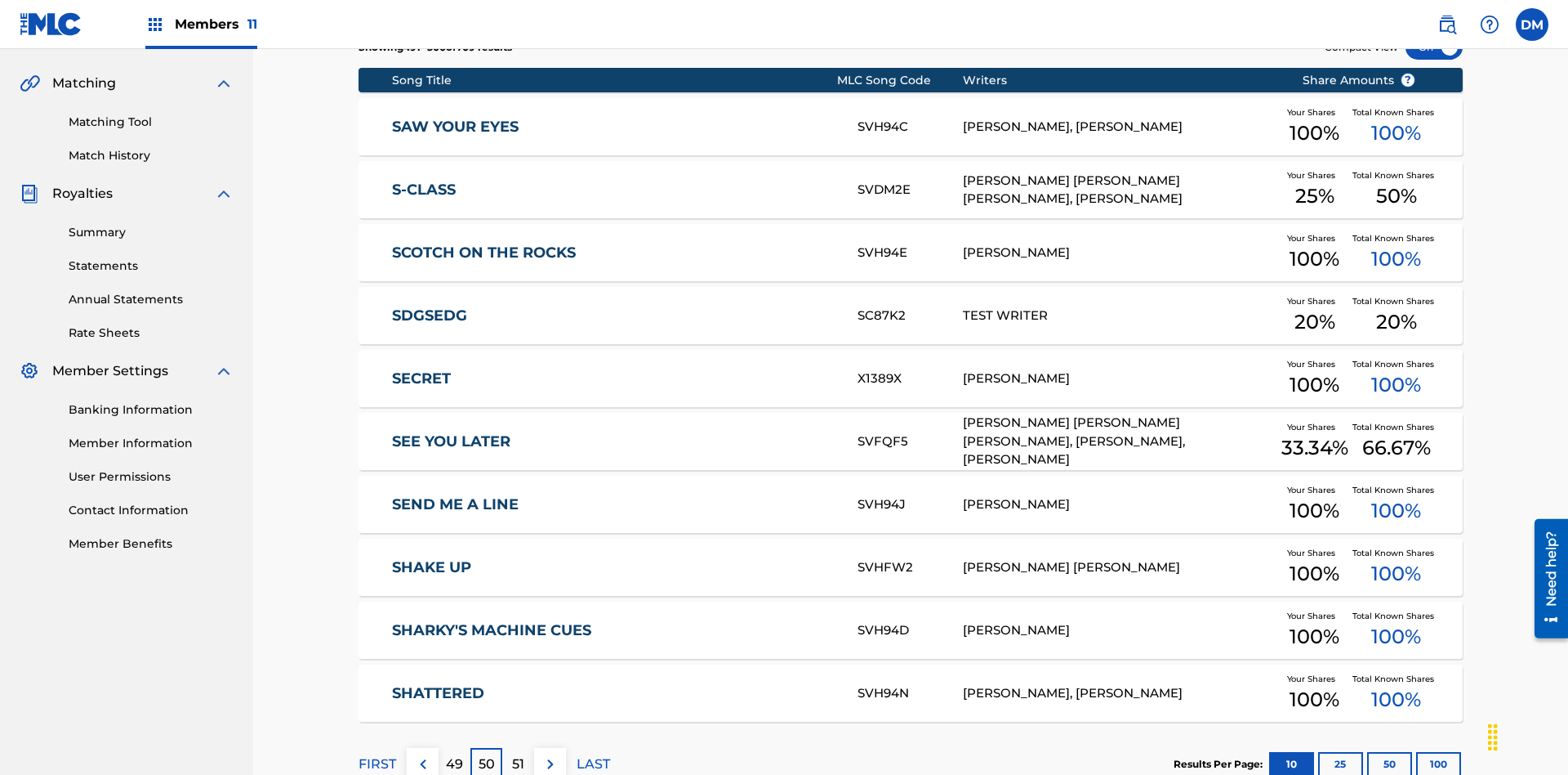
click at [550, 755] on img at bounding box center [550, 764] width 20 height 20
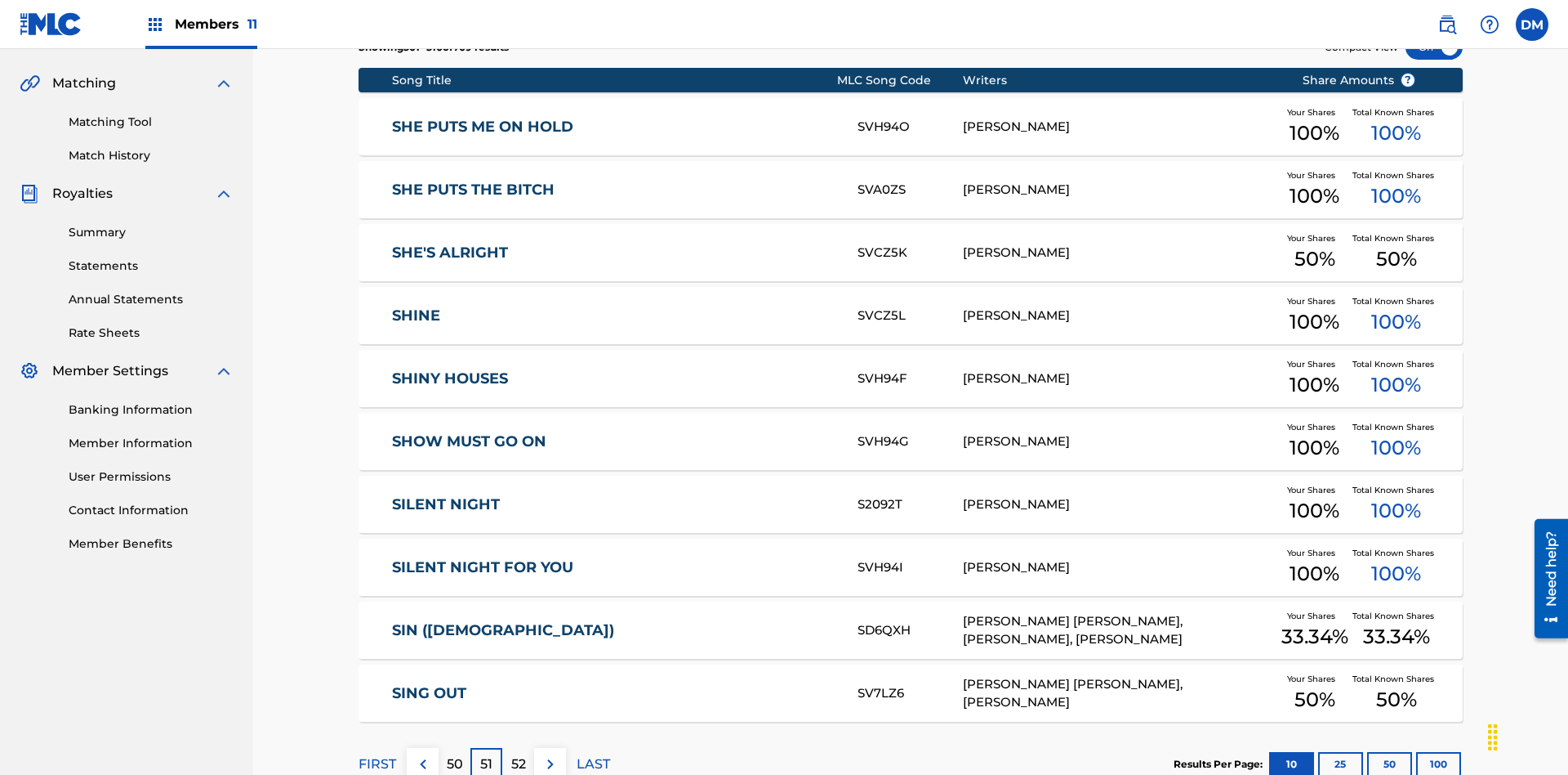
click at [550, 755] on img at bounding box center [550, 764] width 20 height 20
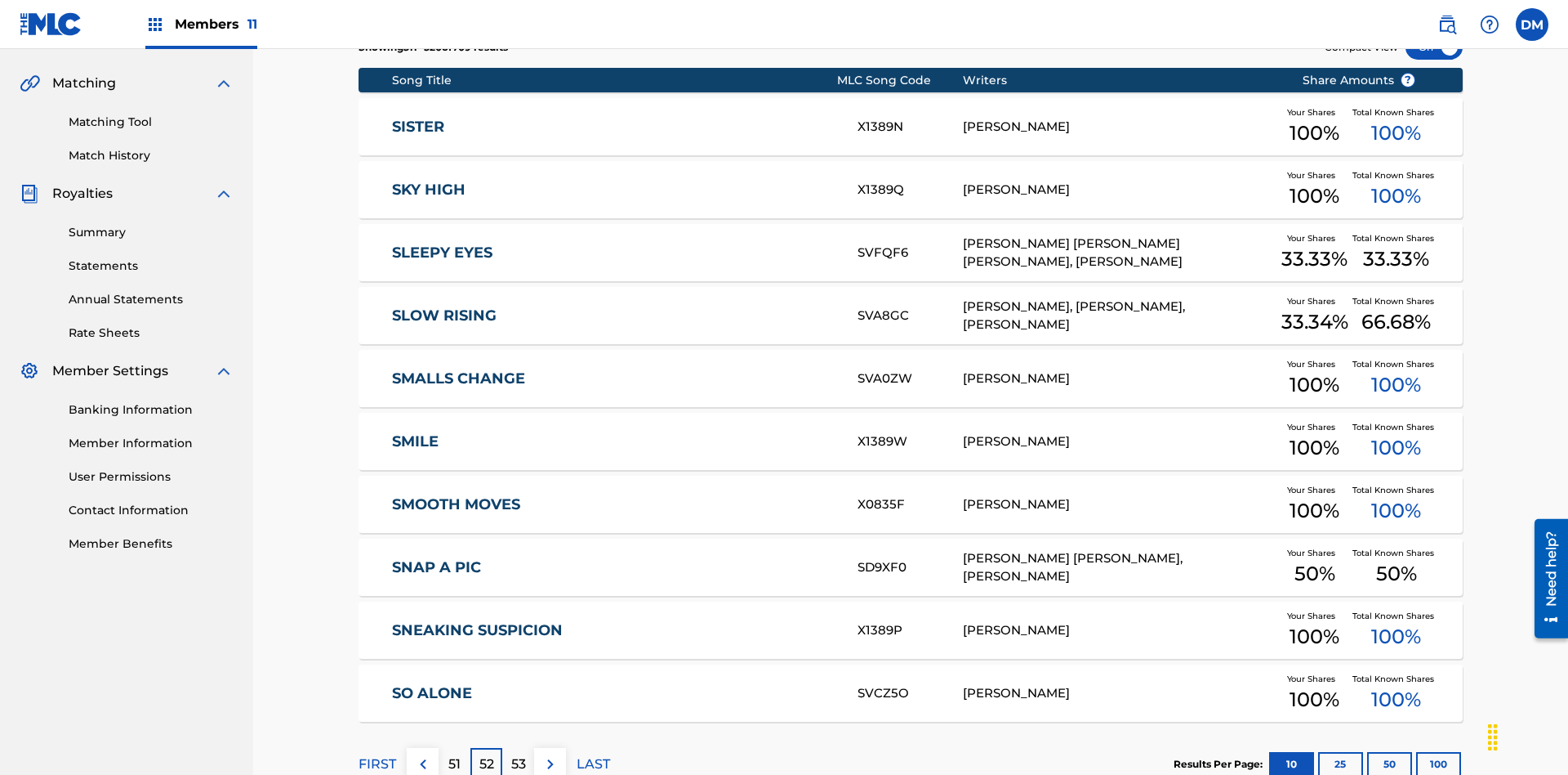
click at [550, 755] on img at bounding box center [550, 764] width 20 height 20
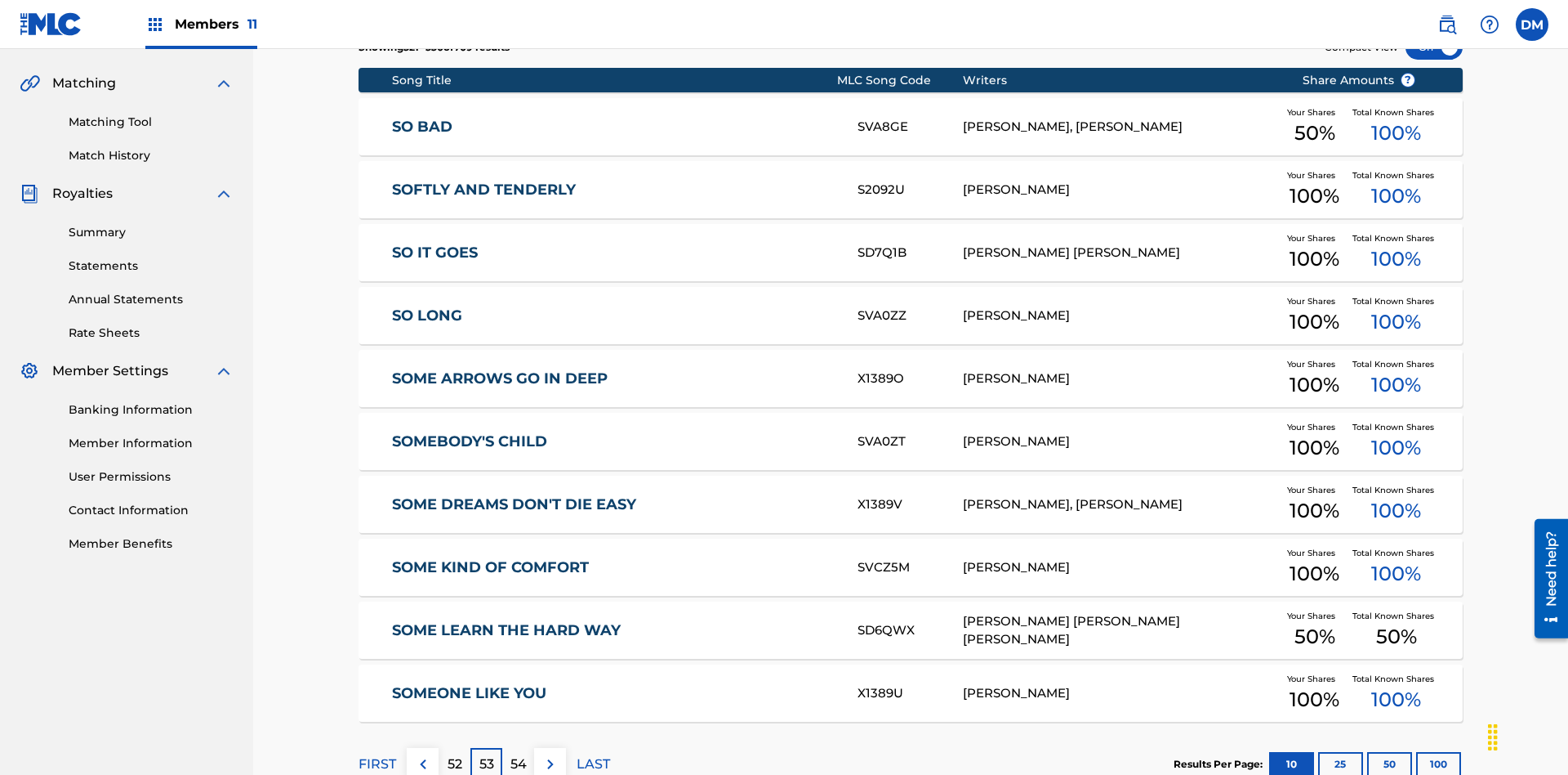
click at [550, 755] on img at bounding box center [550, 764] width 20 height 20
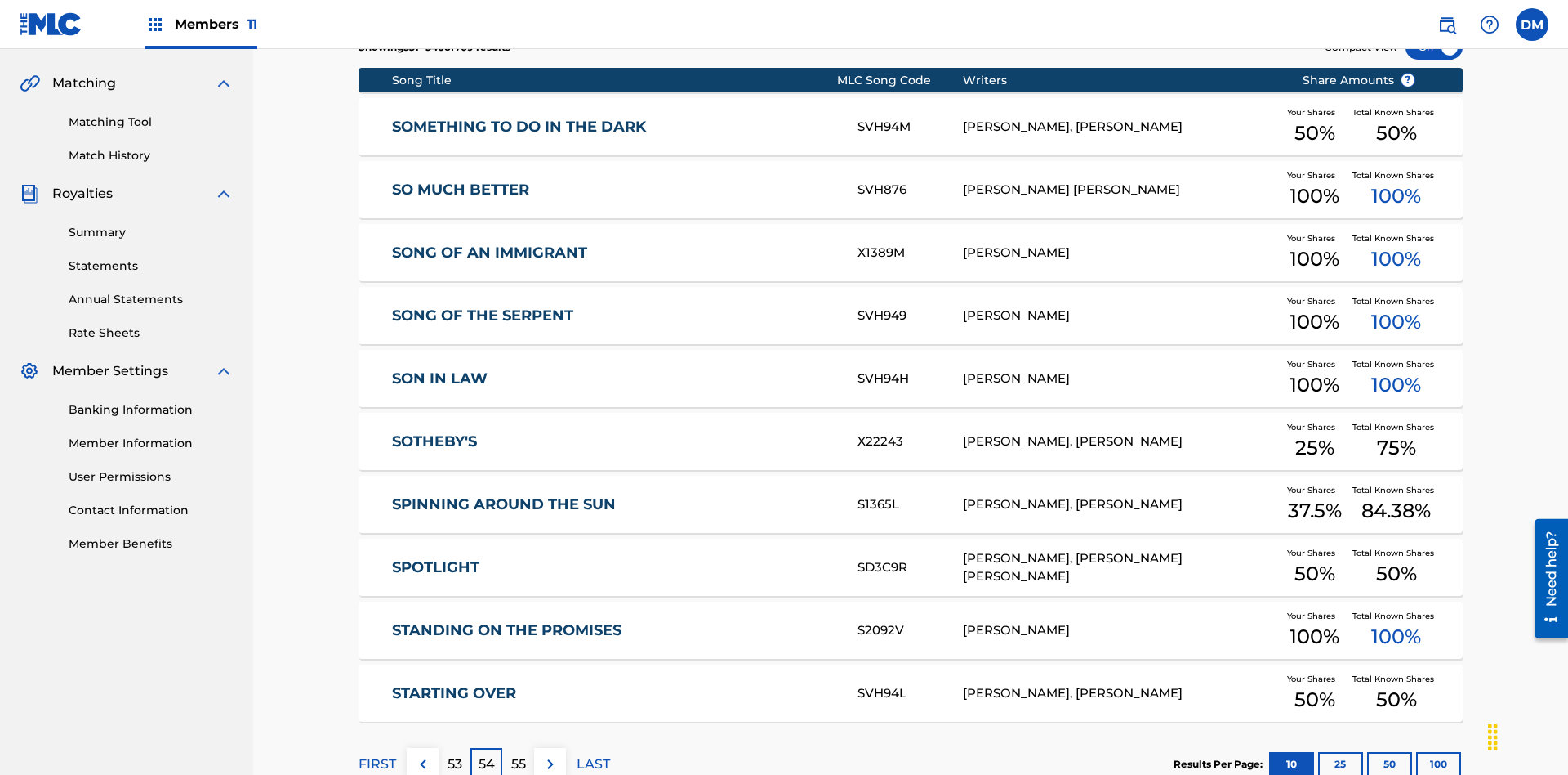
click at [550, 755] on img at bounding box center [550, 764] width 20 height 20
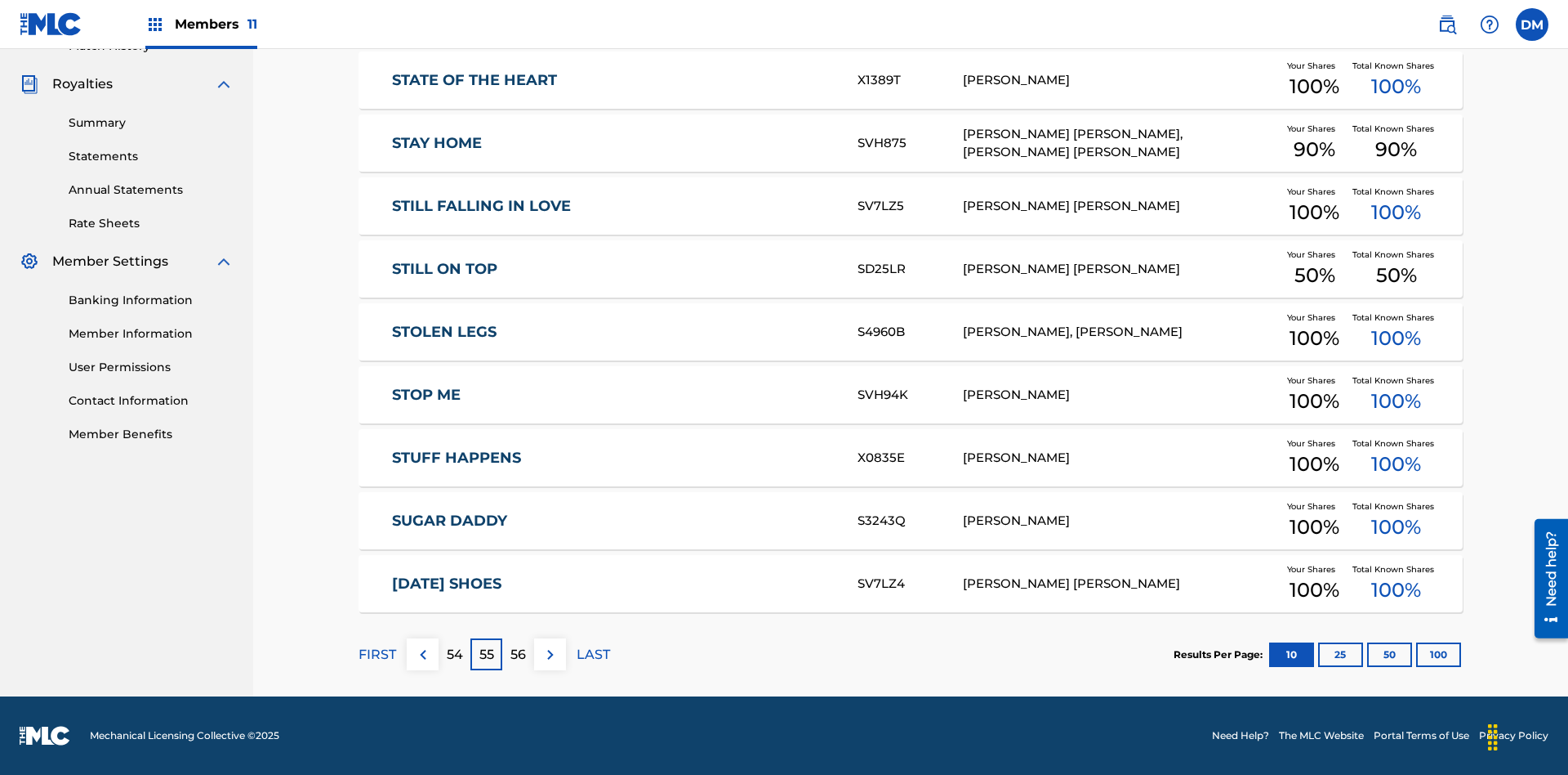
click at [550, 654] on img at bounding box center [550, 655] width 20 height 20
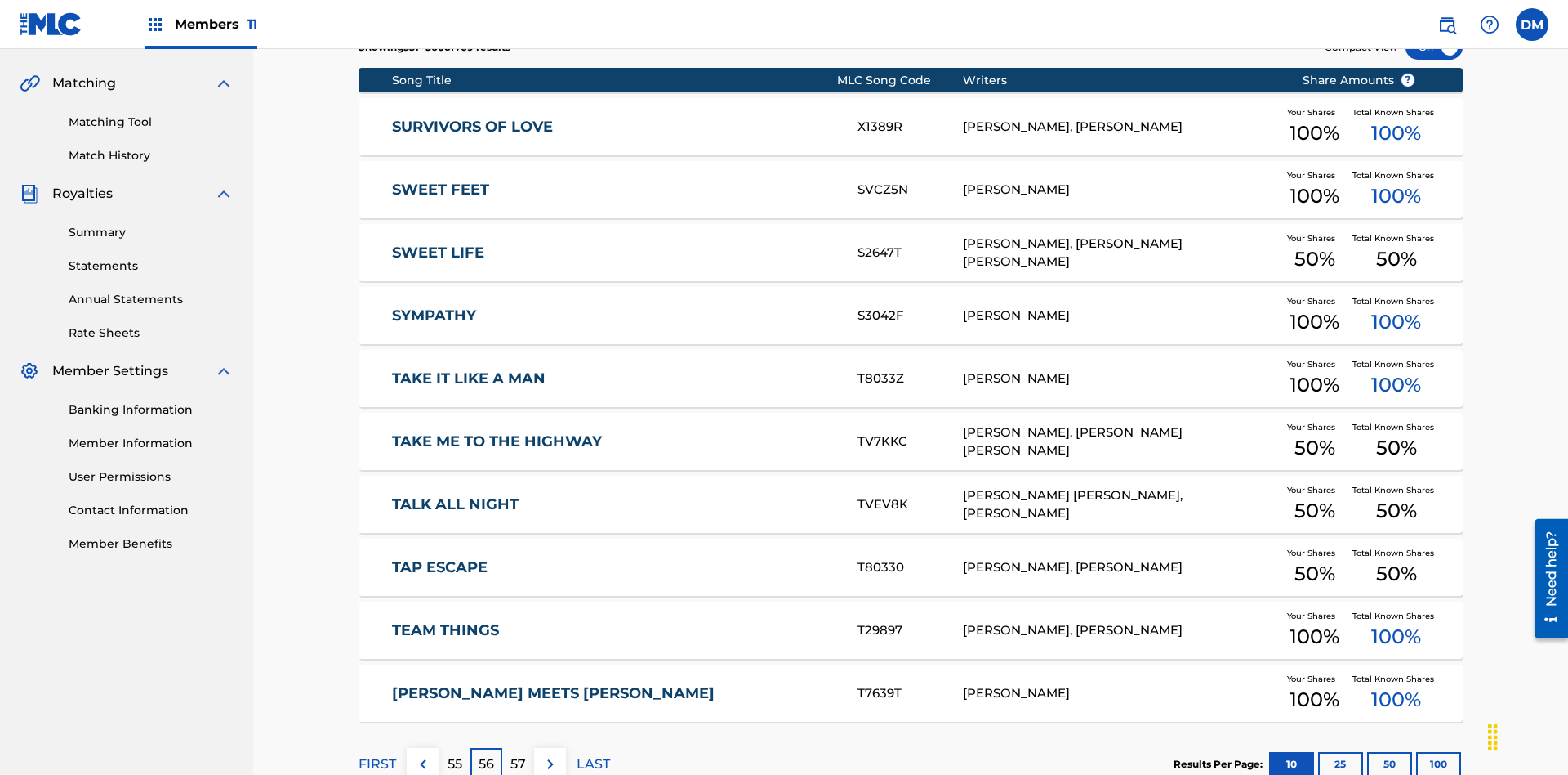
click at [550, 755] on img at bounding box center [550, 764] width 20 height 20
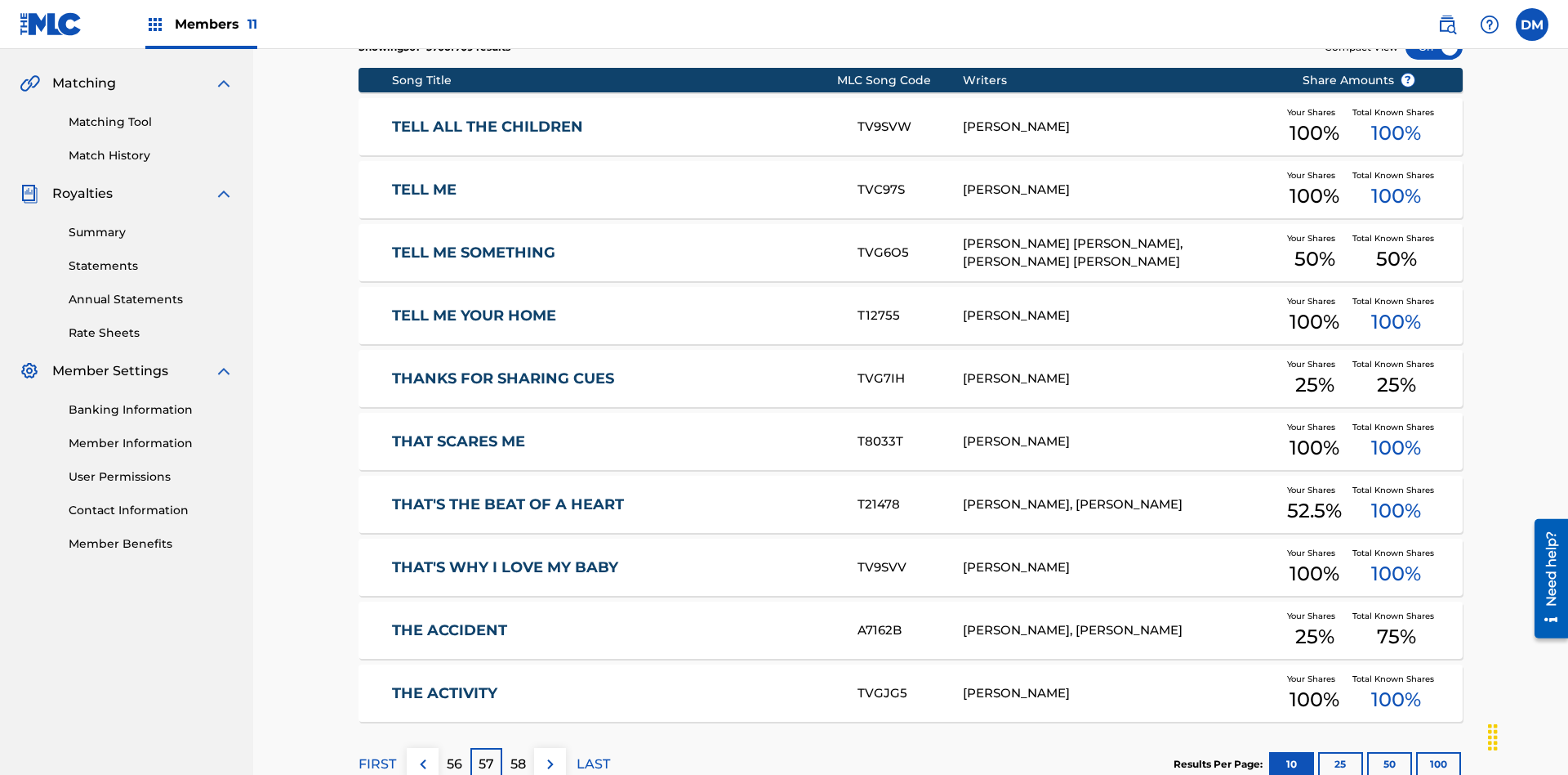
click at [550, 755] on img at bounding box center [550, 764] width 20 height 20
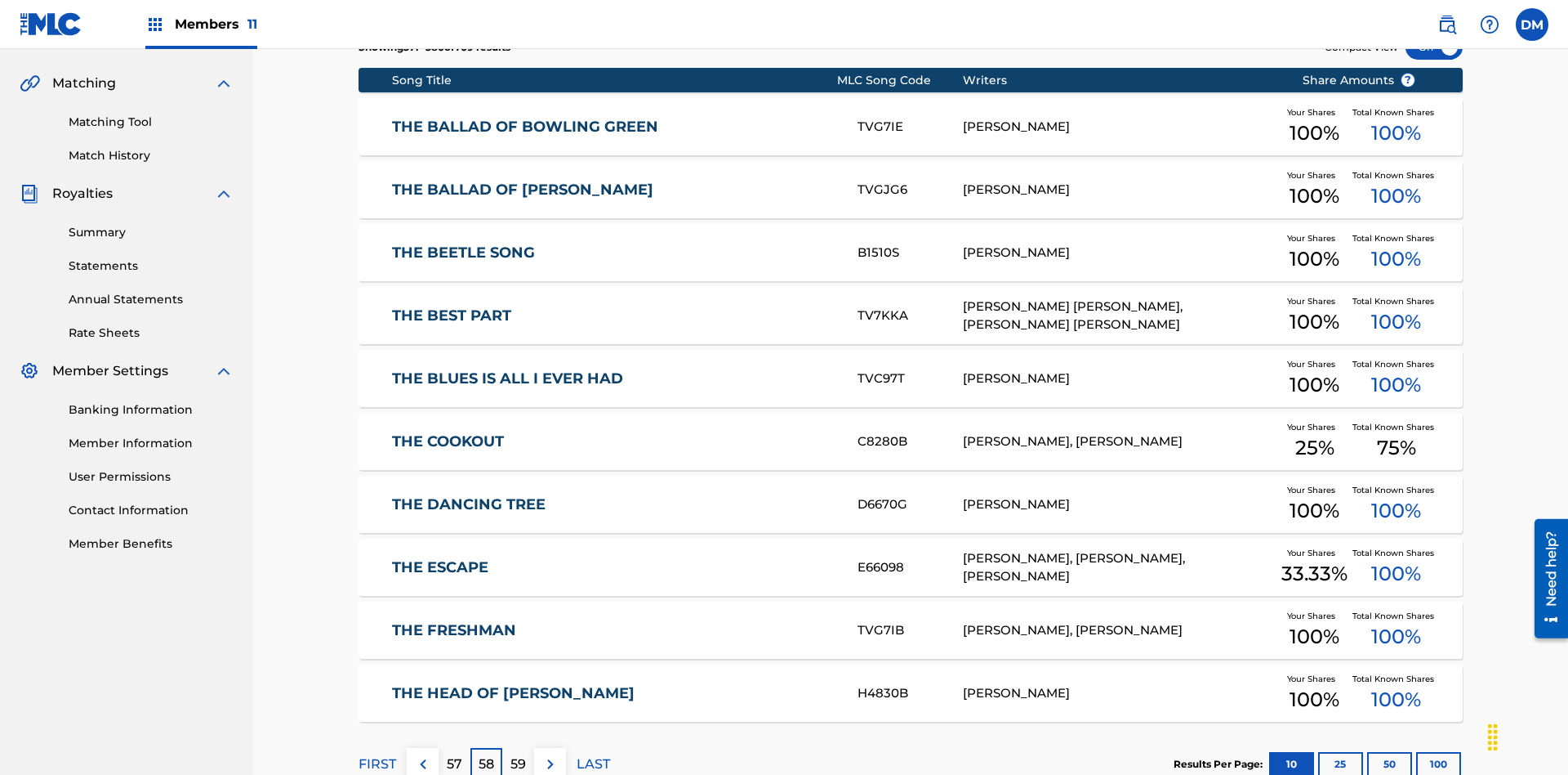
click at [550, 755] on img at bounding box center [550, 764] width 20 height 20
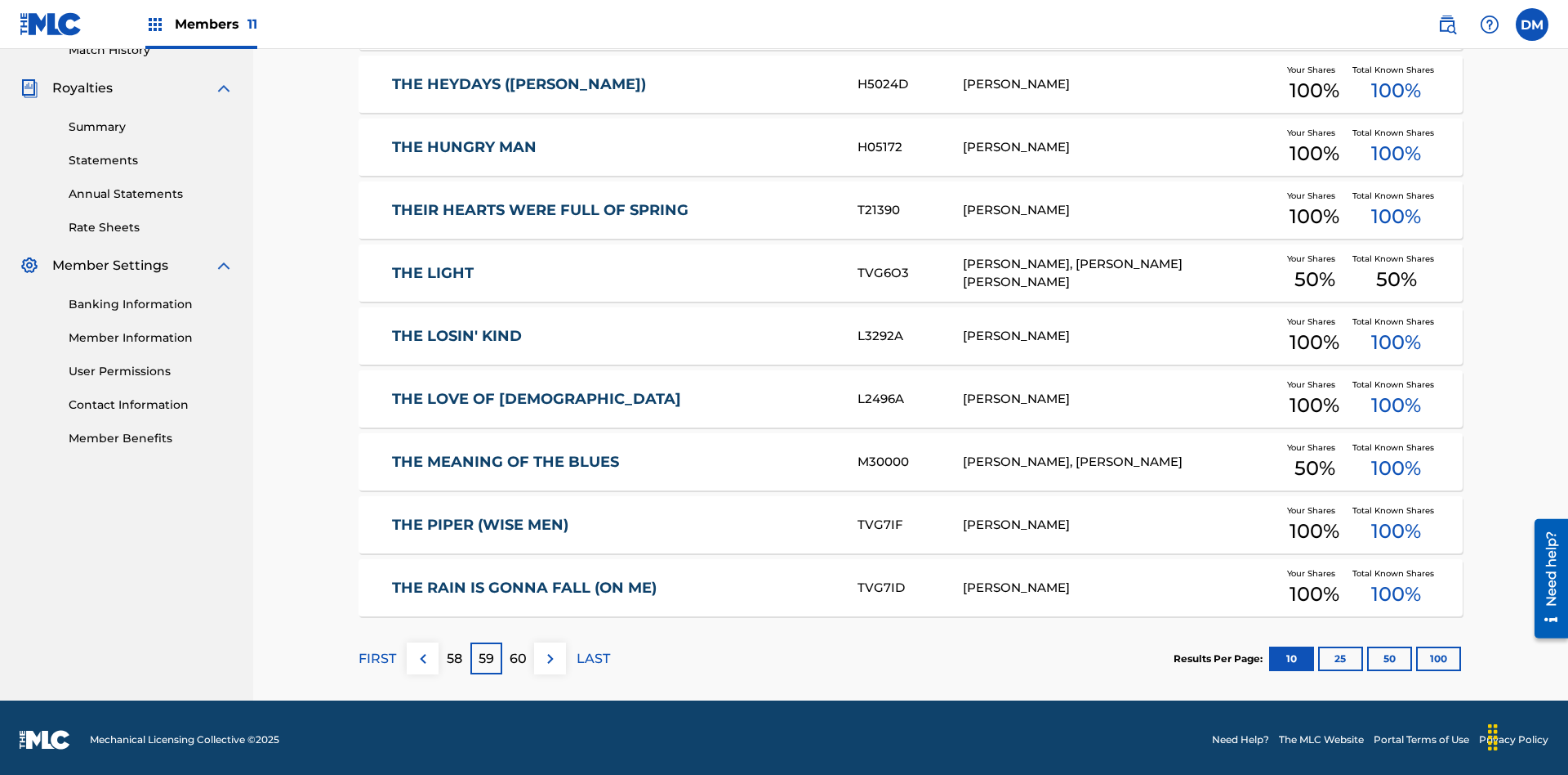
click at [550, 654] on img at bounding box center [550, 659] width 20 height 20
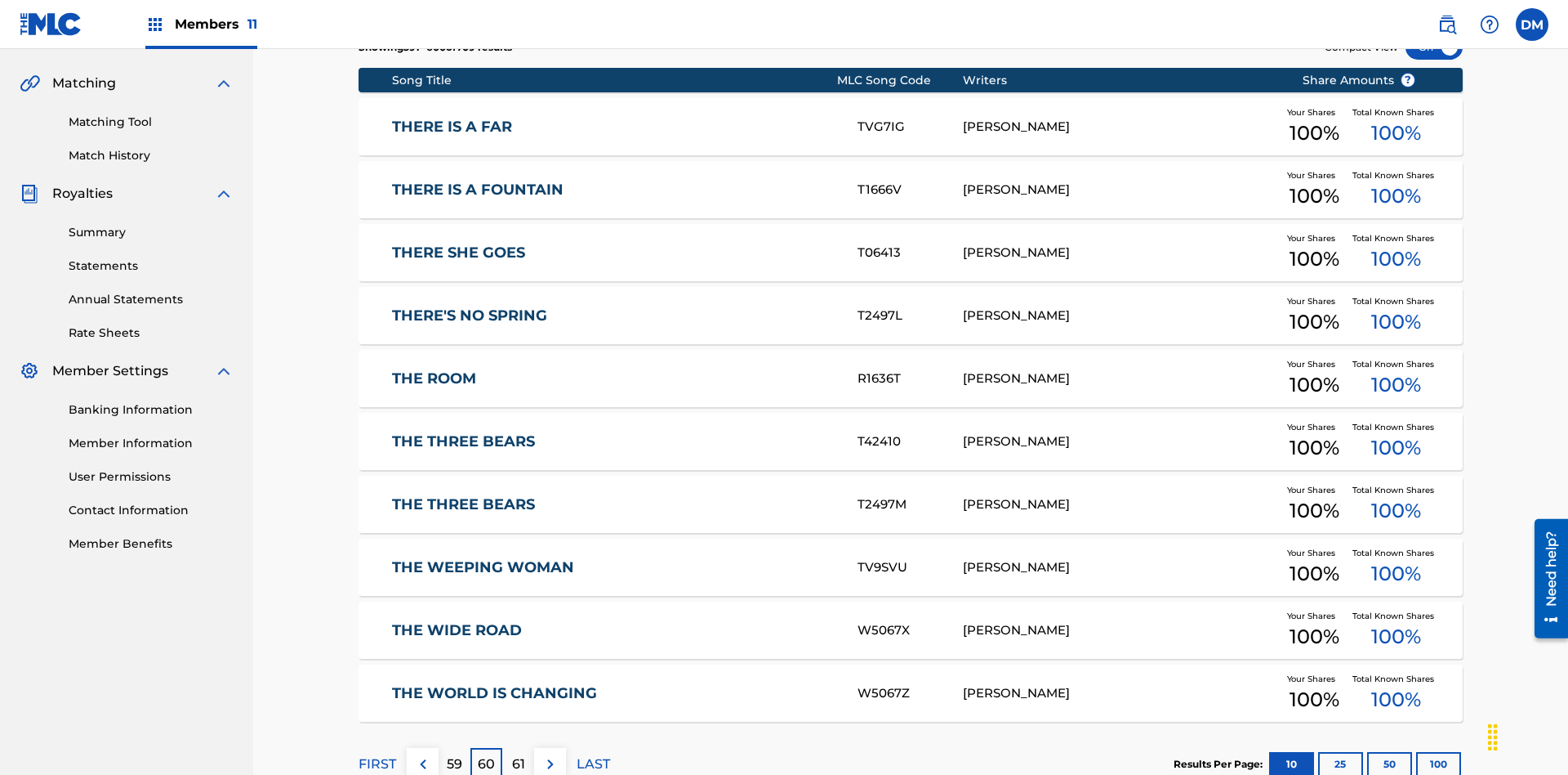
click at [550, 755] on img at bounding box center [550, 764] width 20 height 20
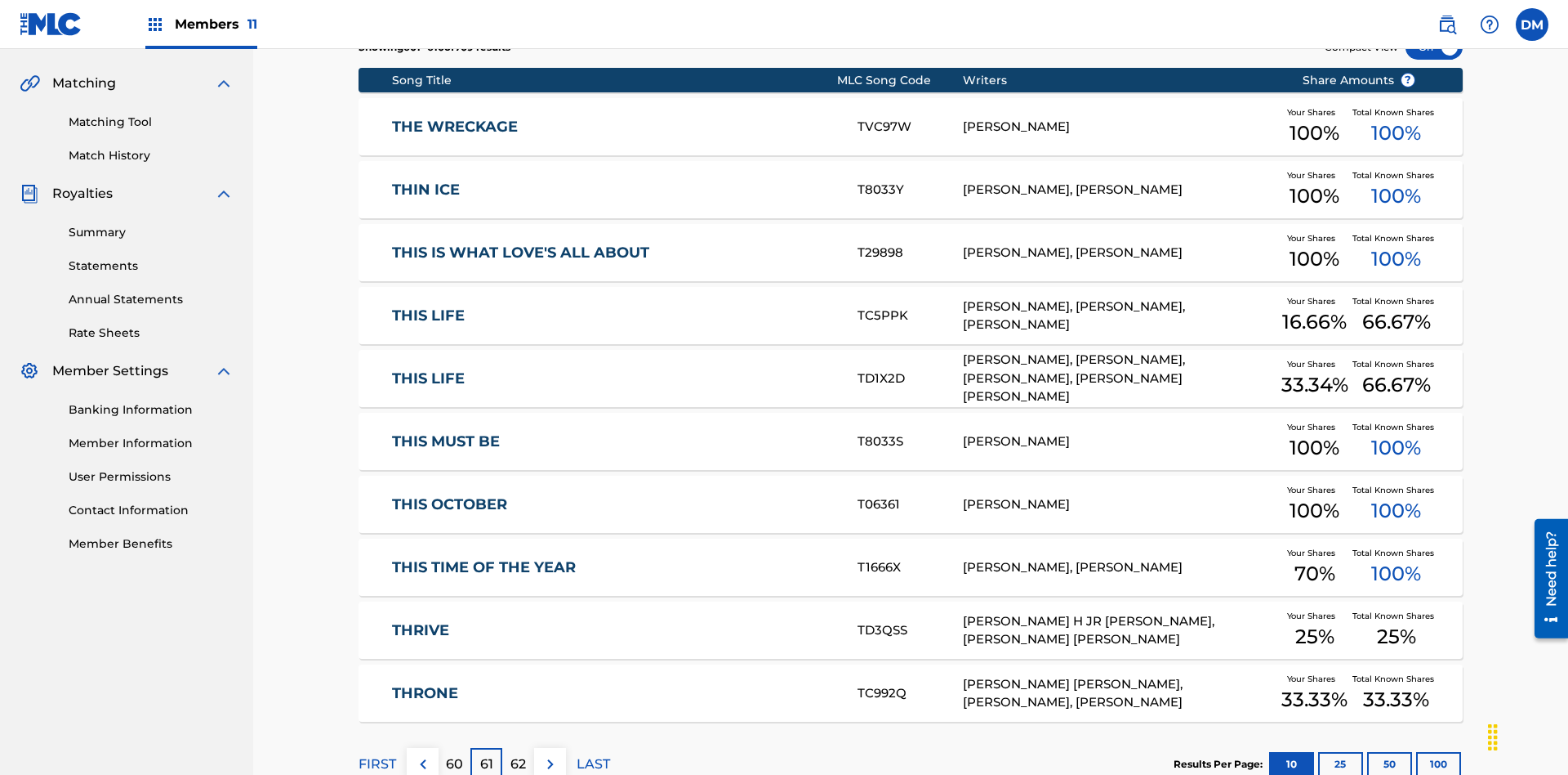
click at [550, 755] on img at bounding box center [550, 764] width 20 height 20
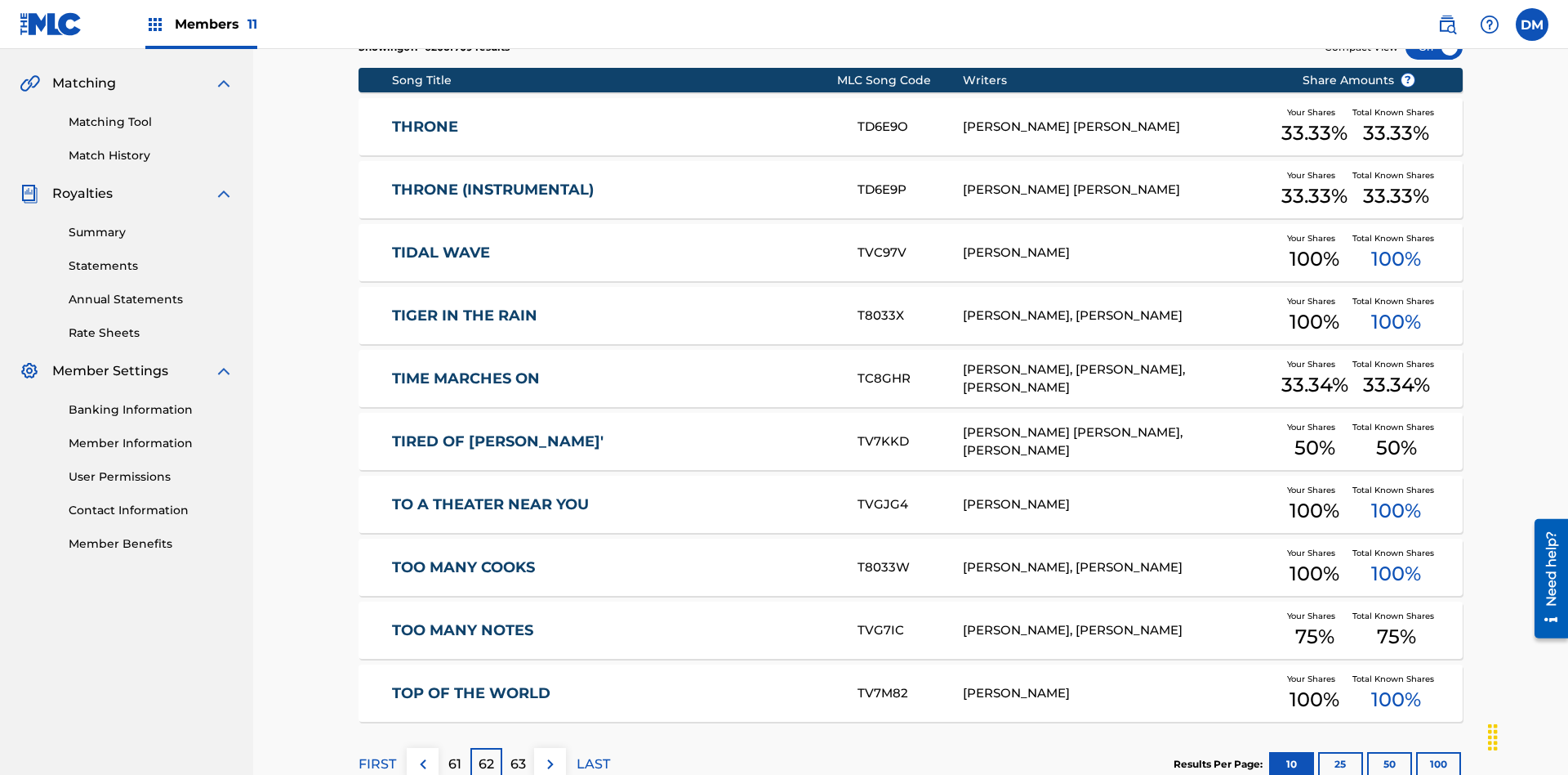
click at [550, 755] on img at bounding box center [550, 764] width 20 height 20
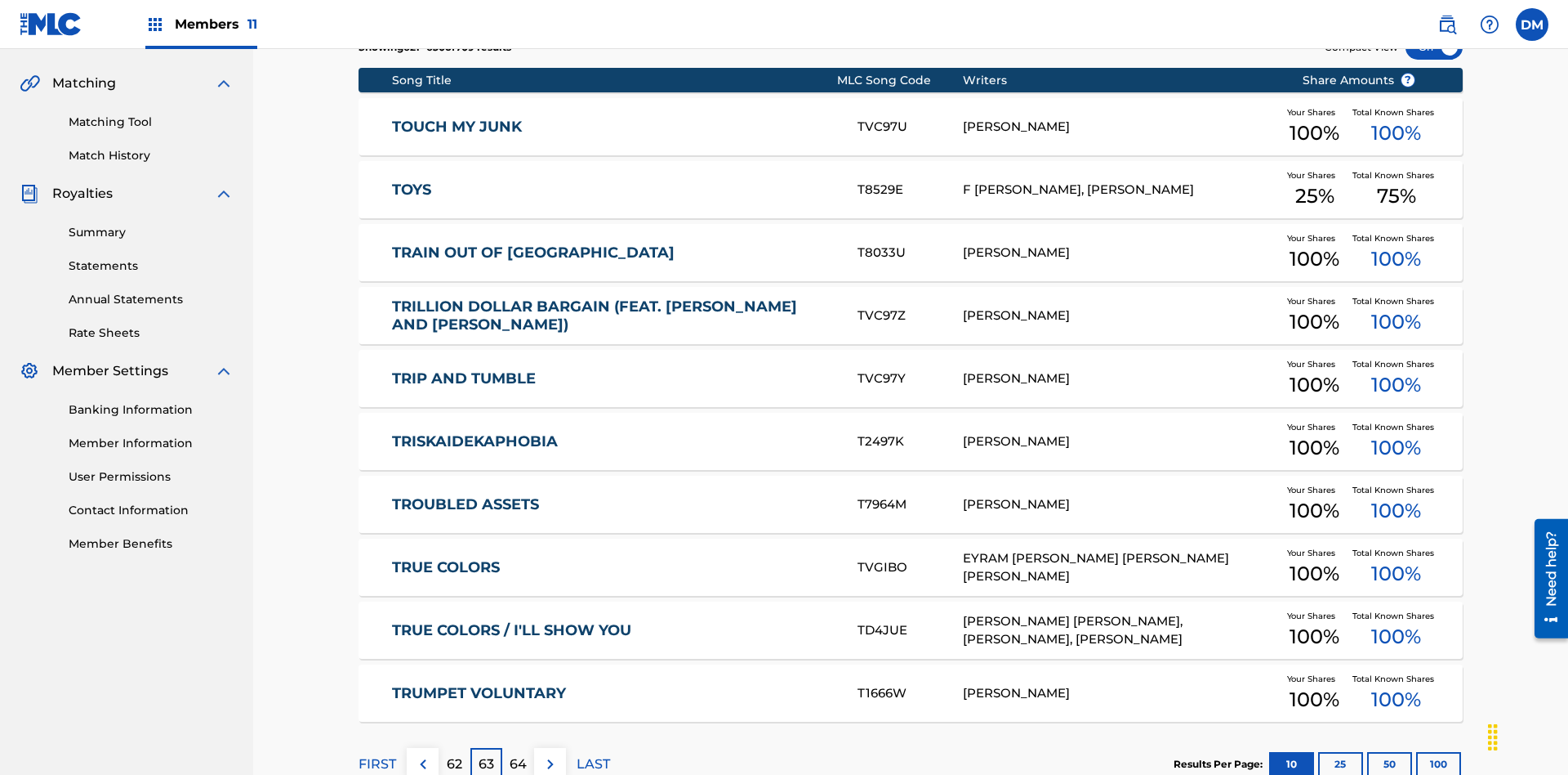
click at [550, 755] on img at bounding box center [550, 764] width 20 height 20
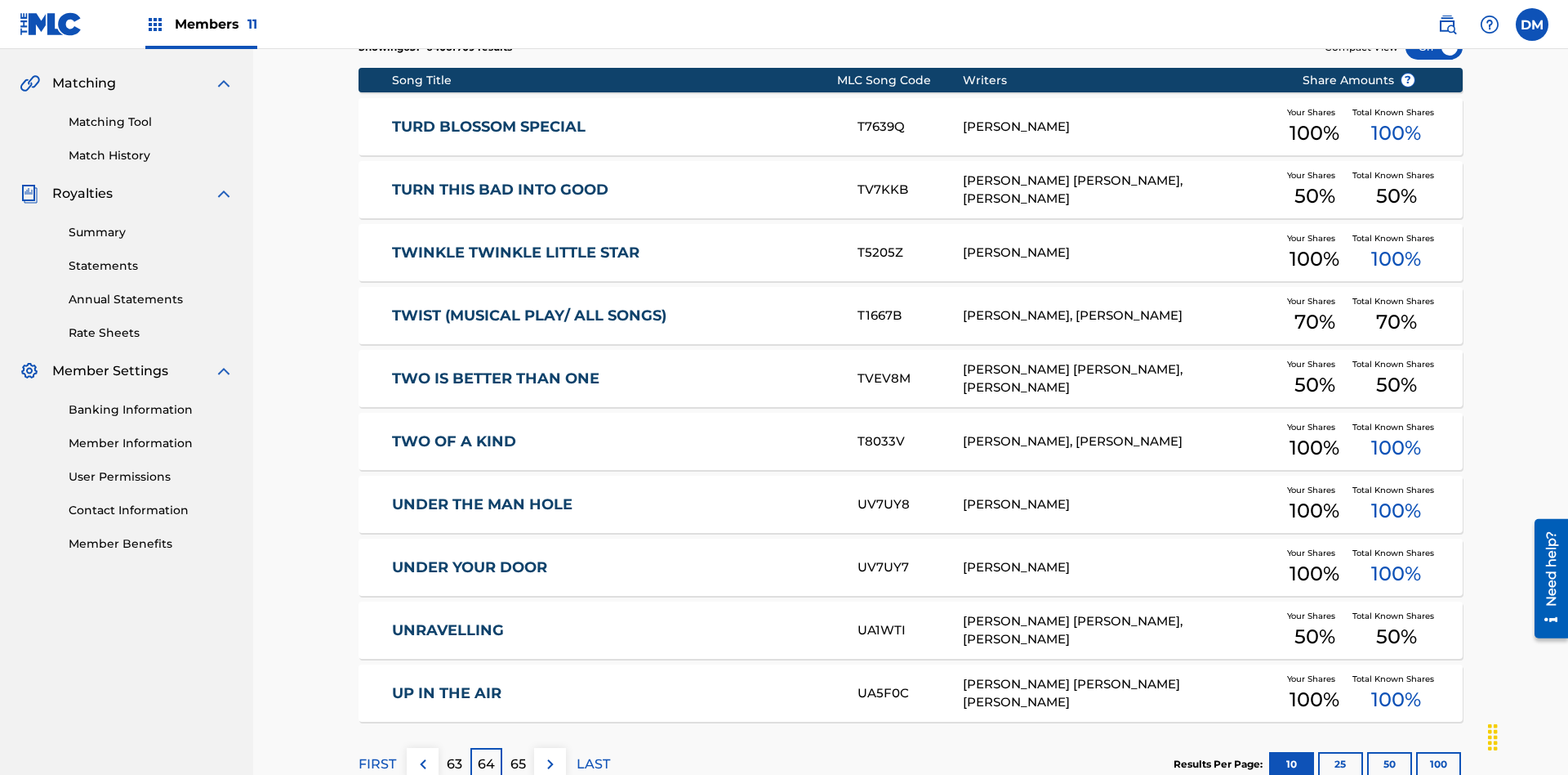
click at [550, 755] on img at bounding box center [550, 764] width 20 height 20
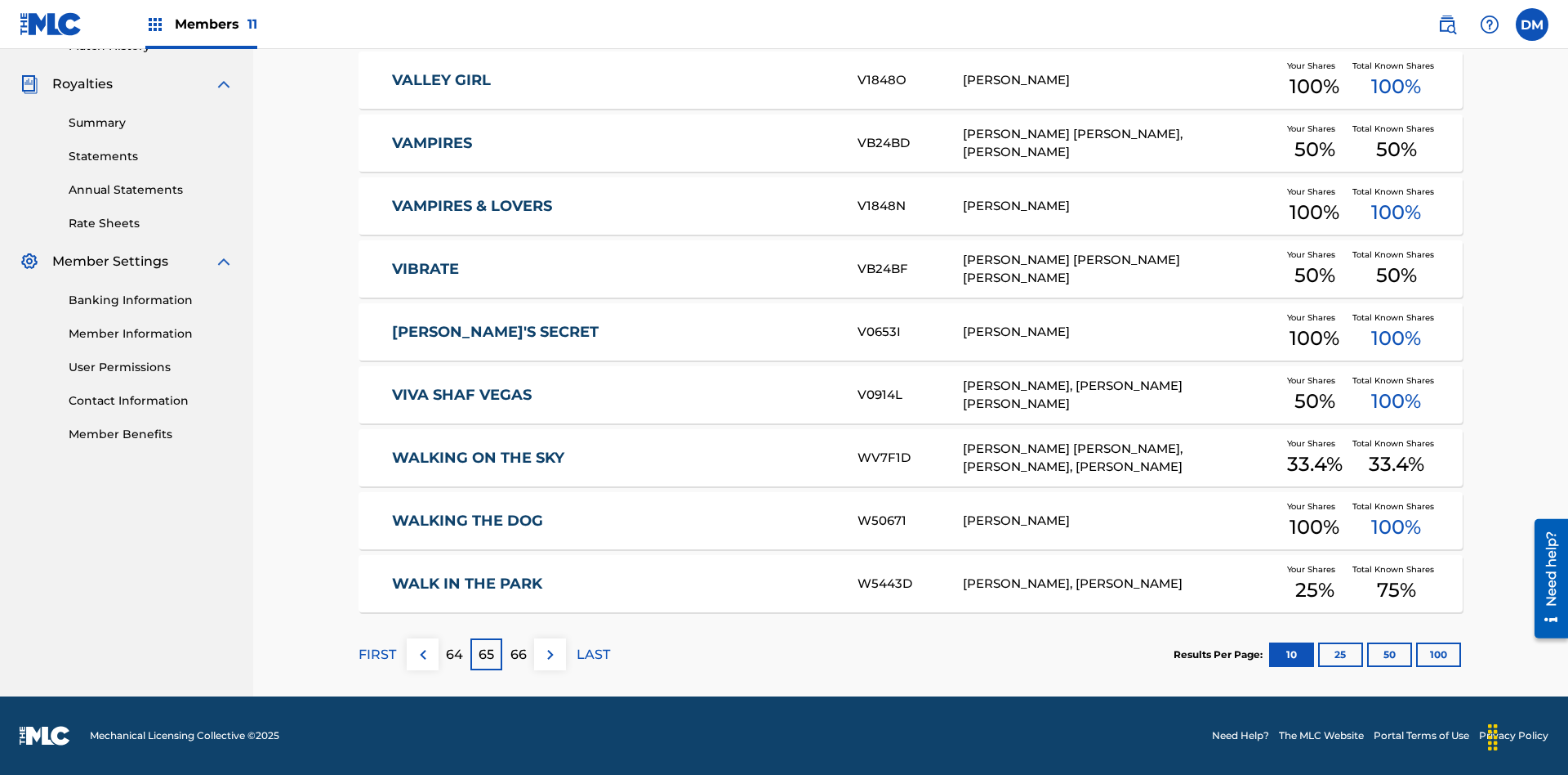
click at [550, 654] on img at bounding box center [550, 655] width 20 height 20
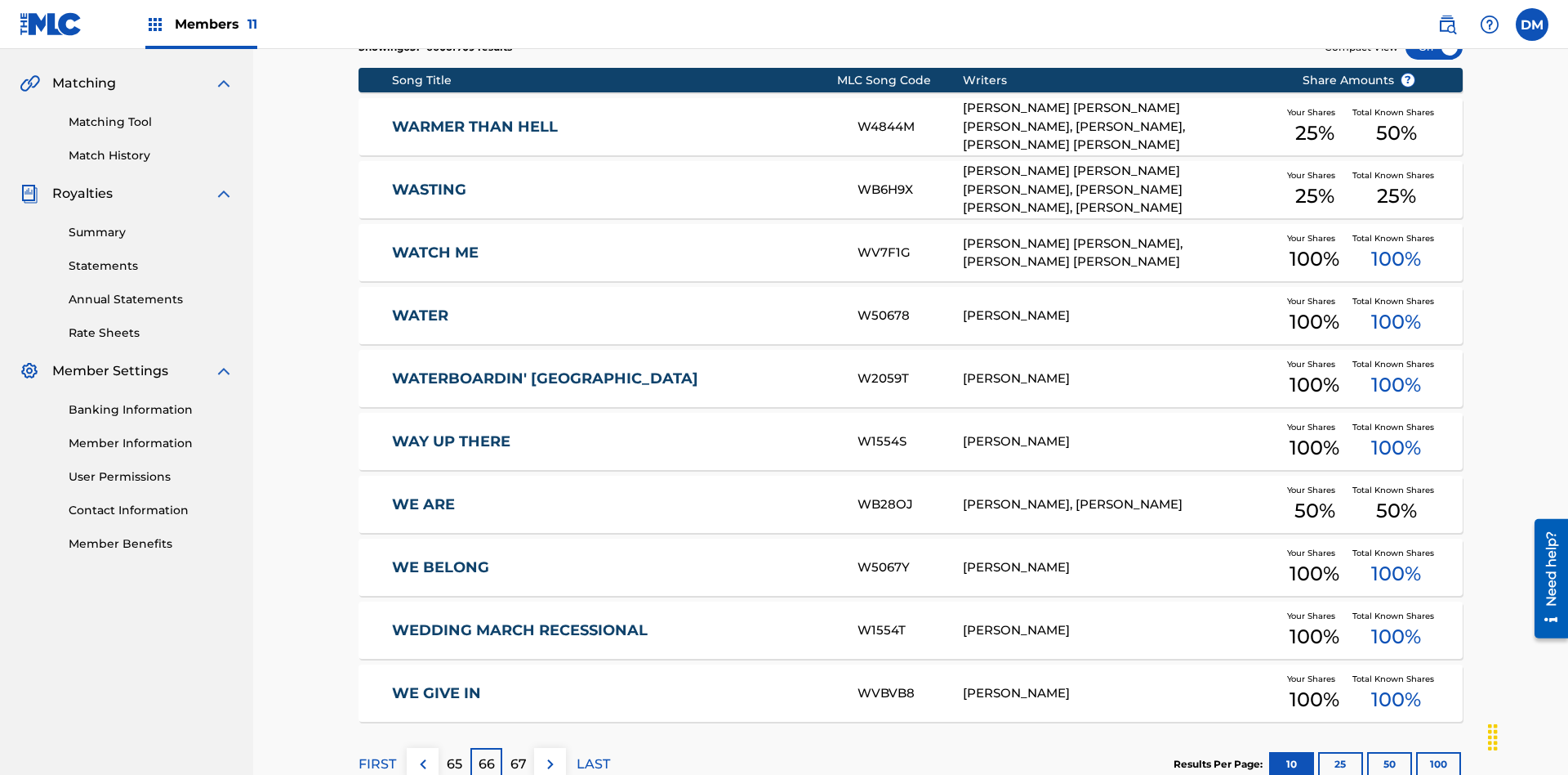
click at [550, 755] on img at bounding box center [550, 764] width 20 height 20
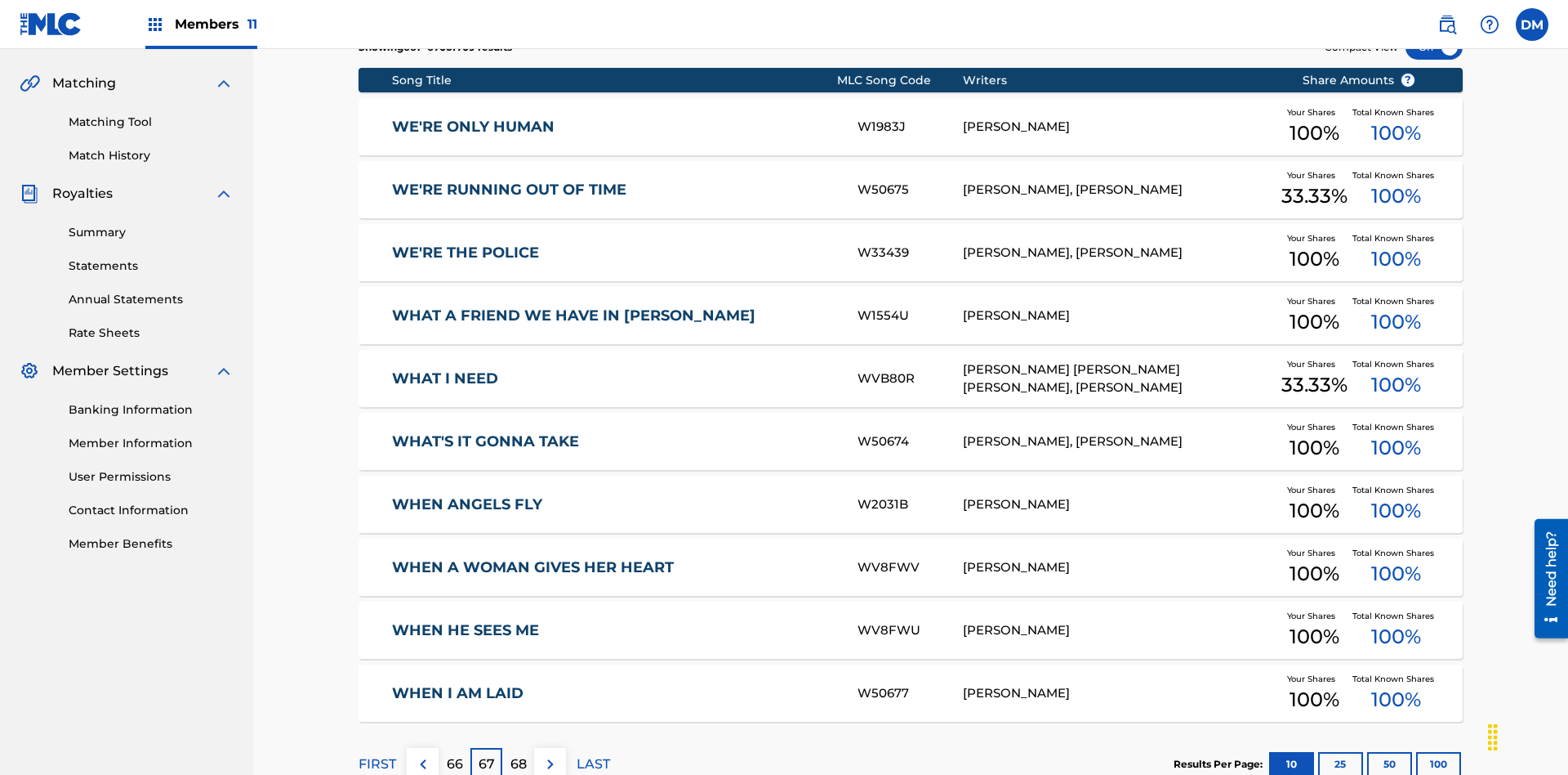
click at [550, 755] on img at bounding box center [550, 764] width 20 height 20
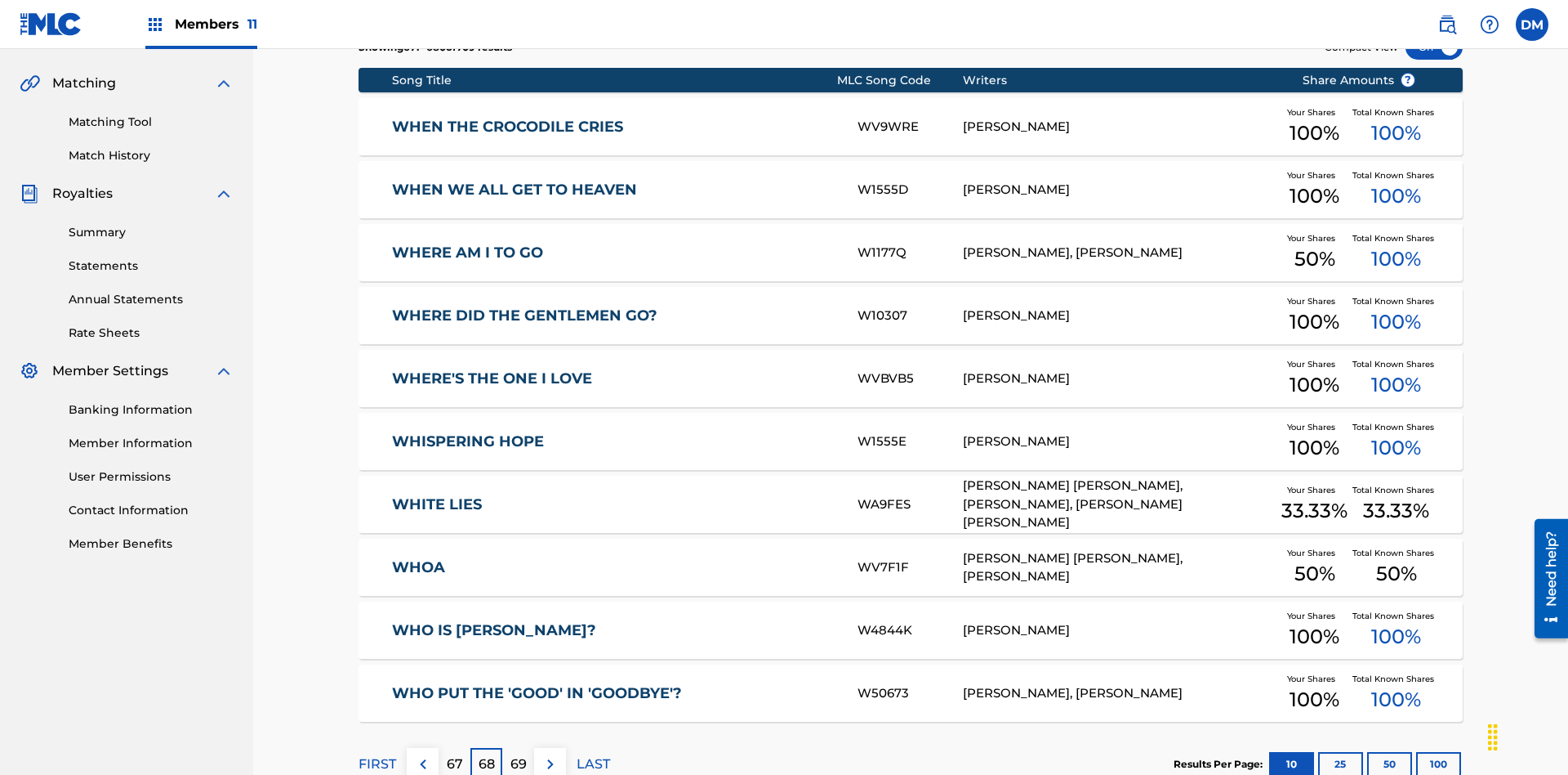
click at [550, 755] on img at bounding box center [550, 764] width 20 height 20
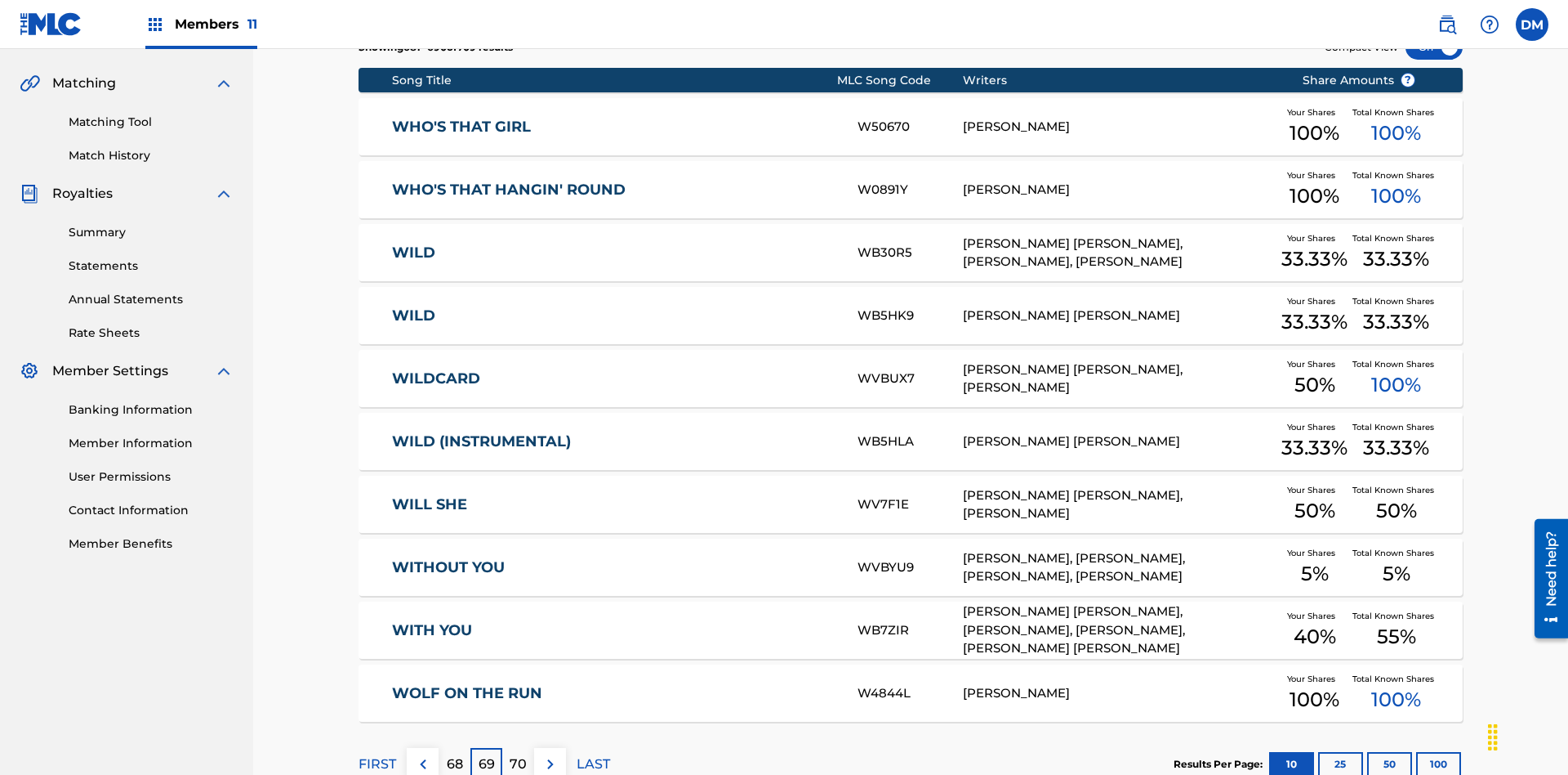
click at [550, 755] on img at bounding box center [550, 764] width 20 height 20
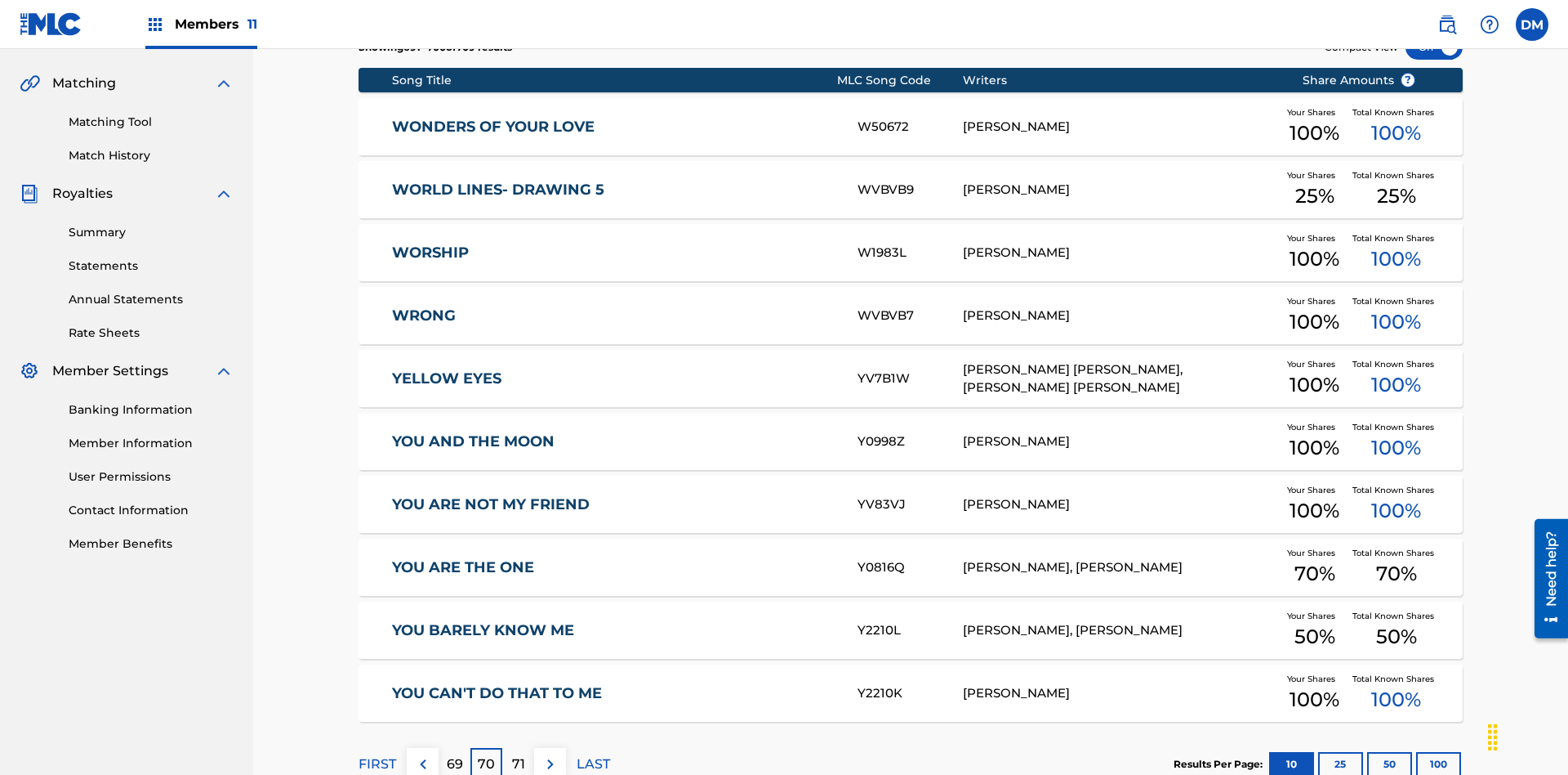
click at [550, 755] on img at bounding box center [550, 764] width 20 height 20
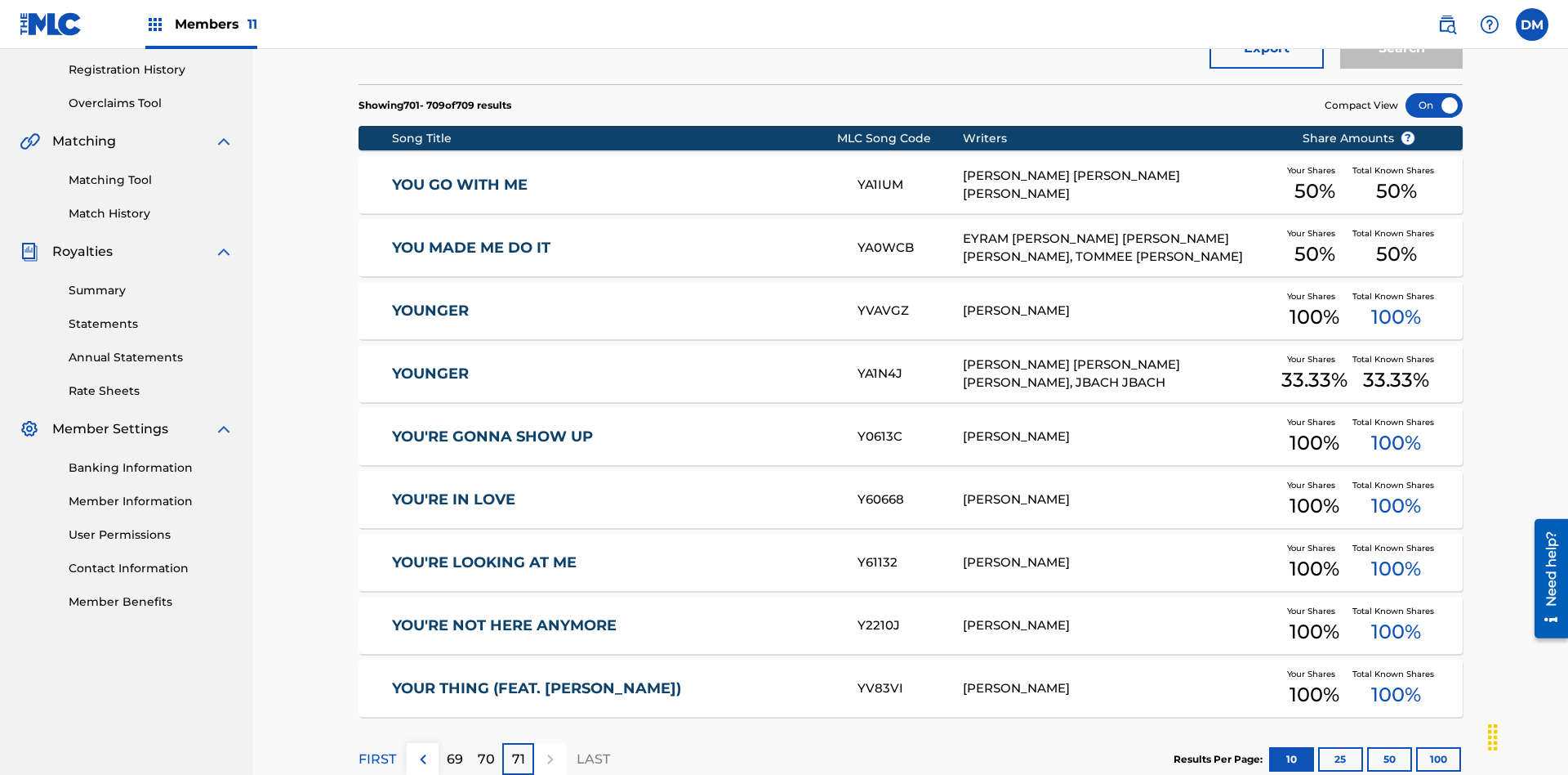
scroll to position [409, 0]
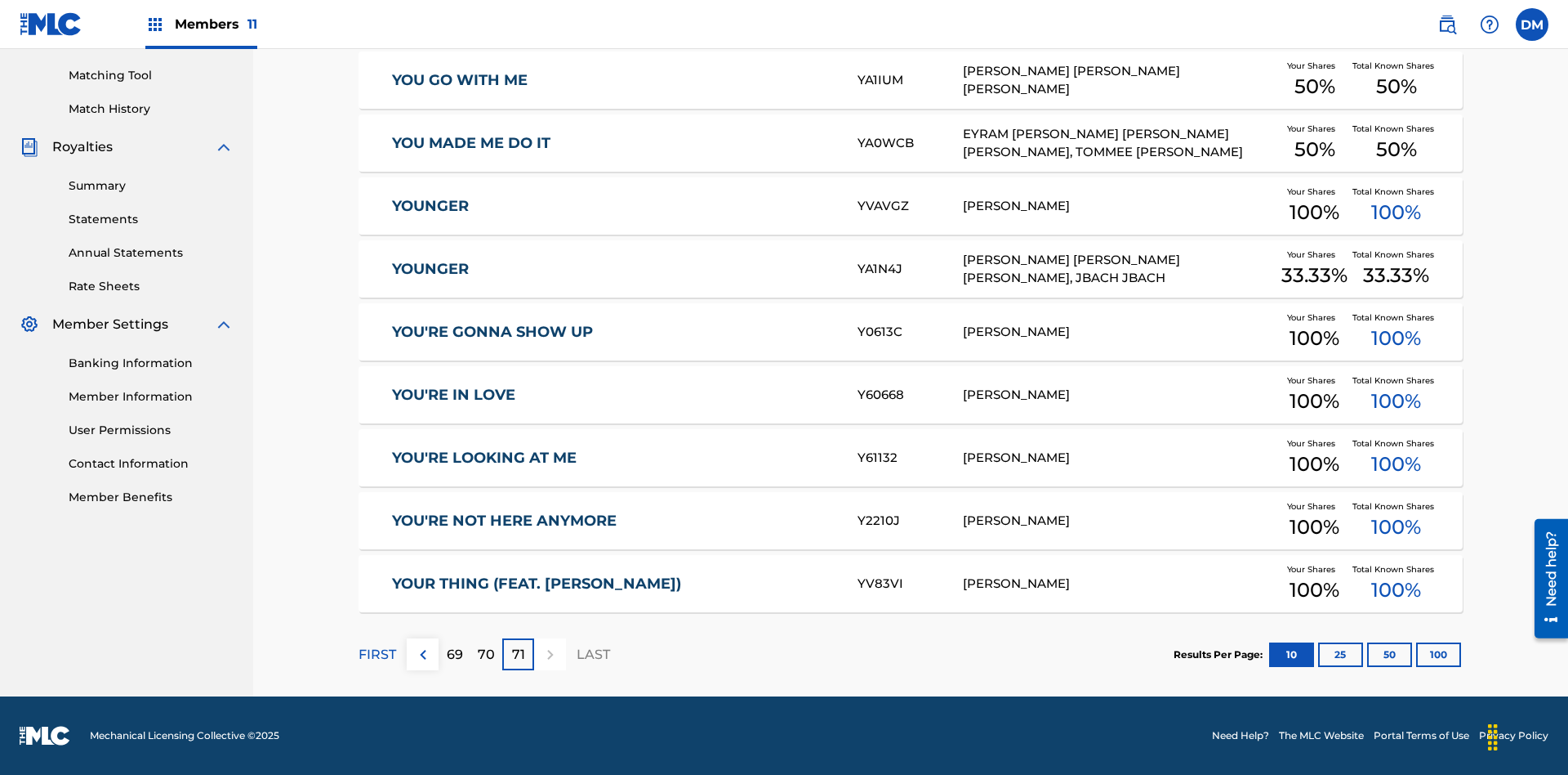
click at [1319, 654] on button "25" at bounding box center [1341, 655] width 45 height 25
click at [376, 654] on p "FIRST" at bounding box center [377, 655] width 38 height 20
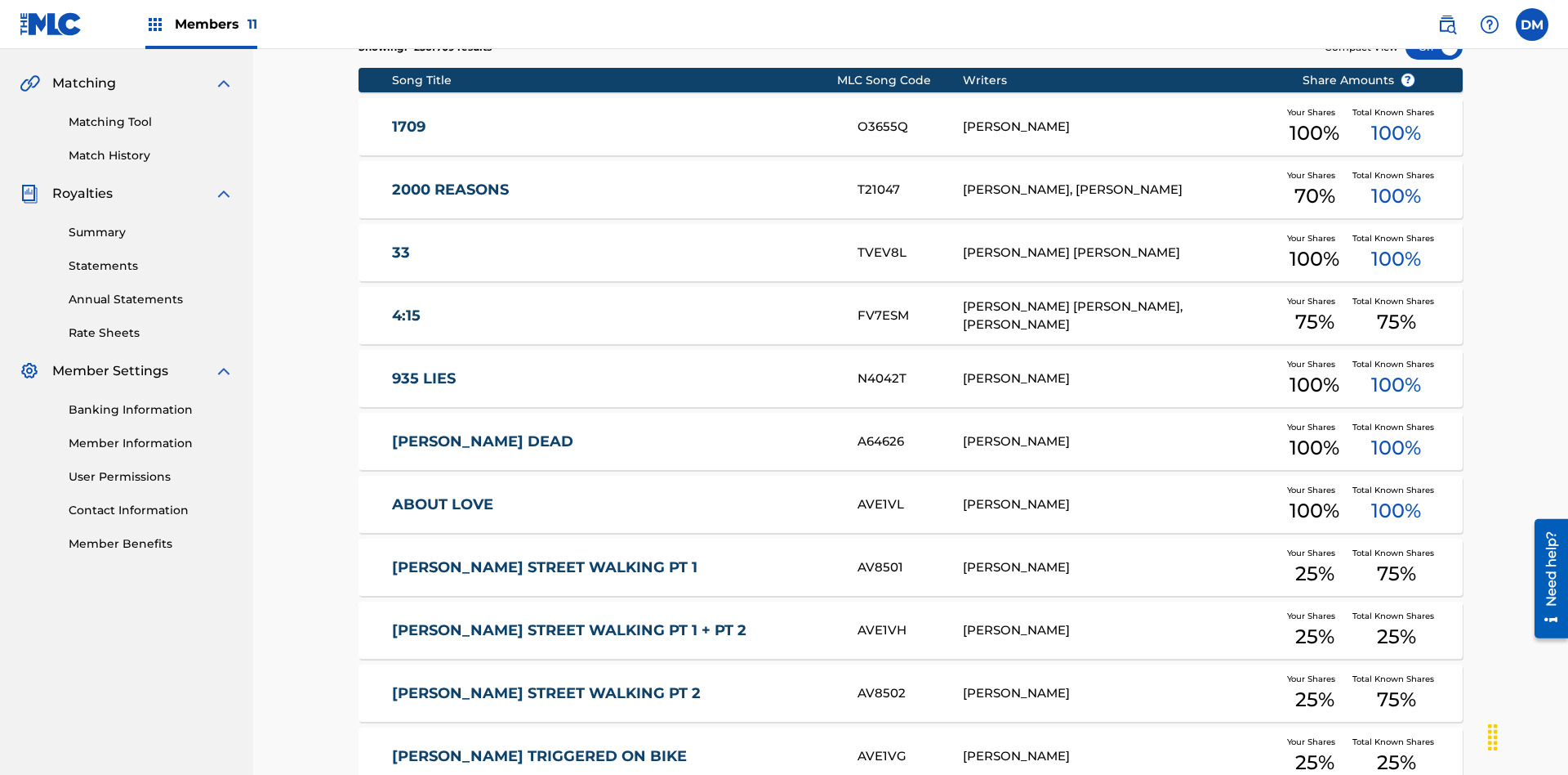
scroll to position [304, 0]
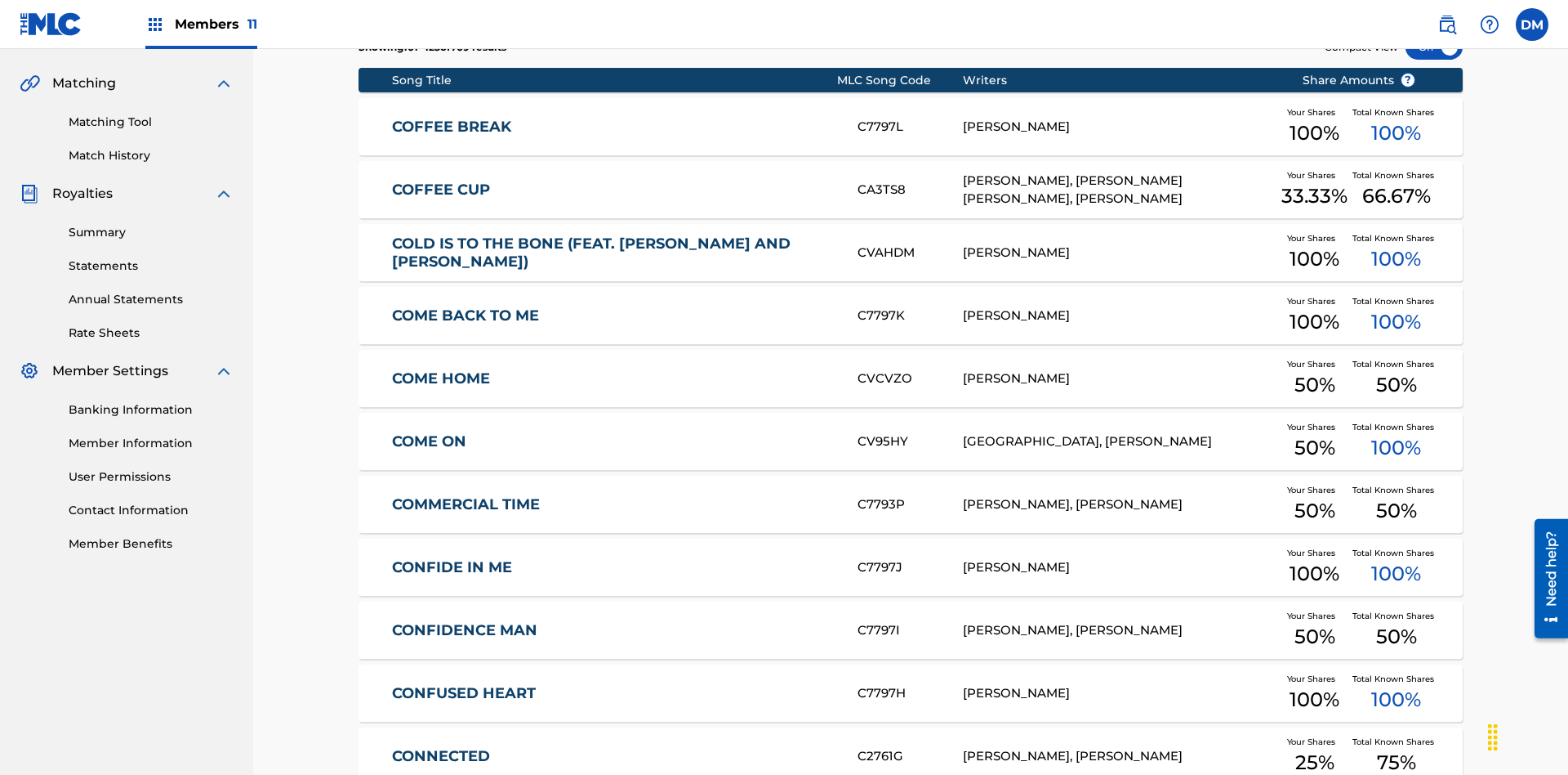
scroll to position [0, 0]
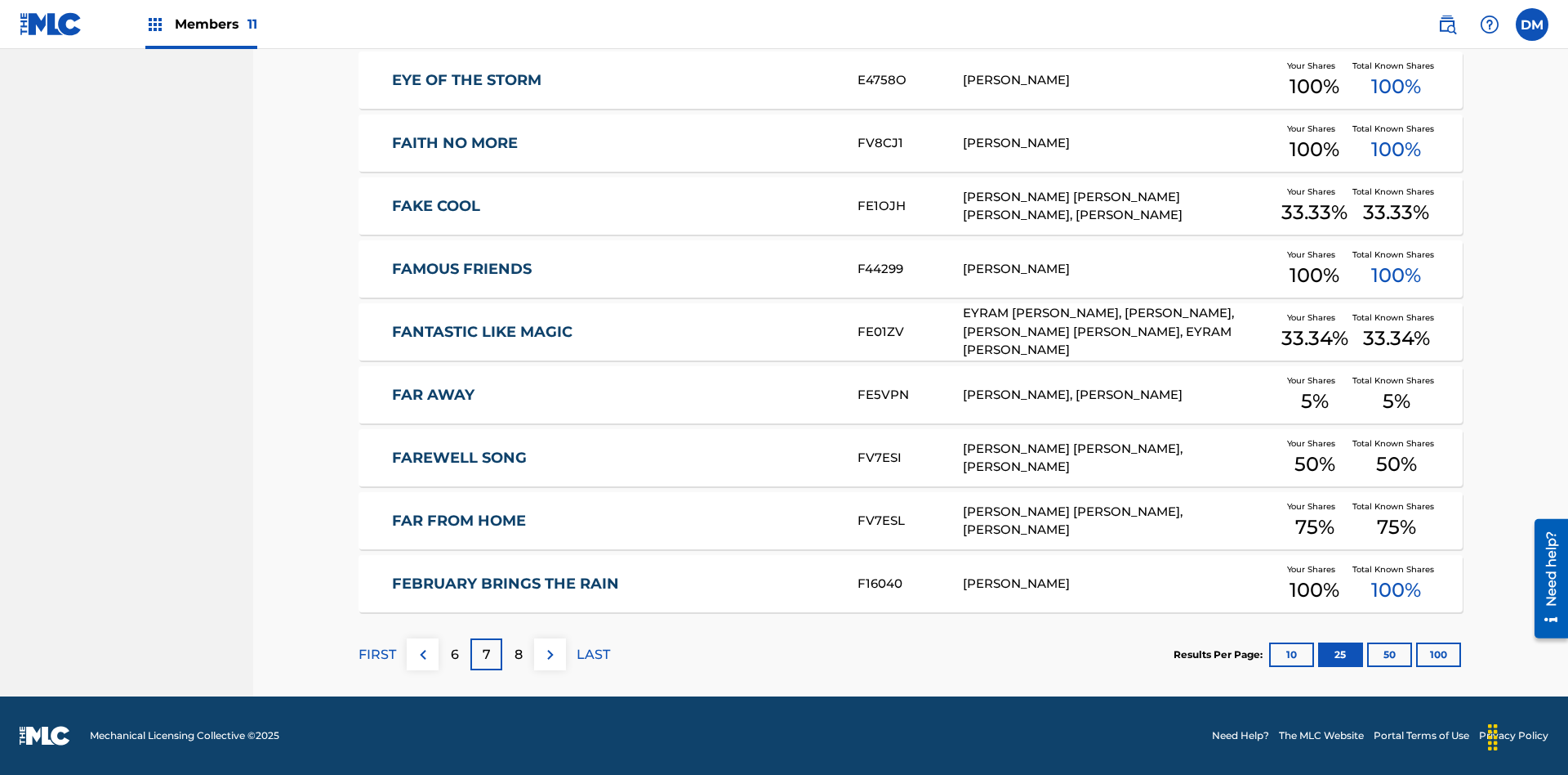
click at [550, 654] on img at bounding box center [550, 655] width 20 height 20
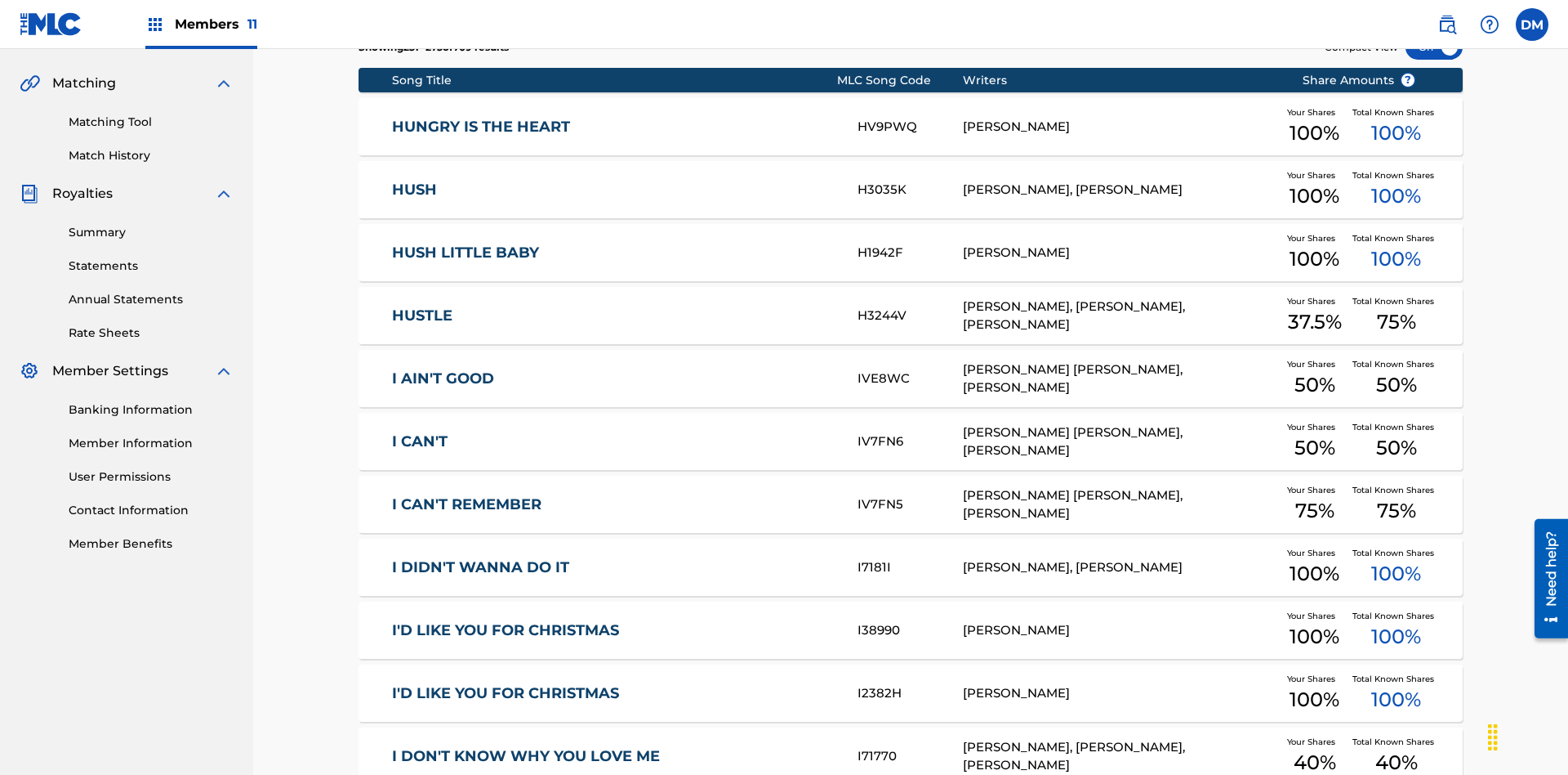
scroll to position [304, 0]
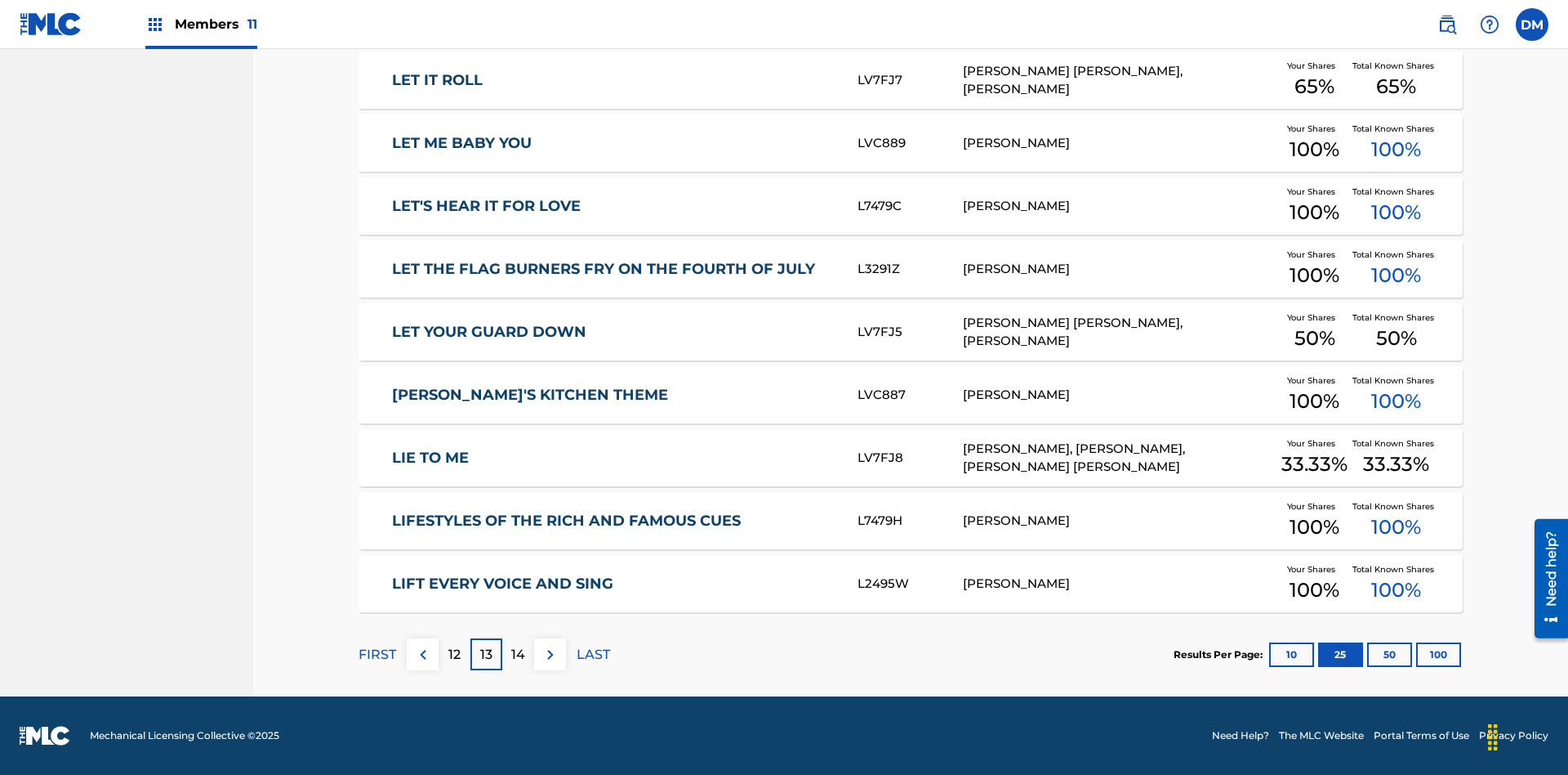
click at [550, 654] on img at bounding box center [550, 655] width 20 height 20
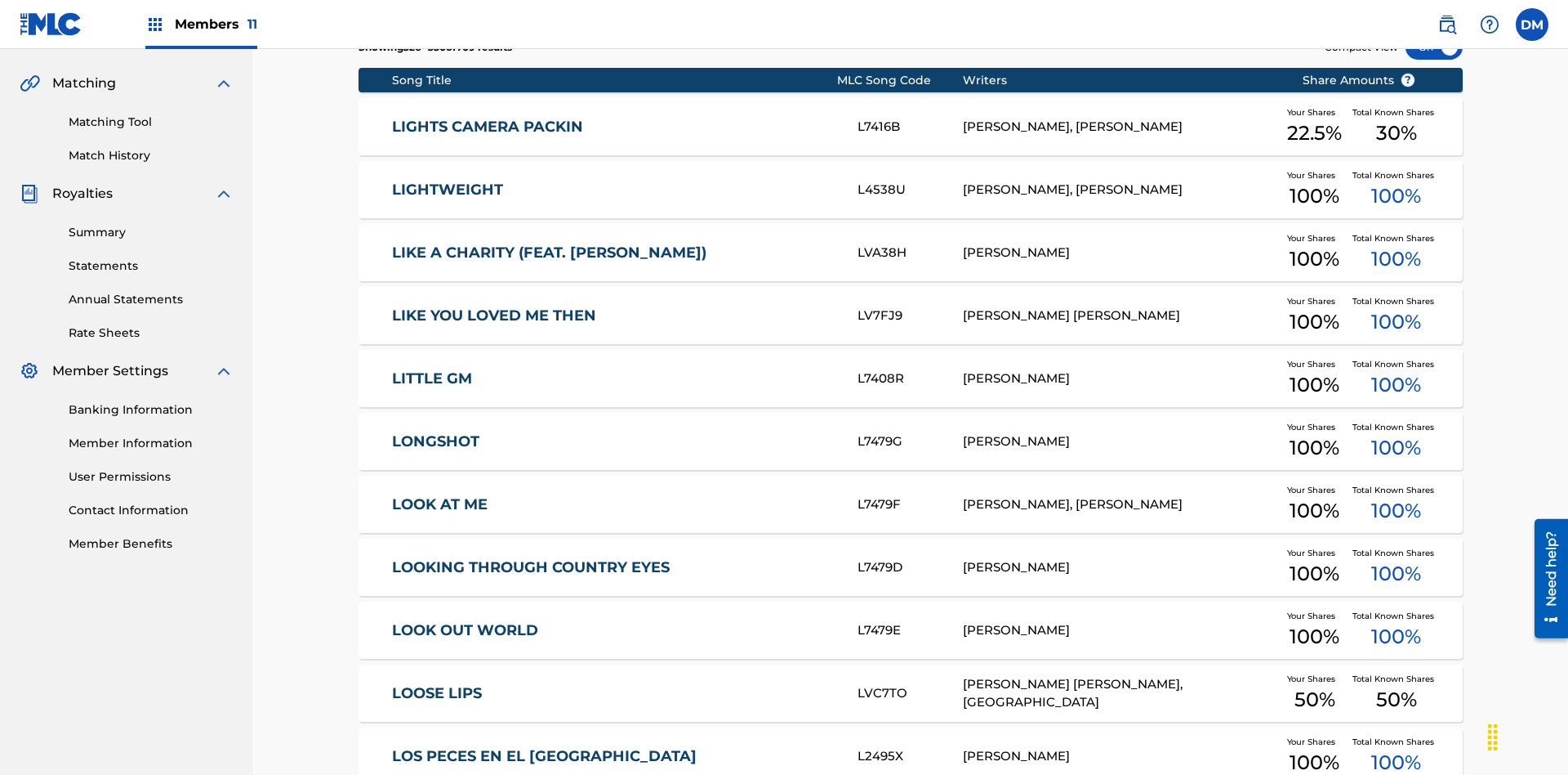
scroll to position [459, 0]
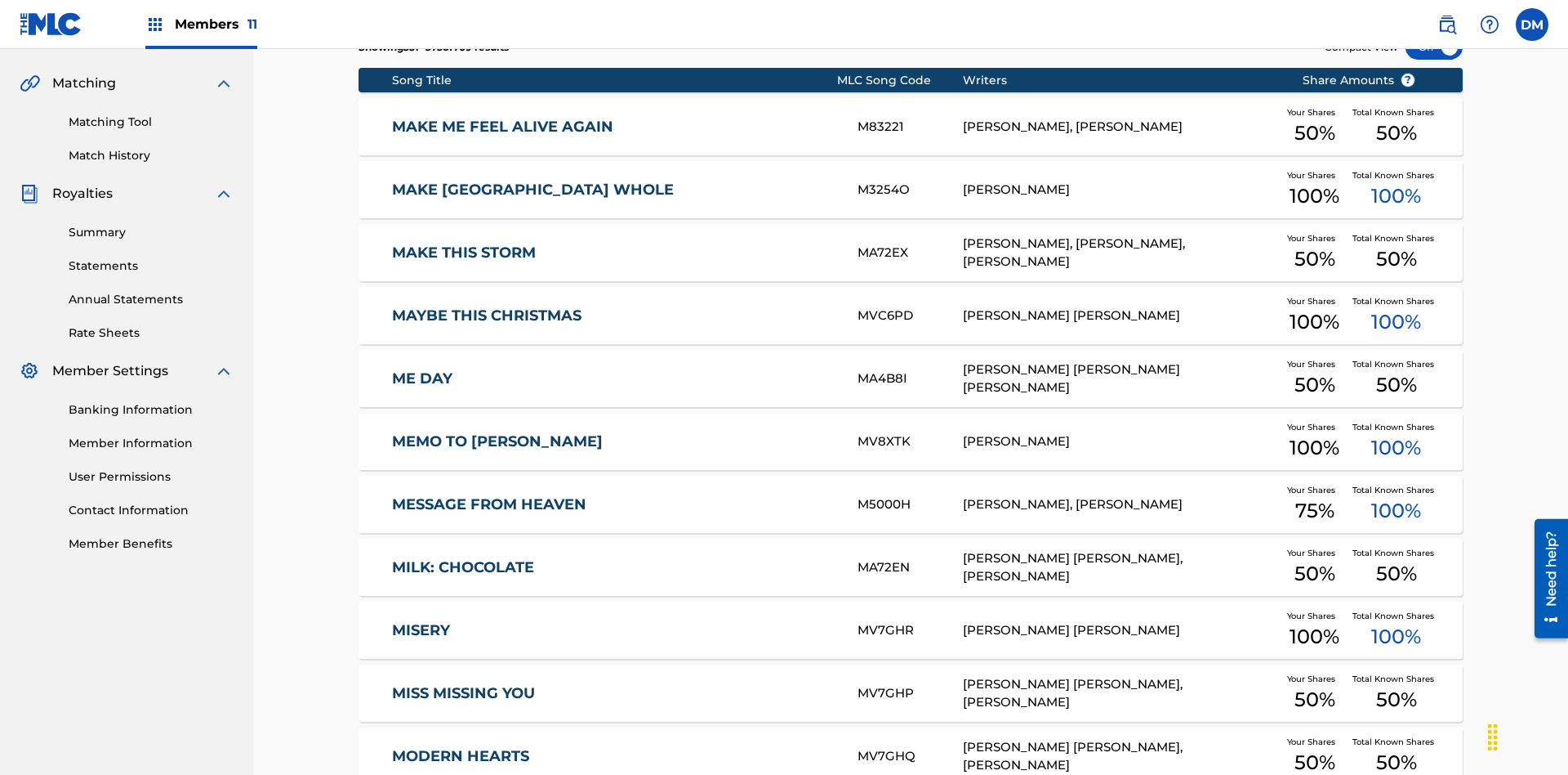
scroll to position [304, 0]
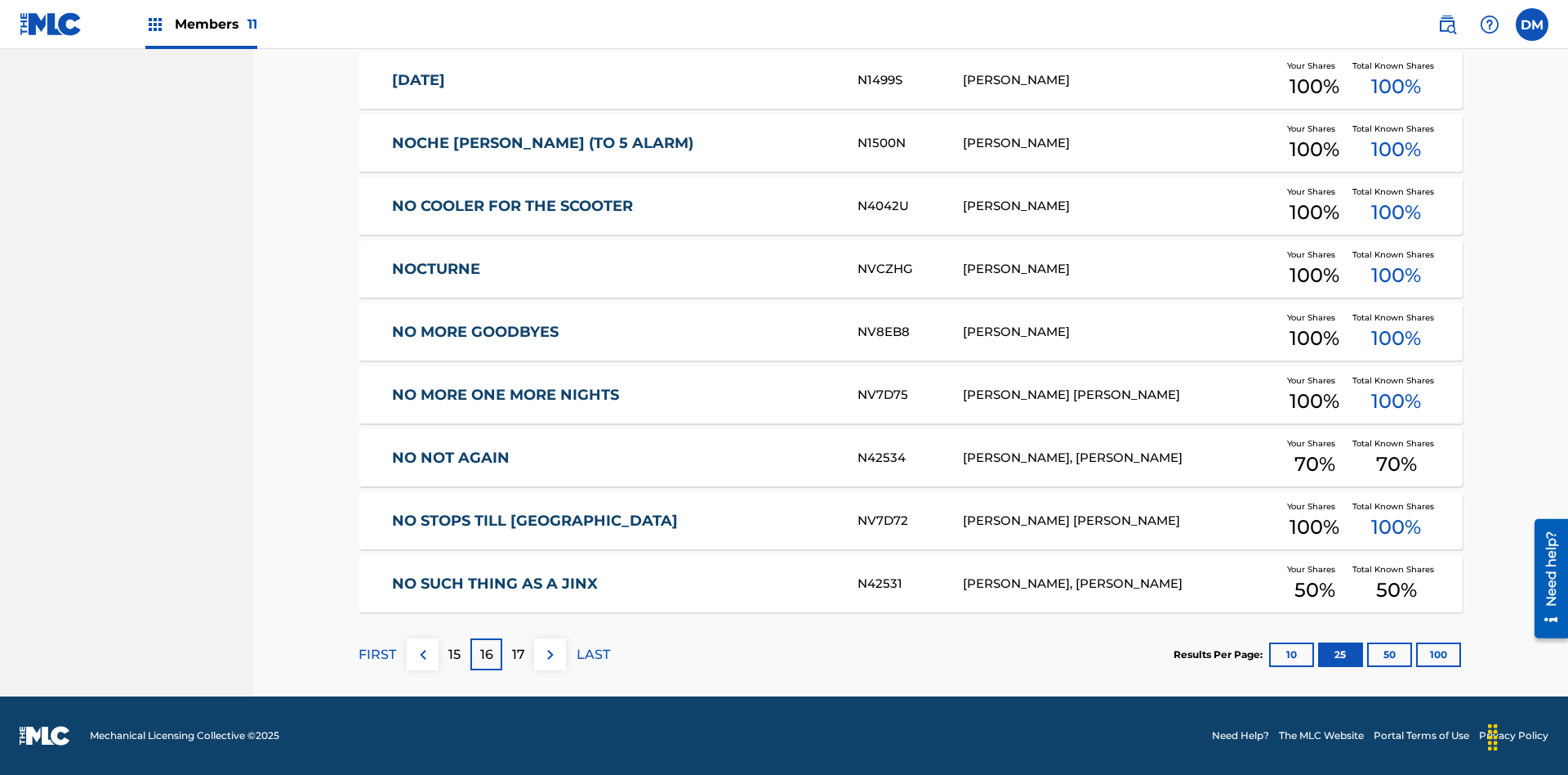
click at [550, 654] on img at bounding box center [550, 655] width 20 height 20
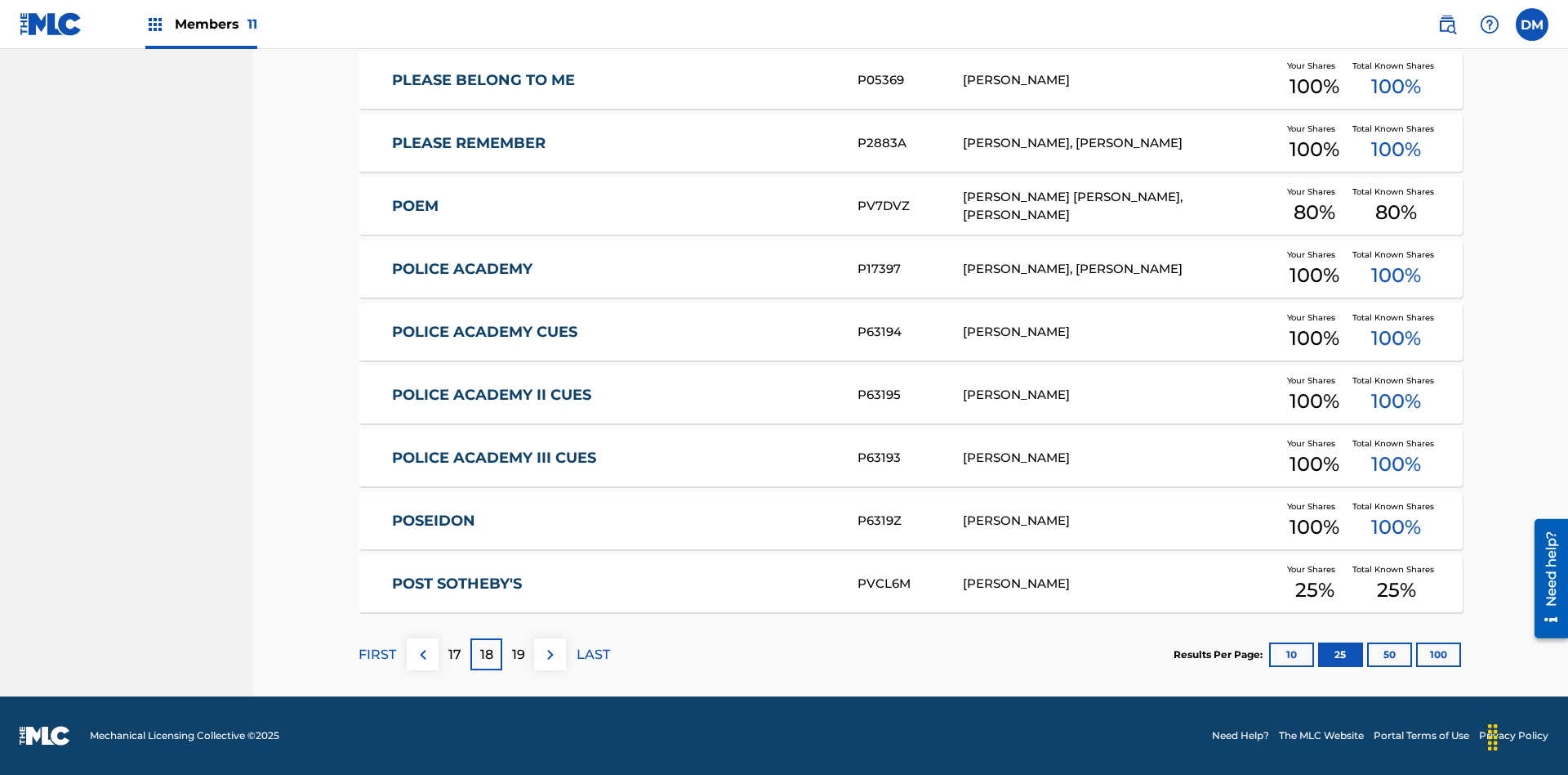
click at [550, 654] on img at bounding box center [550, 655] width 20 height 20
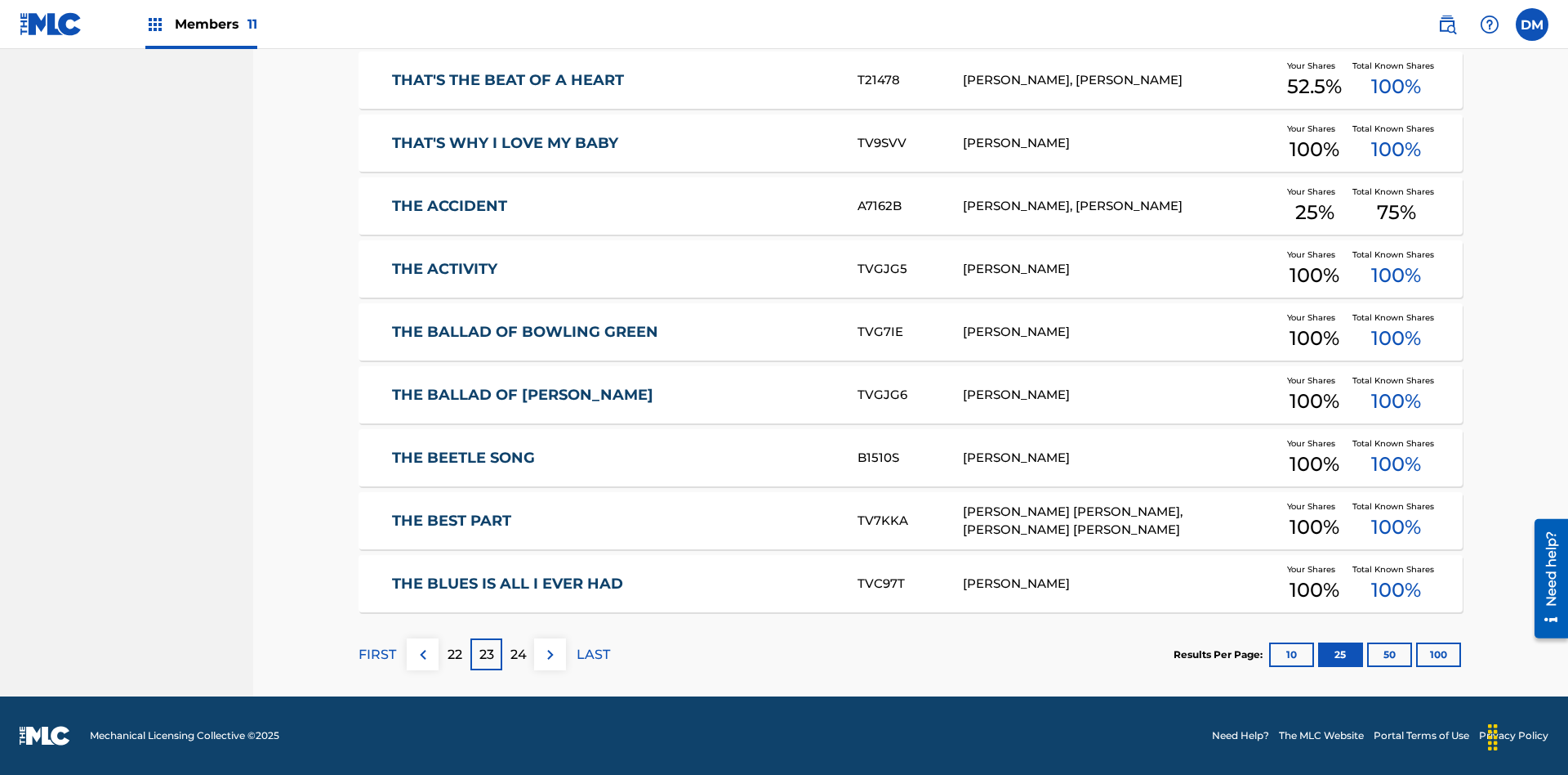
click at [550, 654] on img at bounding box center [550, 655] width 20 height 20
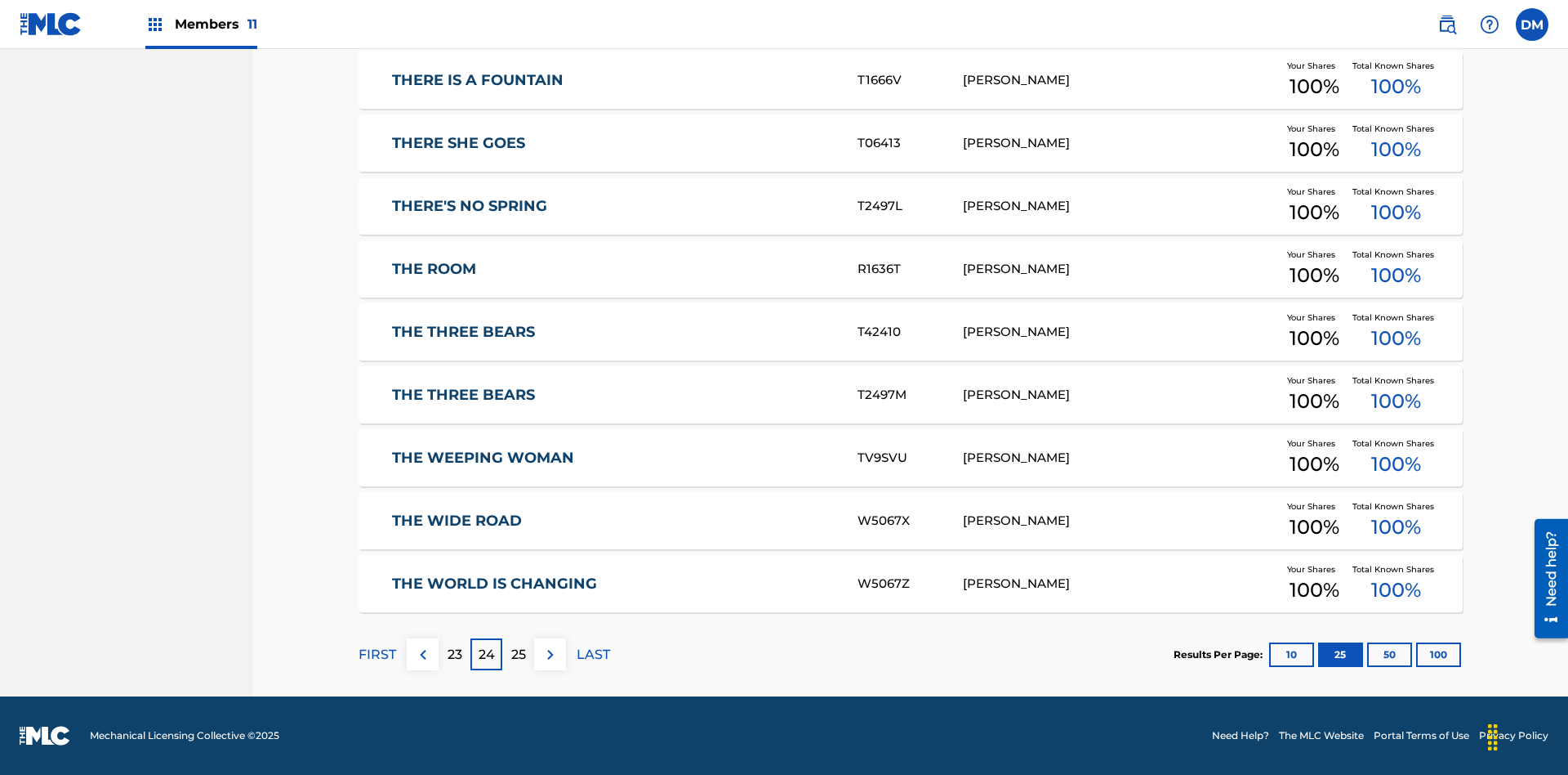
click at [550, 654] on img at bounding box center [550, 655] width 20 height 20
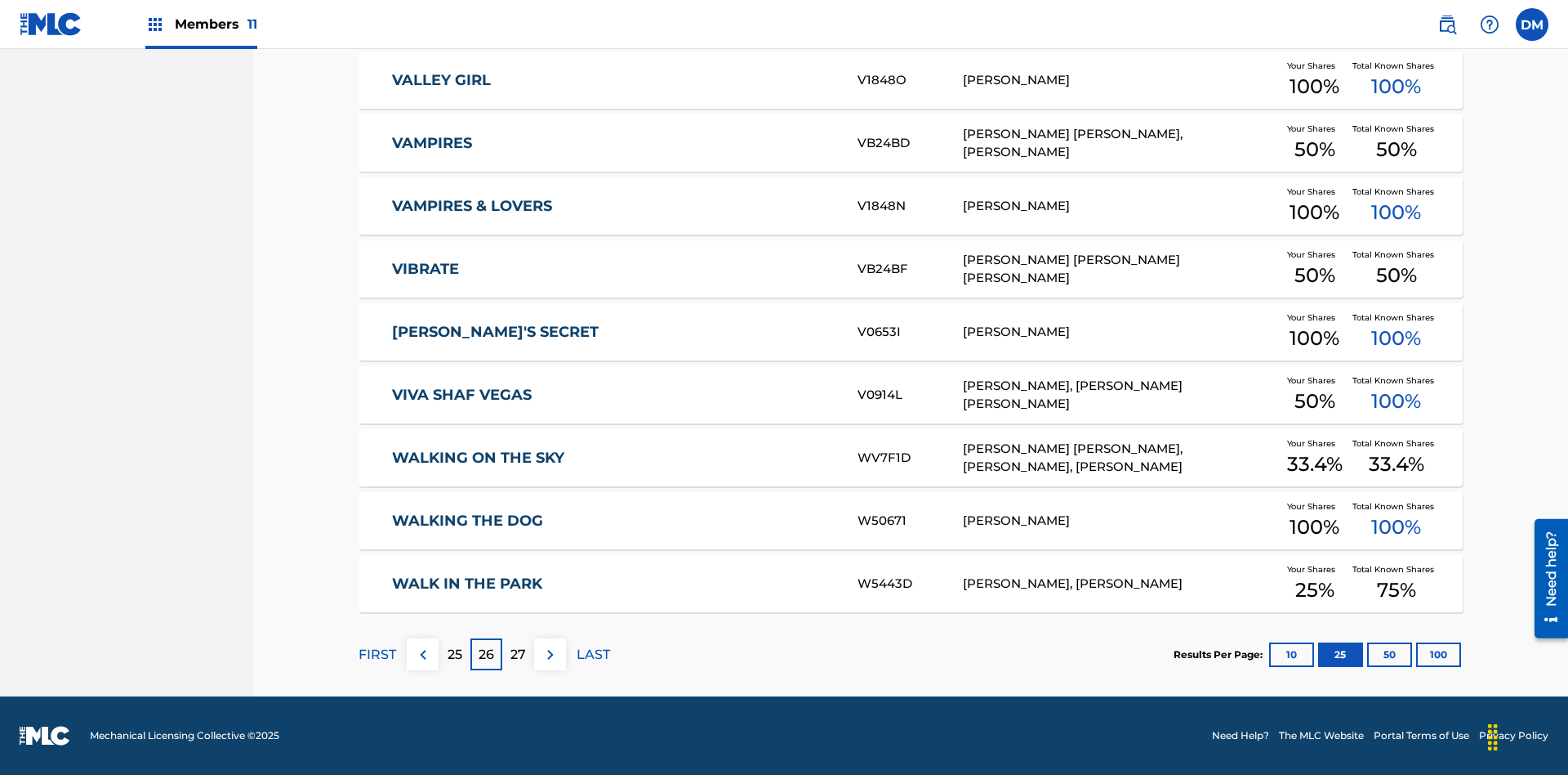
click at [550, 654] on img at bounding box center [550, 655] width 20 height 20
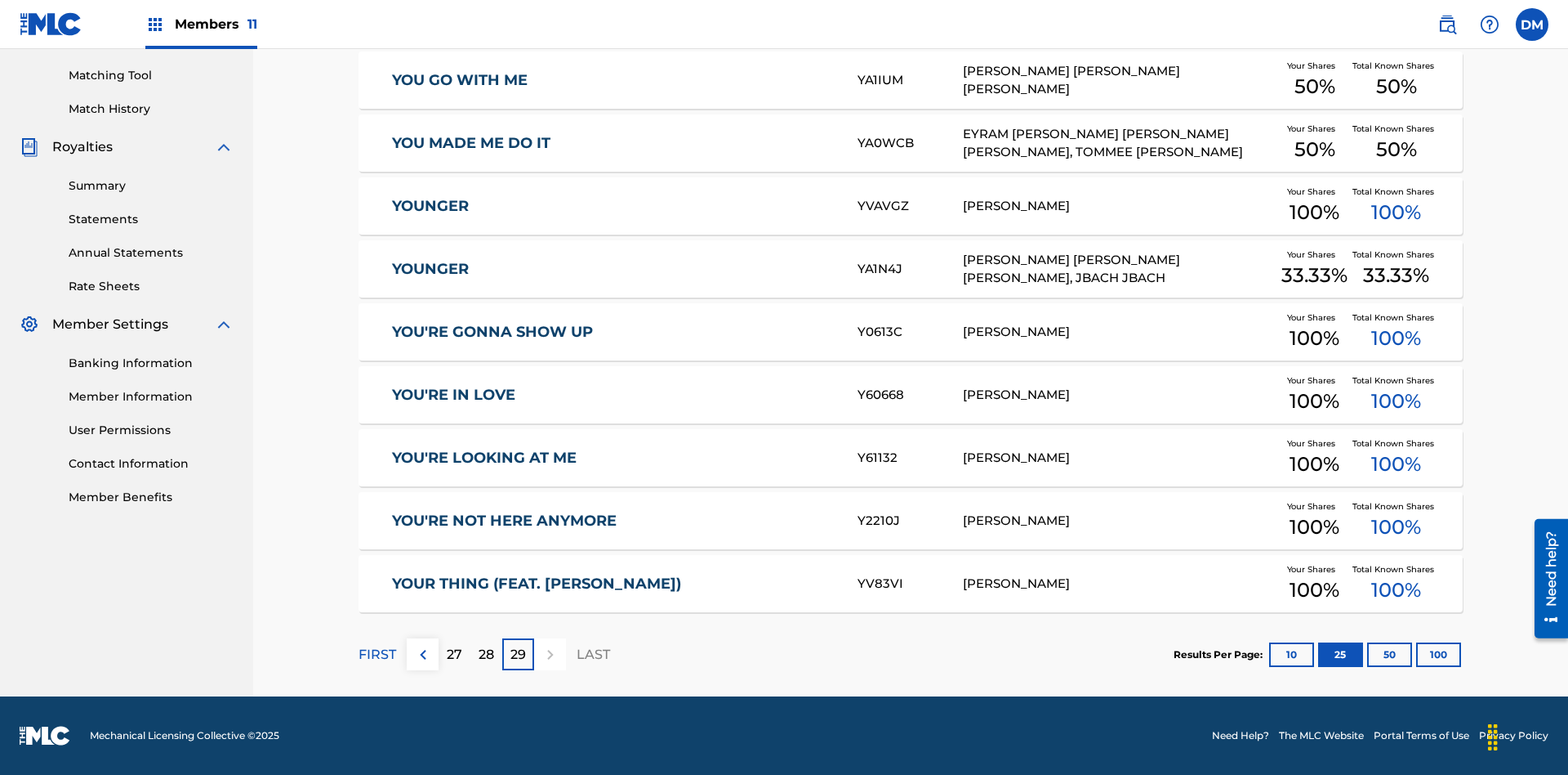
click at [1368, 654] on button "50" at bounding box center [1390, 655] width 45 height 25
click at [376, 654] on p "FIRST" at bounding box center [377, 655] width 38 height 20
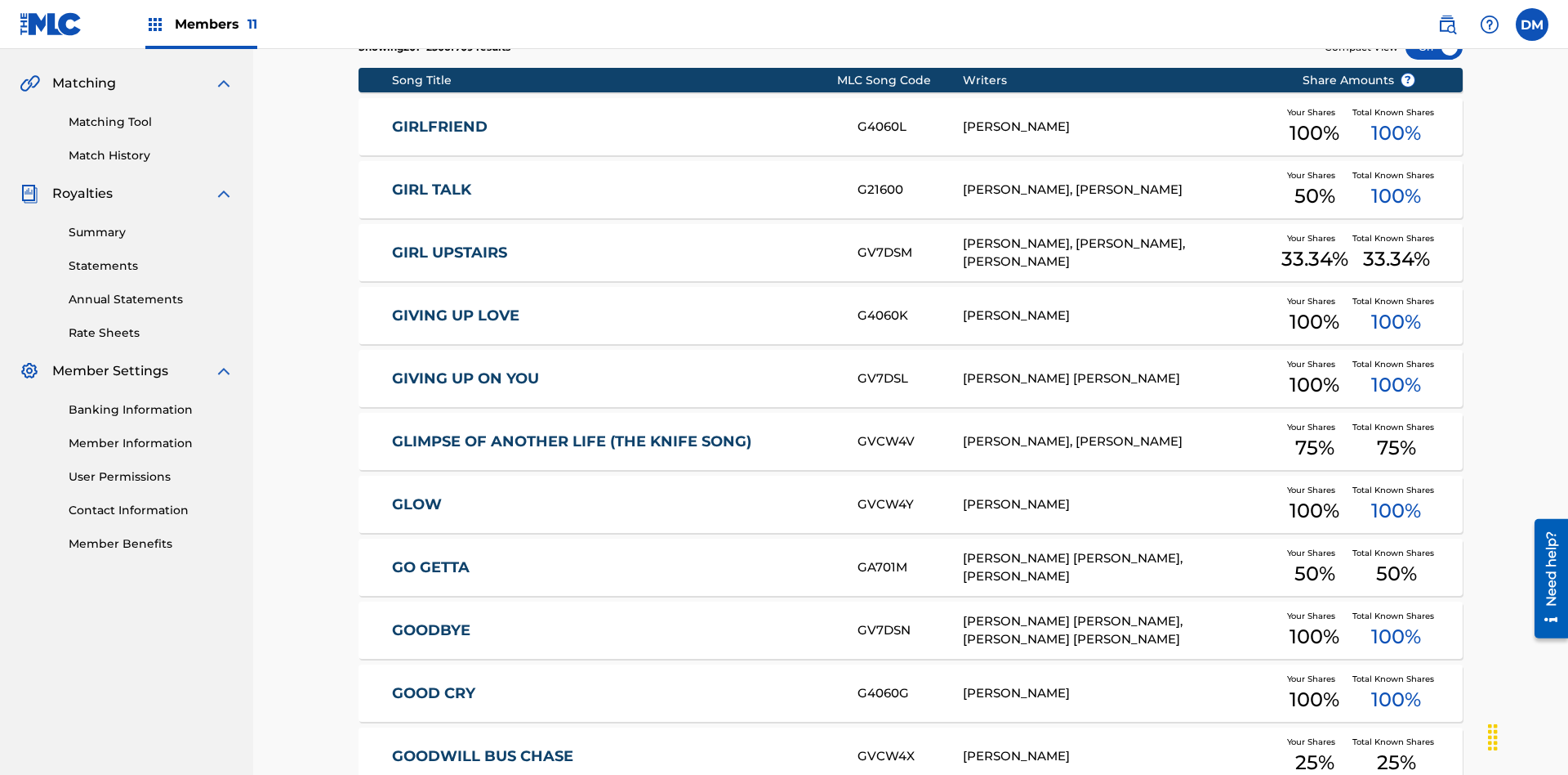
scroll to position [459, 0]
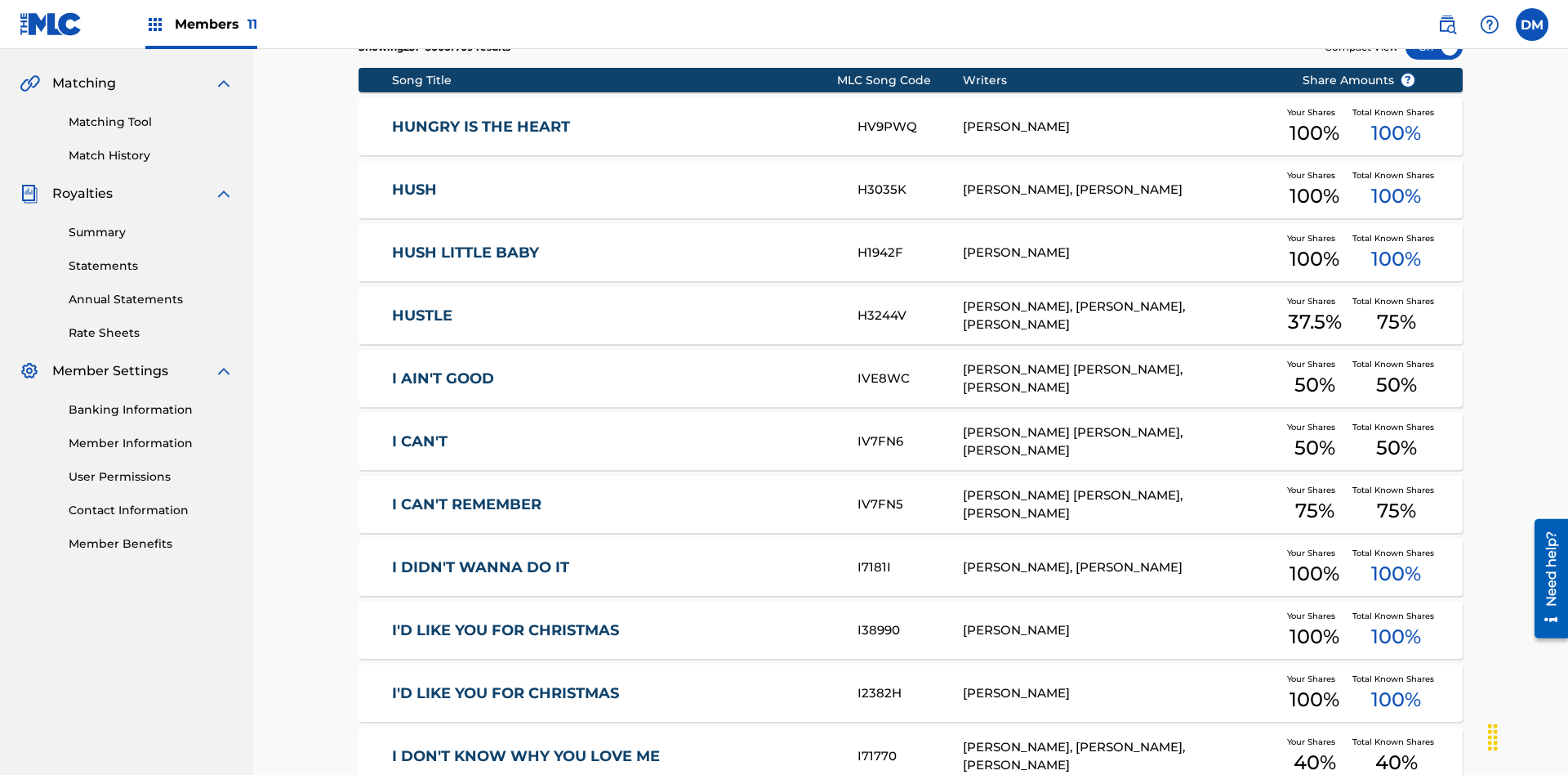
scroll to position [304, 0]
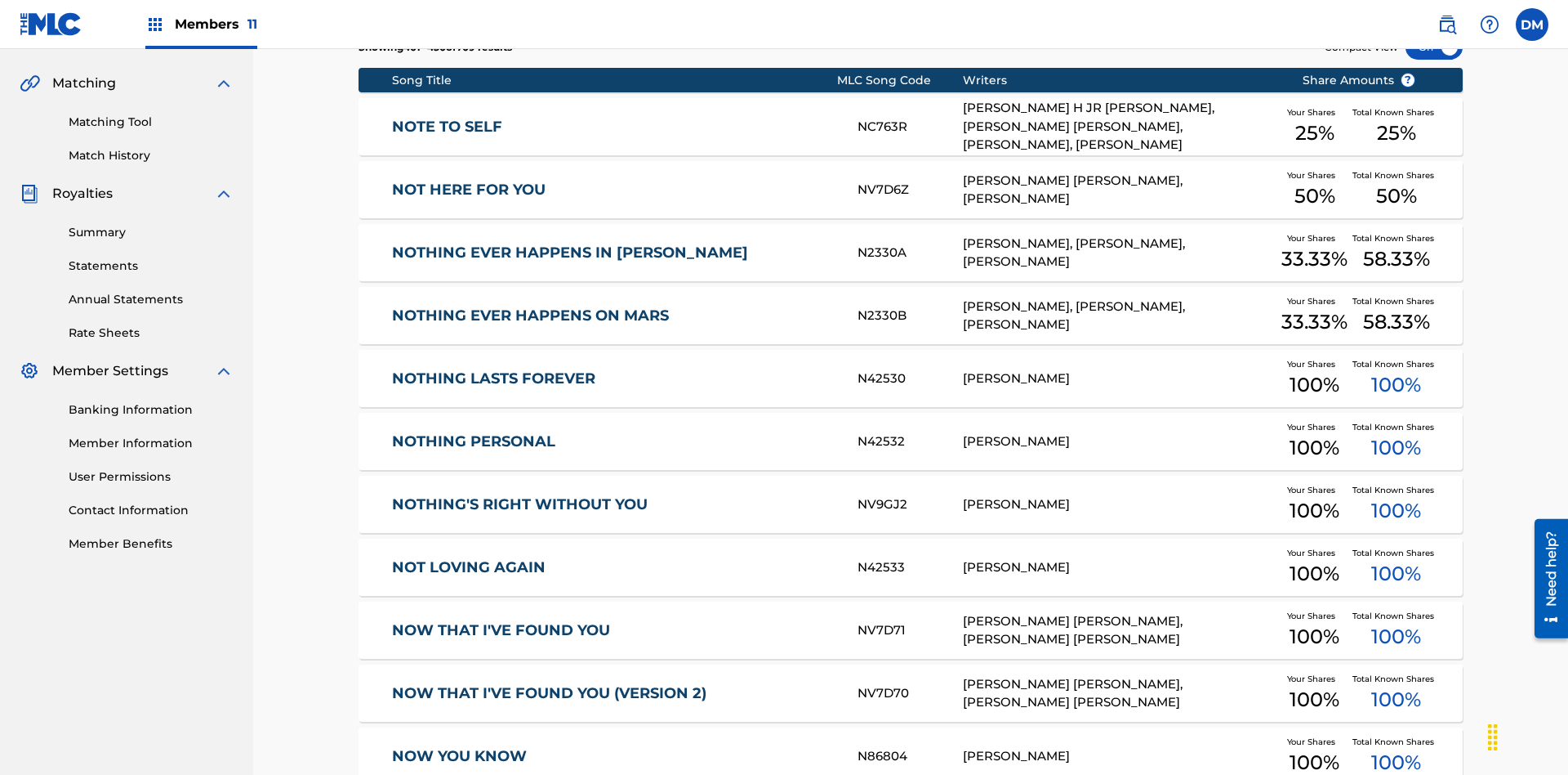
scroll to position [459, 0]
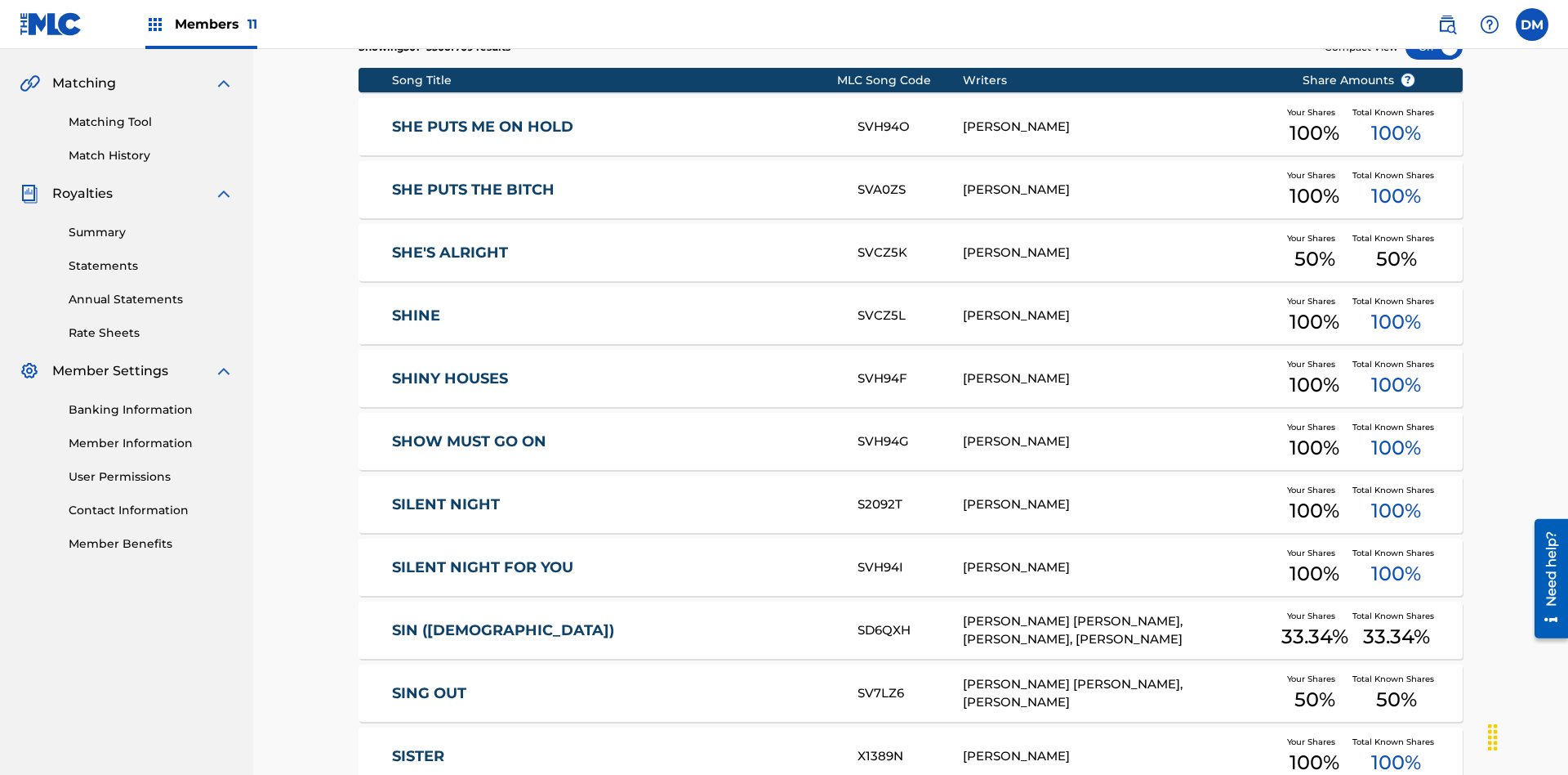
scroll to position [304, 0]
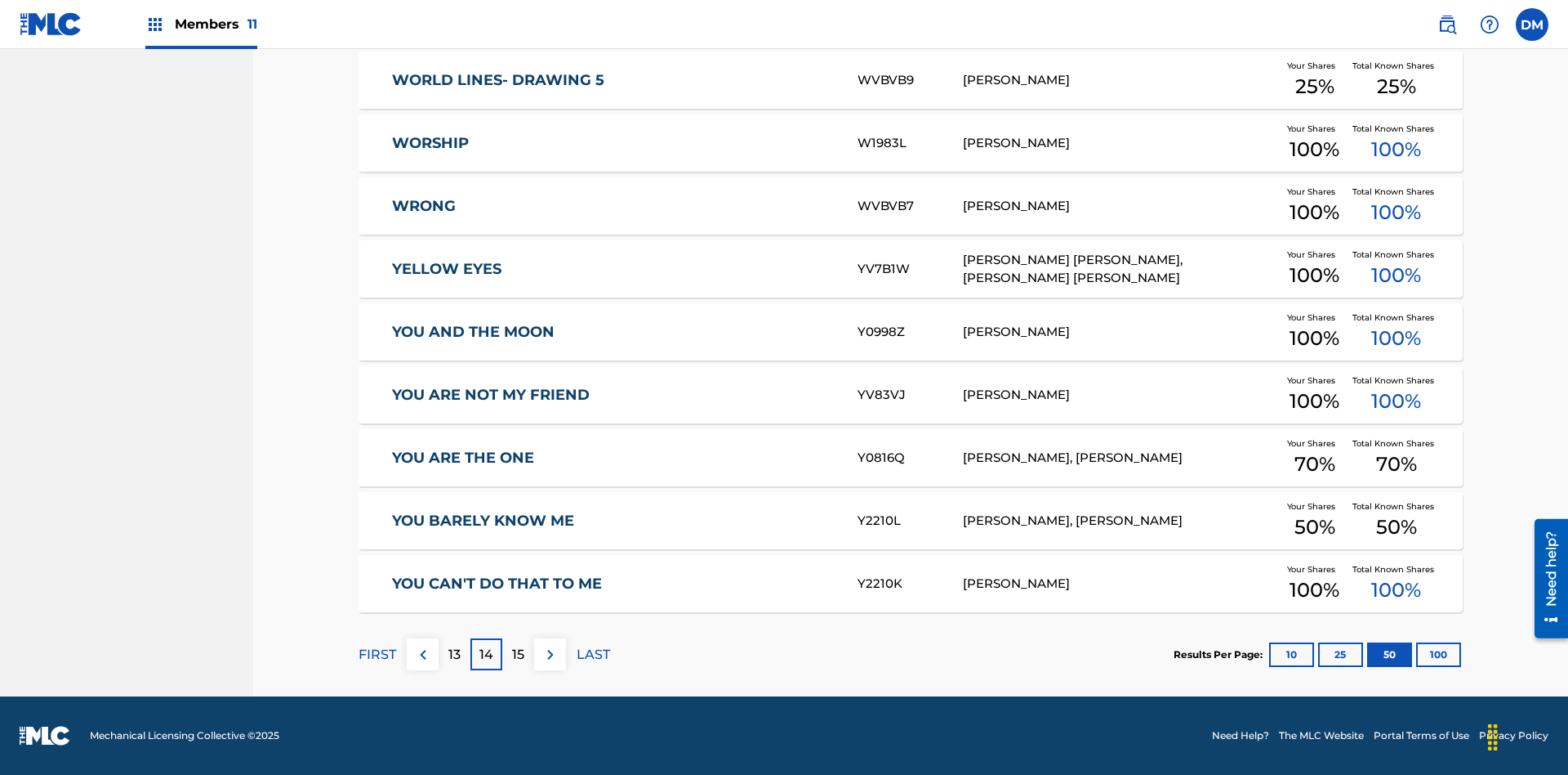
click at [550, 654] on img at bounding box center [550, 655] width 20 height 20
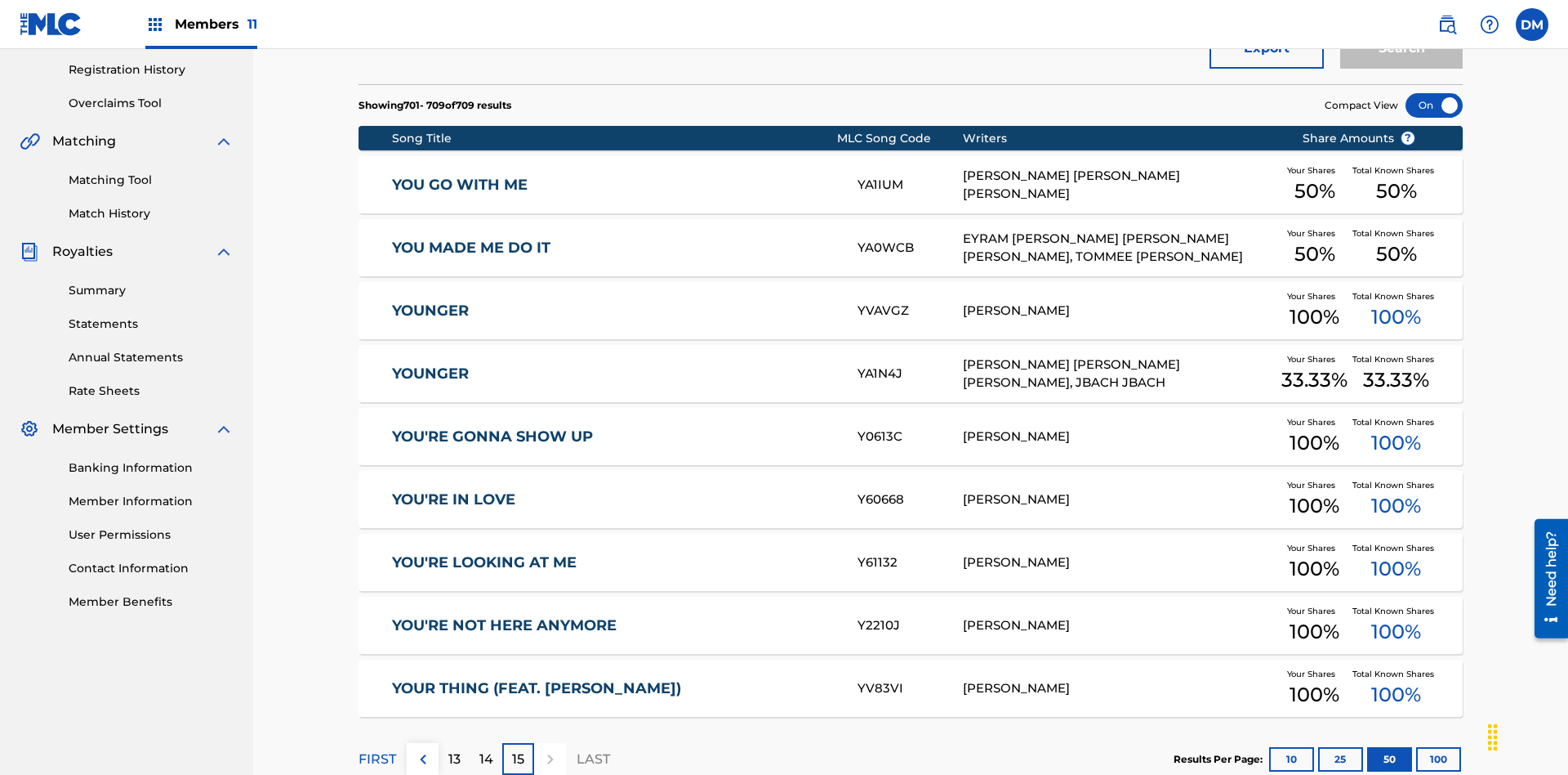
scroll to position [409, 0]
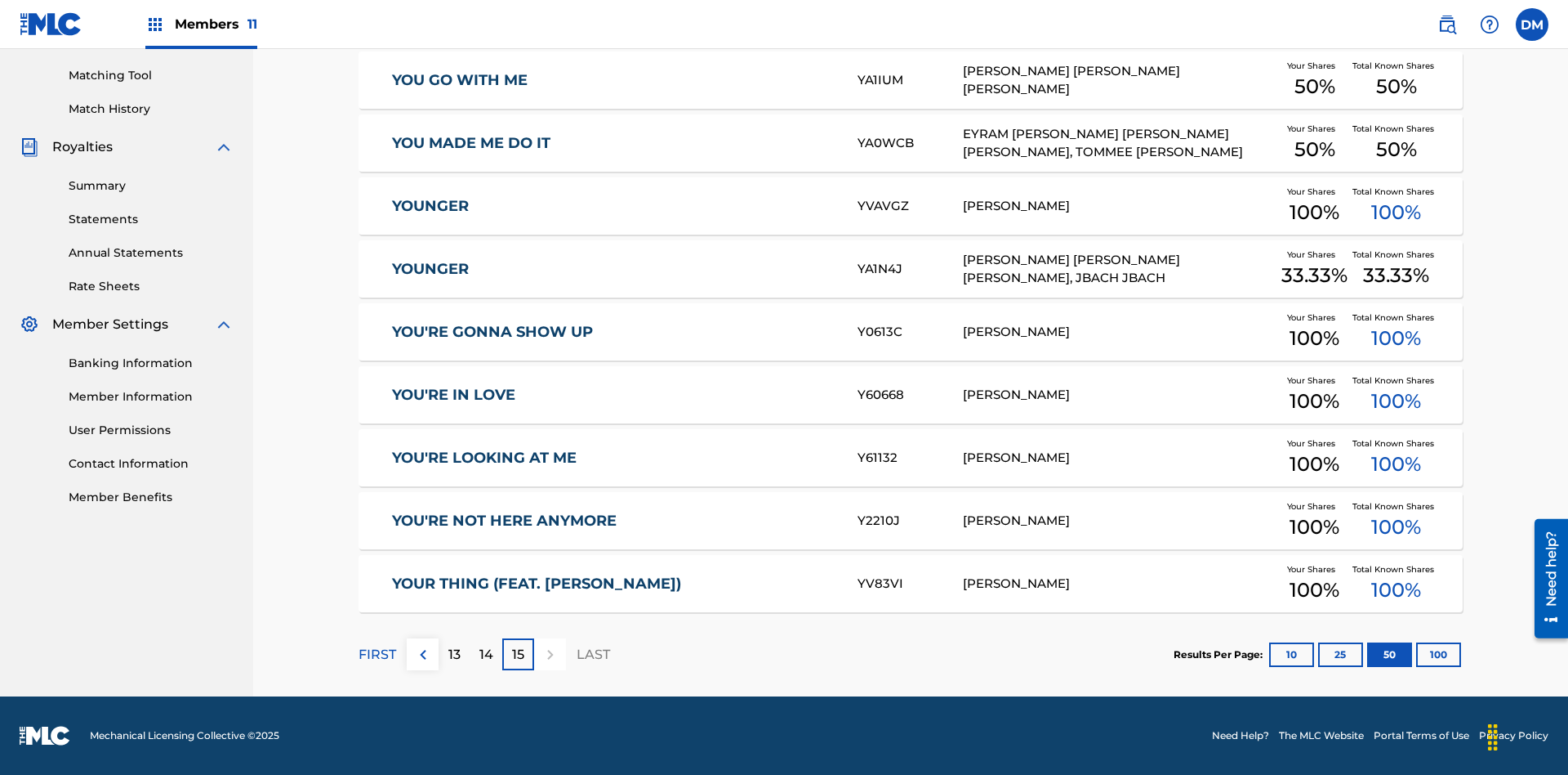
click at [1416, 654] on button "100" at bounding box center [1438, 655] width 45 height 25
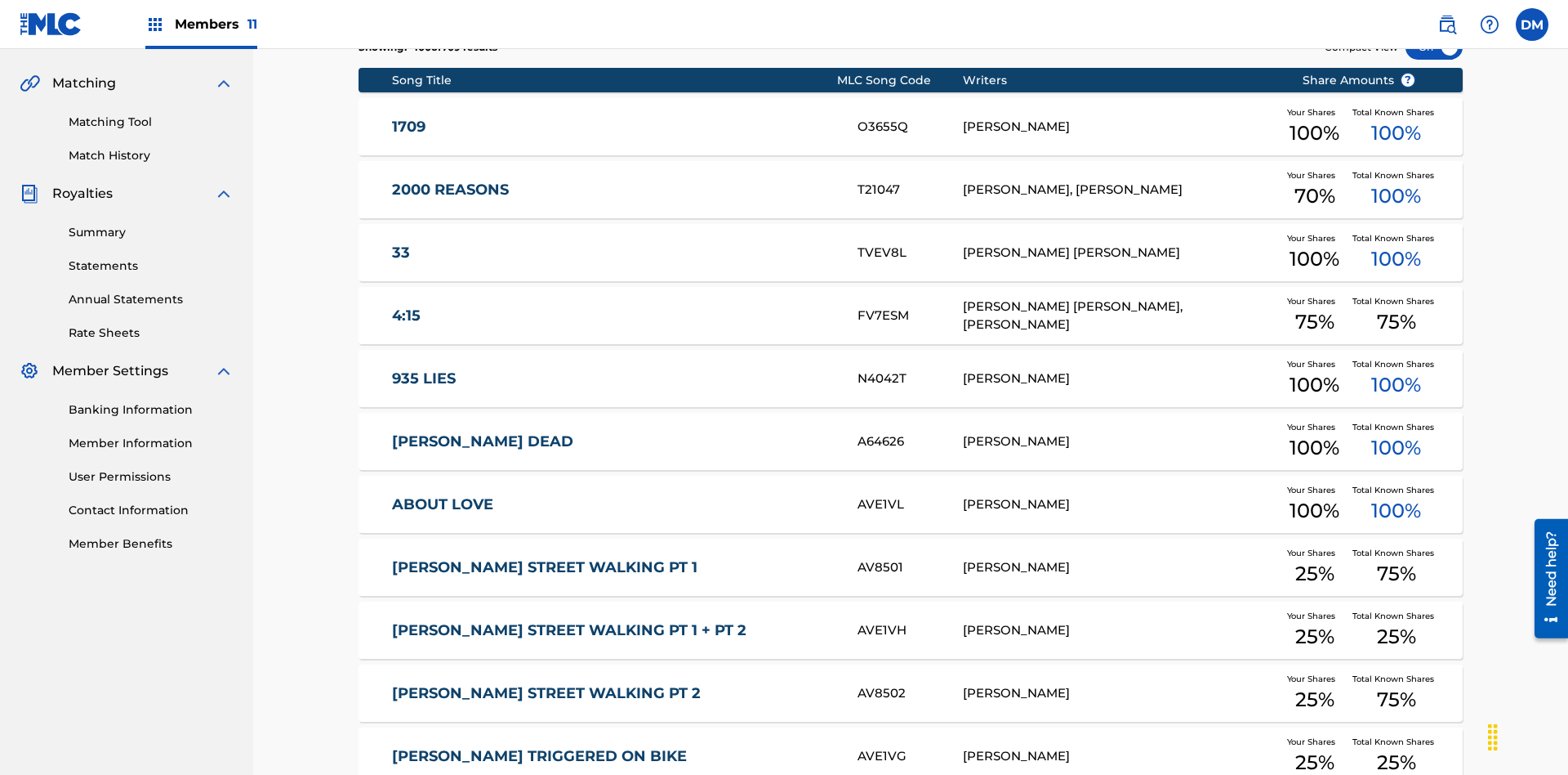
scroll to position [304, 0]
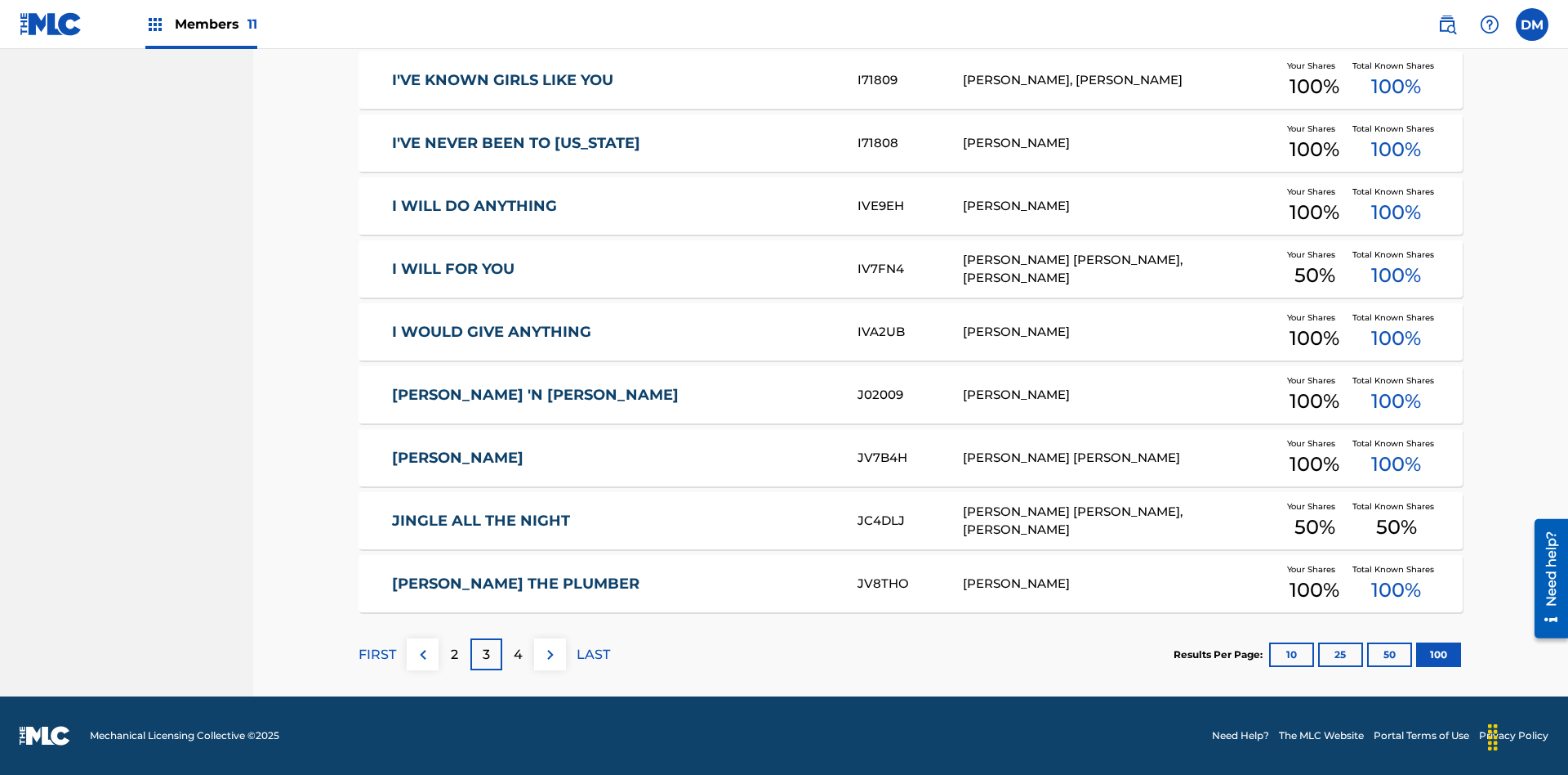
click at [550, 654] on img at bounding box center [550, 655] width 20 height 20
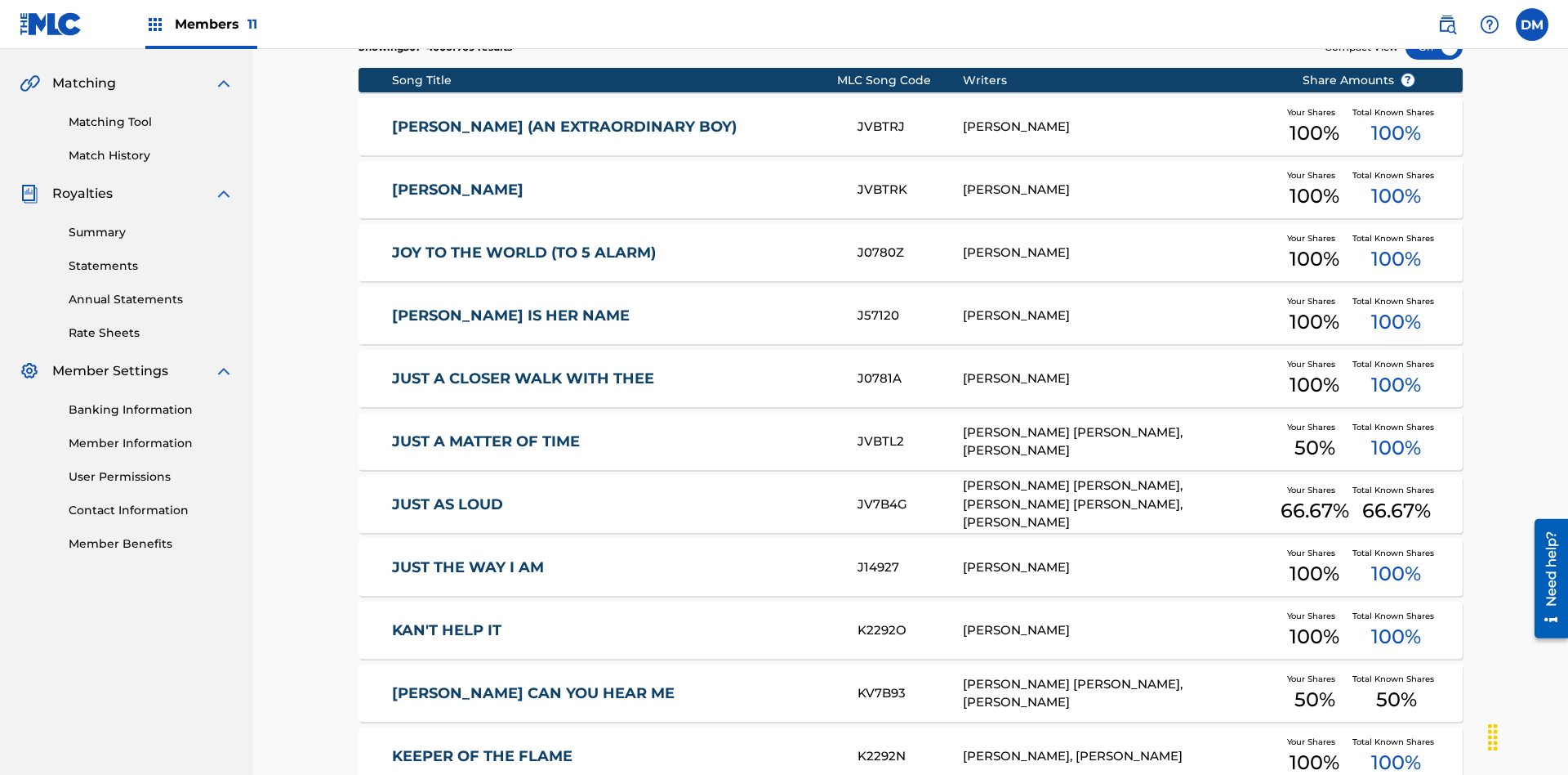
scroll to position [459, 0]
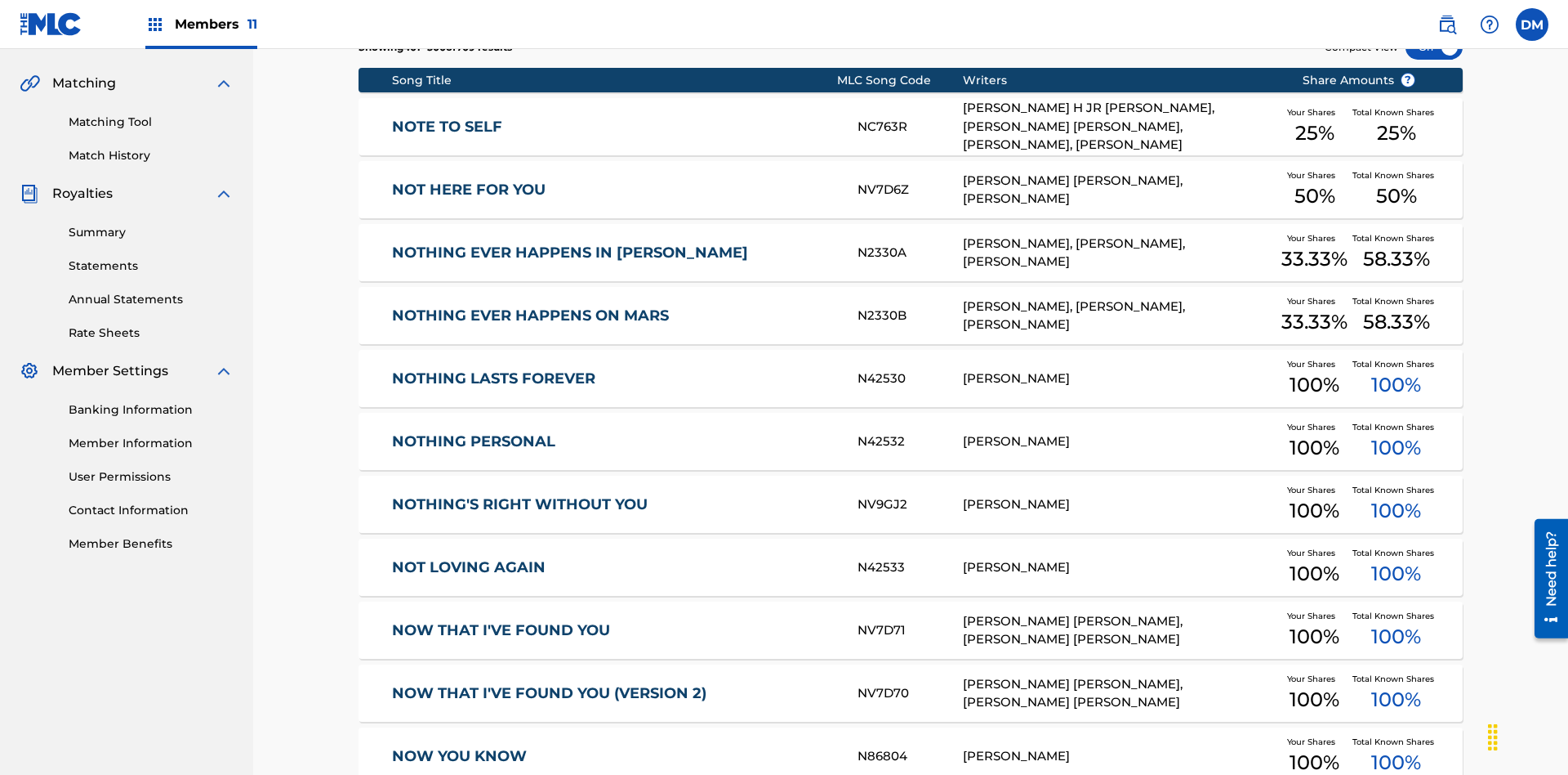
scroll to position [304, 0]
